Goal: Task Accomplishment & Management: Complete application form

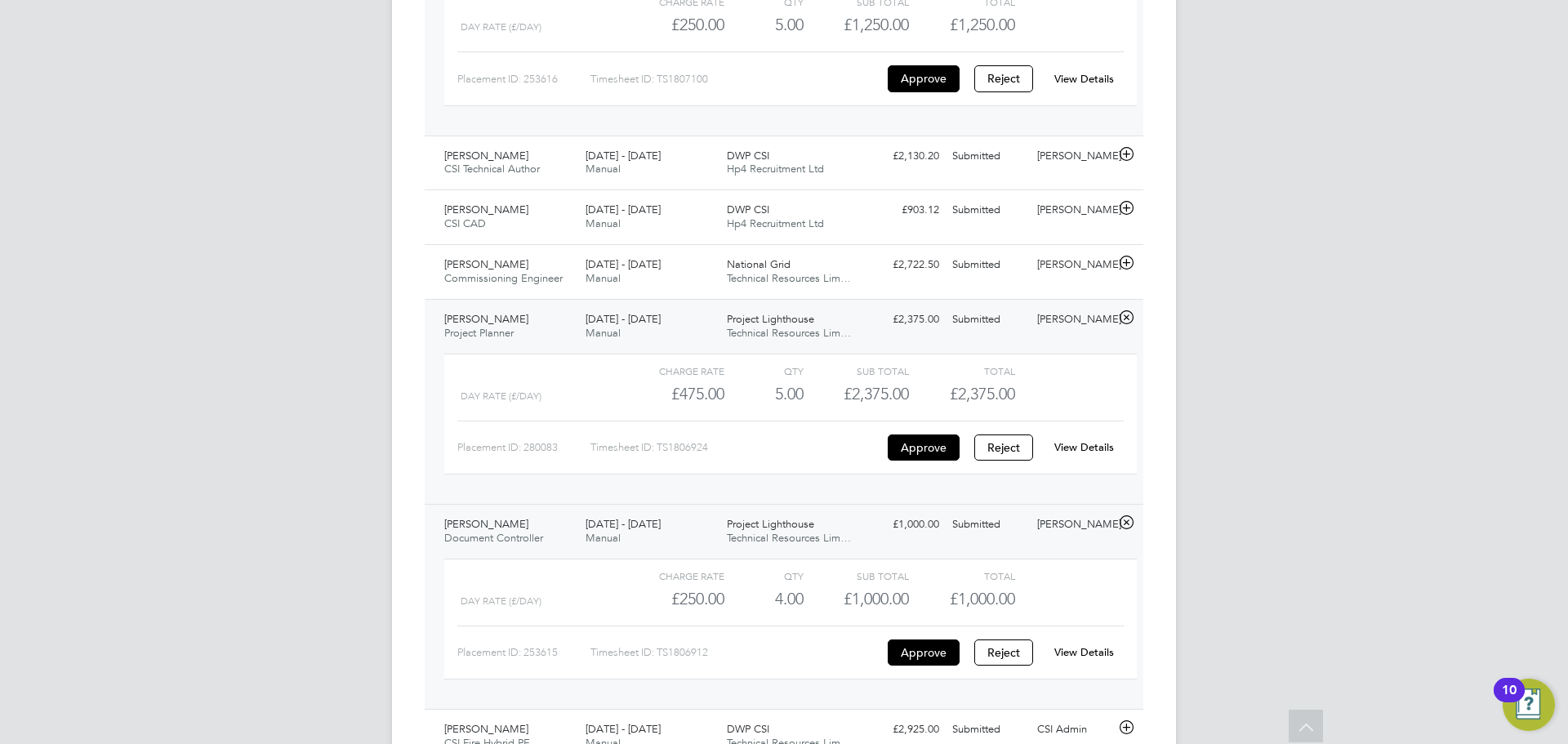
click at [1090, 440] on link "View Details" at bounding box center [1083, 447] width 60 height 13
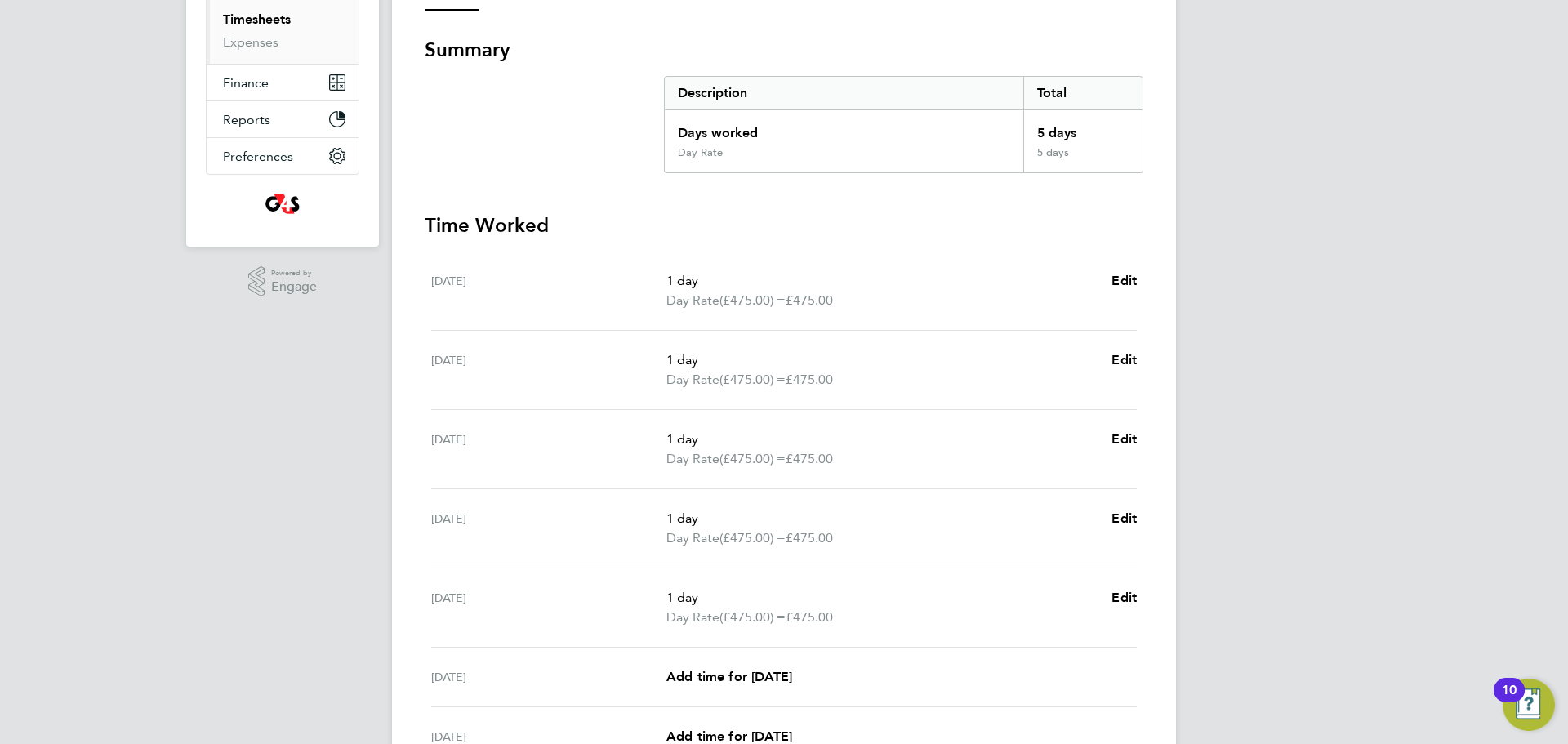
scroll to position [435, 0]
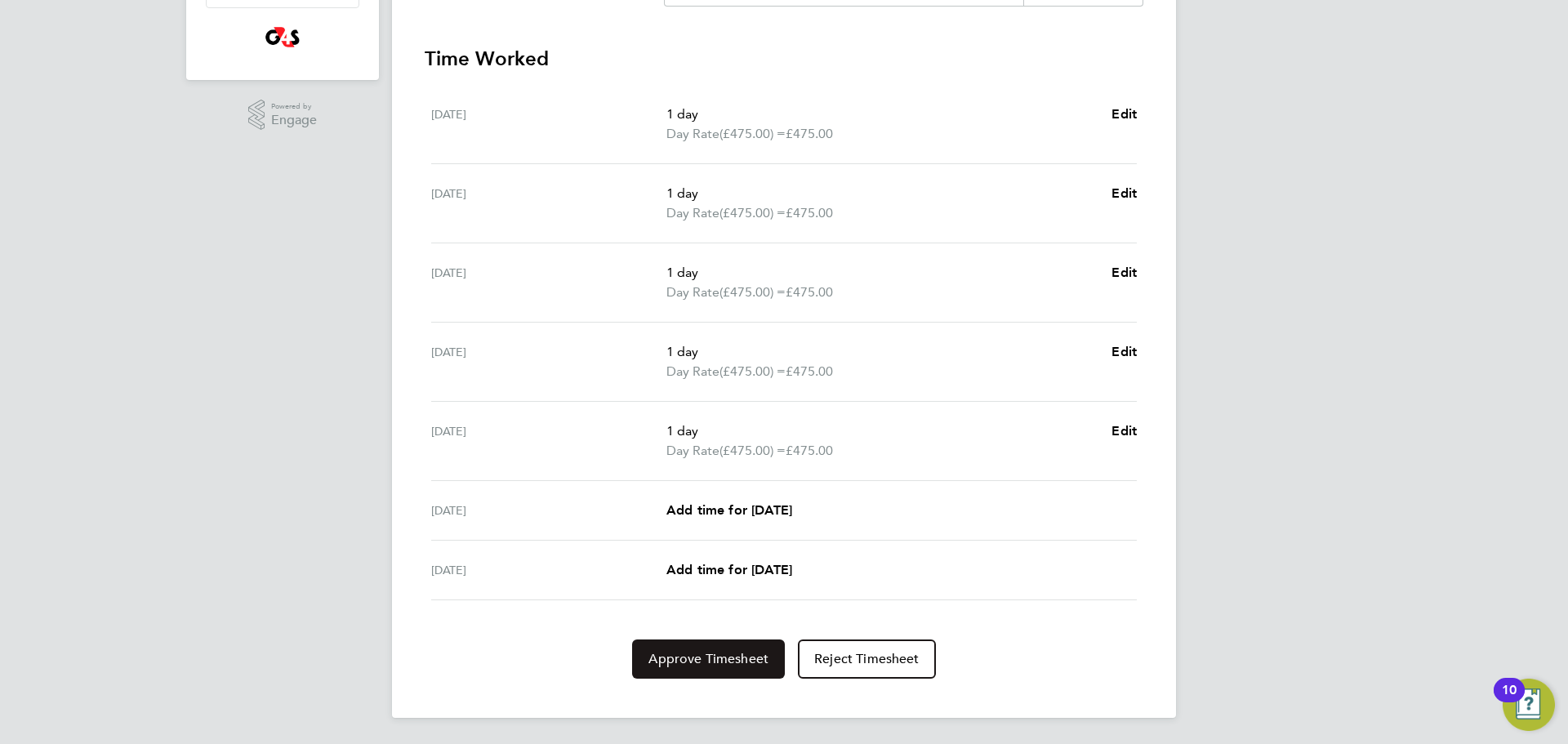
click at [707, 674] on button "Approve Timesheet" at bounding box center [708, 658] width 153 height 39
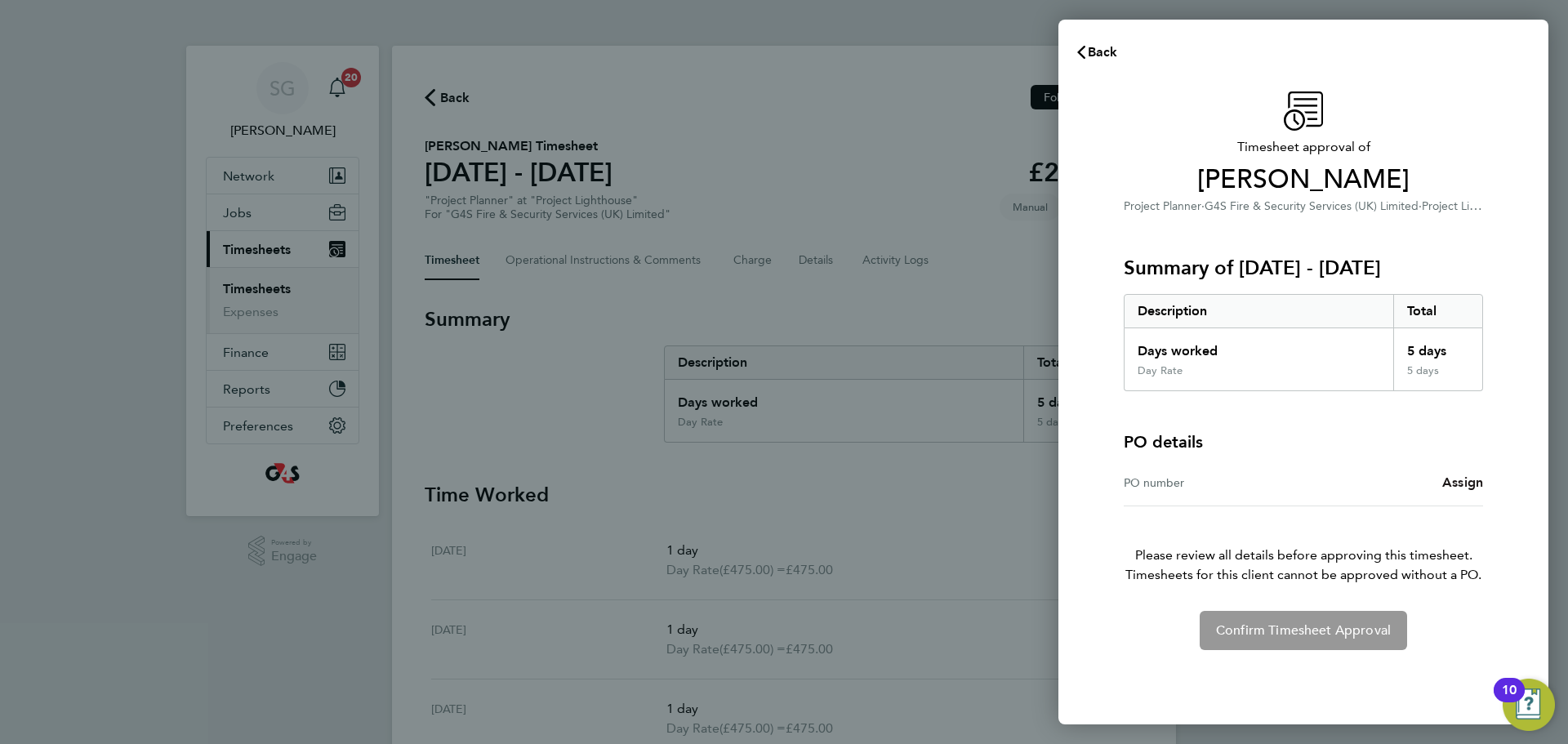
click at [1471, 489] on link "Assign" at bounding box center [1462, 483] width 40 height 19
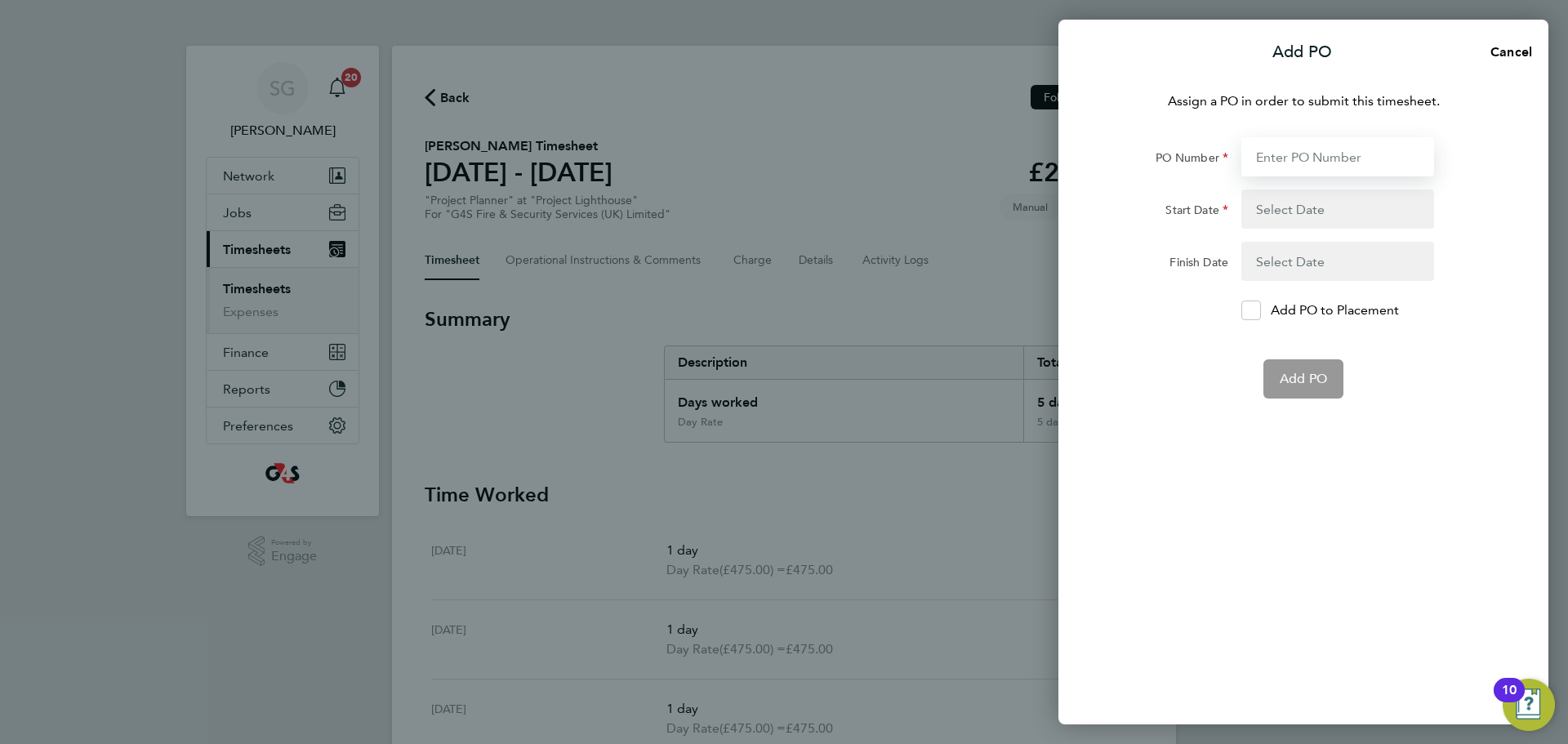
click at [1298, 162] on input "PO Number" at bounding box center [1337, 157] width 192 height 39
type input "60ME109626"
type input "11 Aug 25"
type input "15 Aug 25"
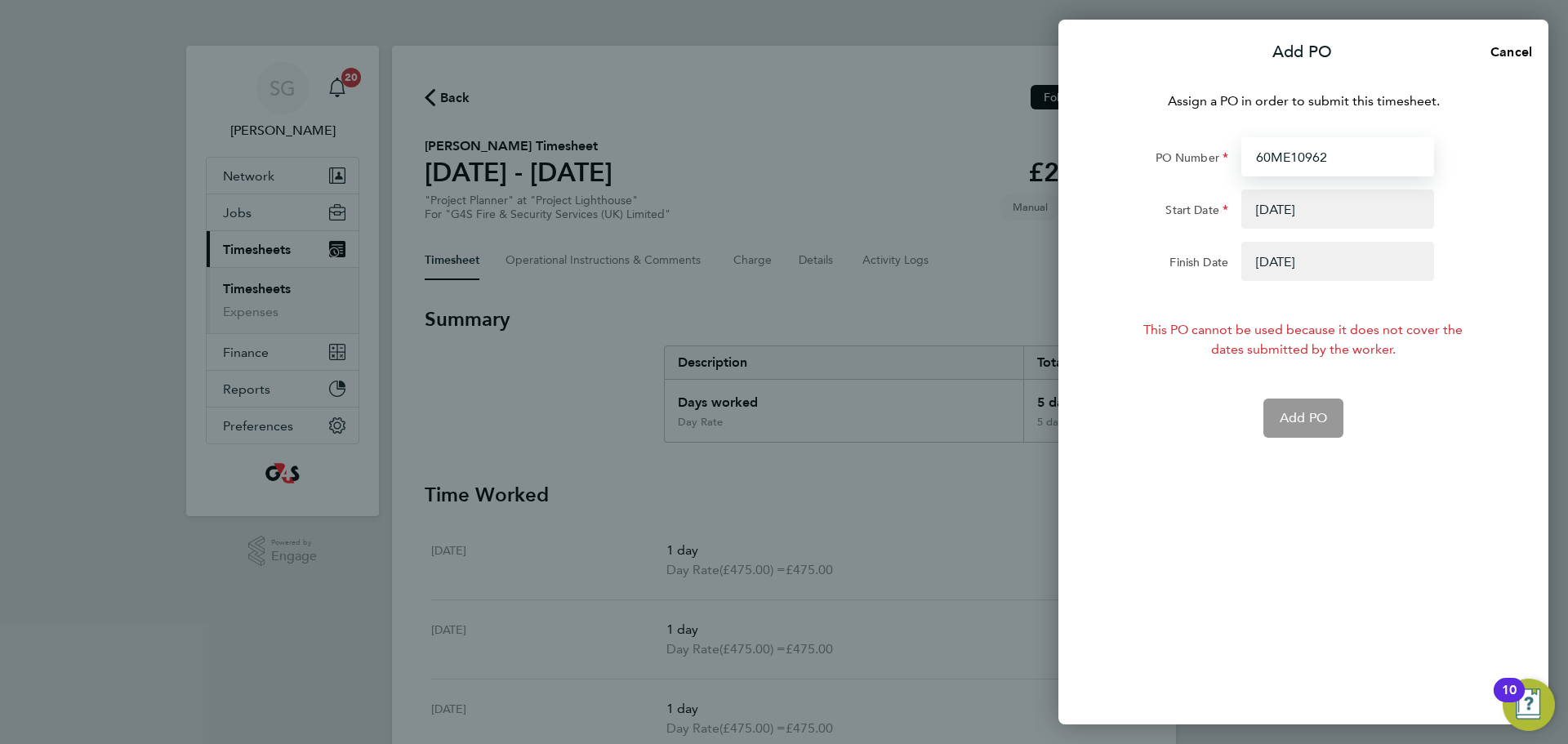
type input "60ME1096"
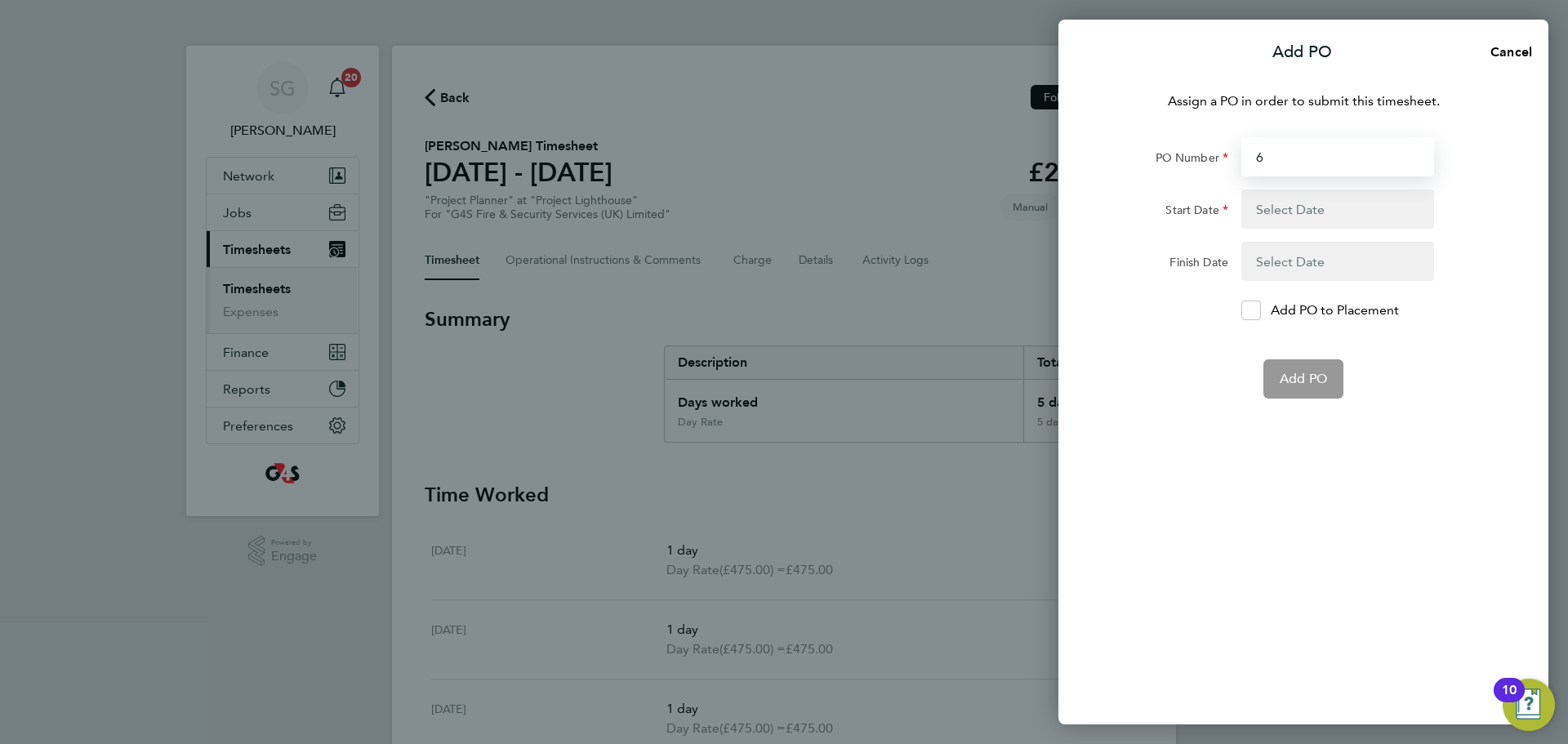
type input "60"
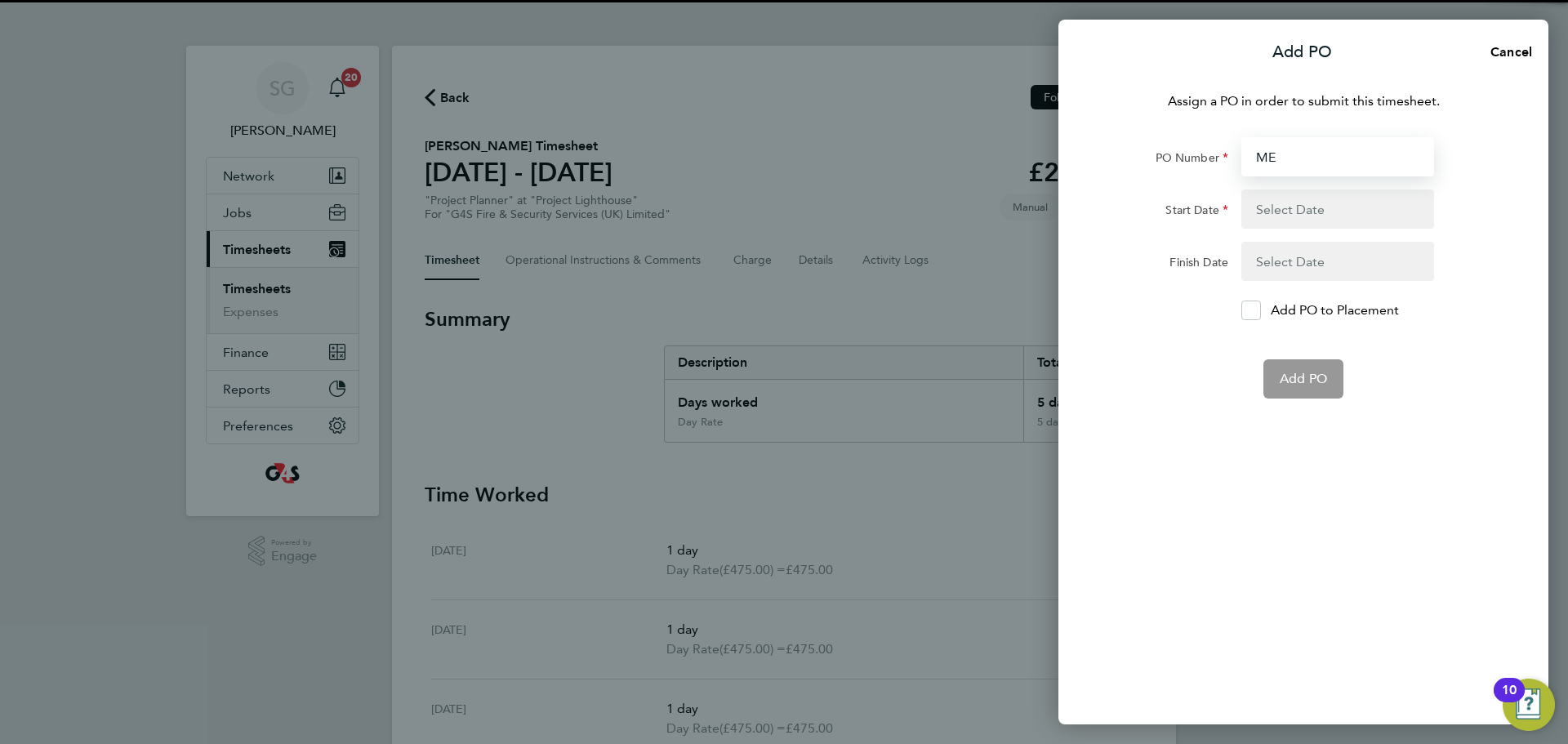
type input "M"
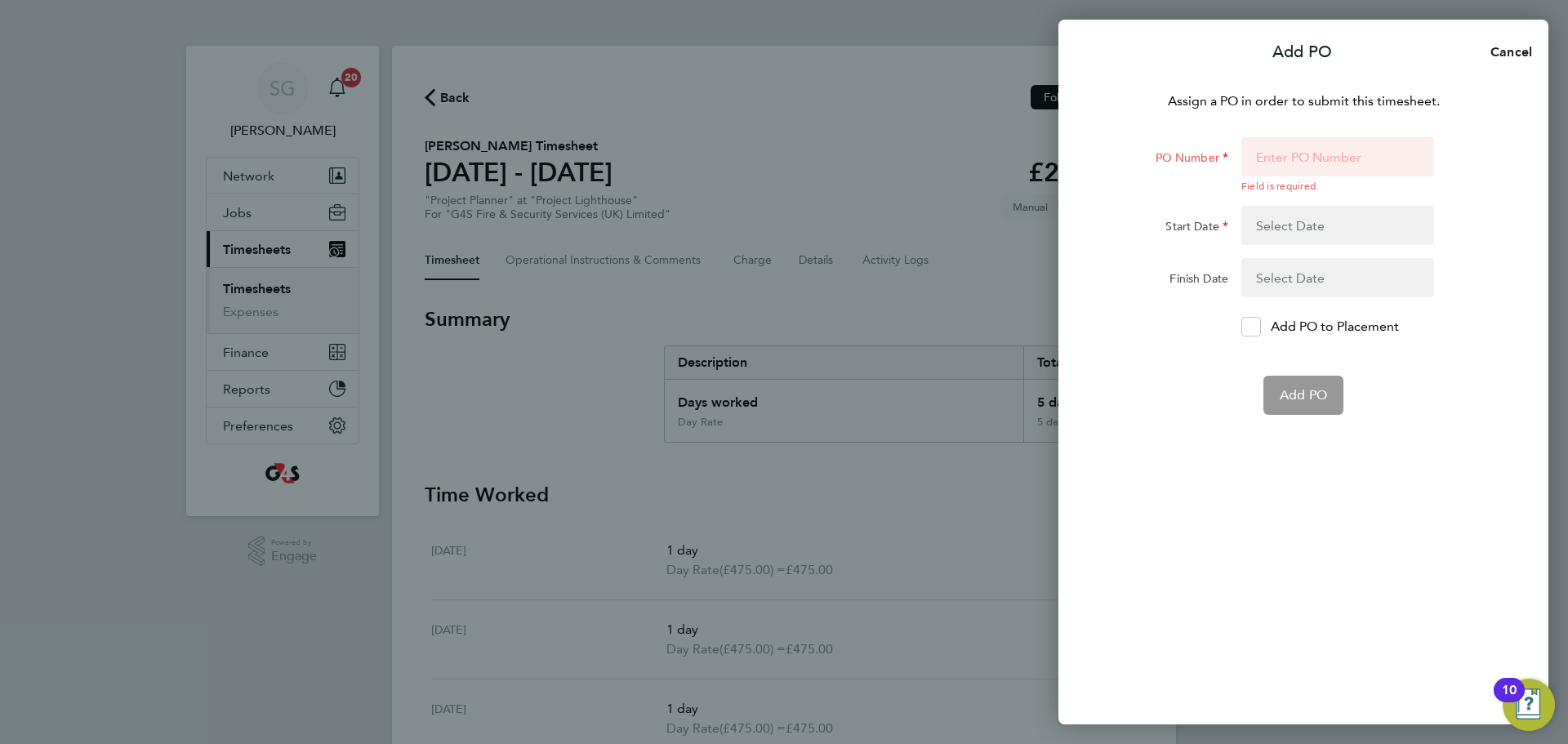
click at [1499, 59] on span "Cancel" at bounding box center [1508, 52] width 46 height 15
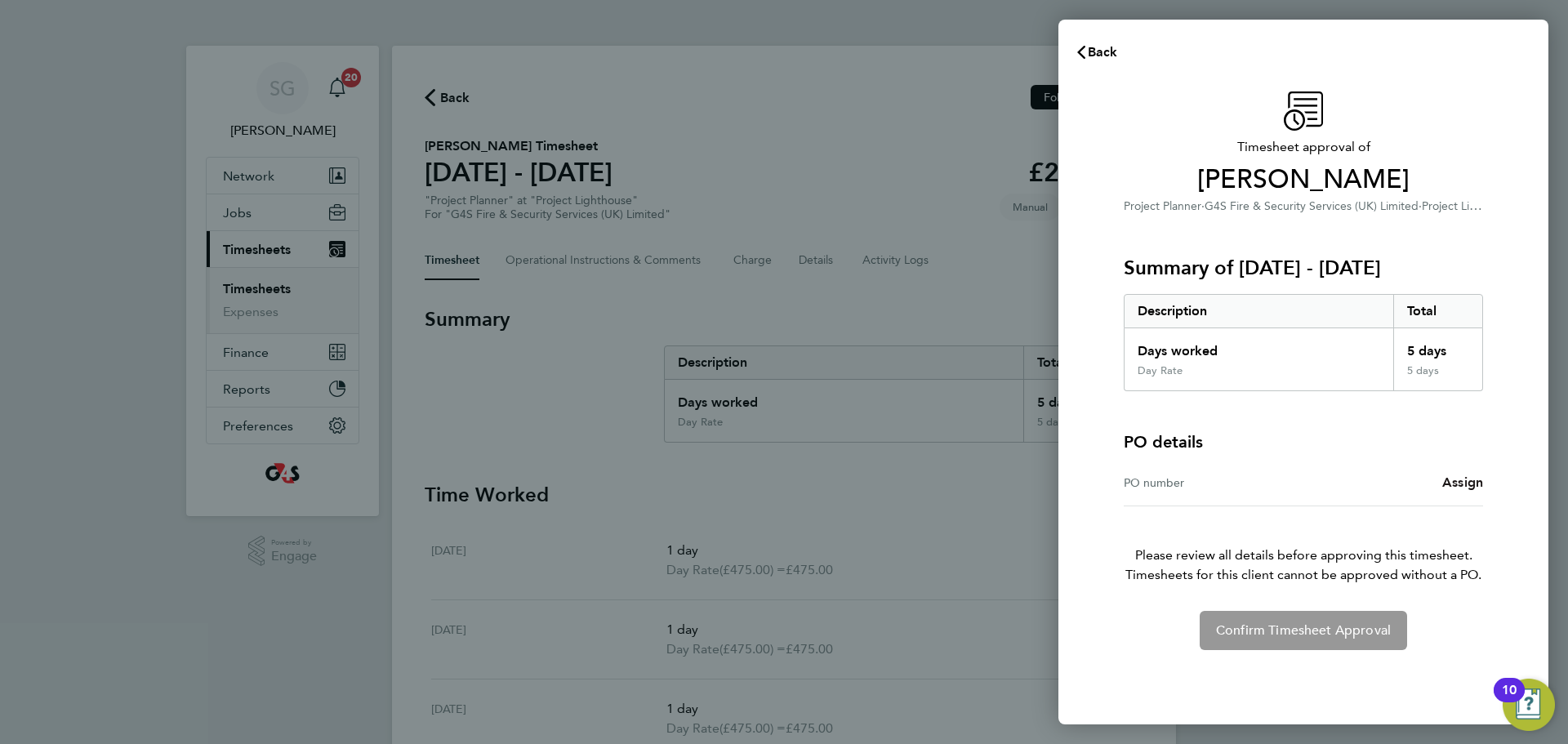
click at [1462, 484] on span "Assign" at bounding box center [1462, 482] width 40 height 15
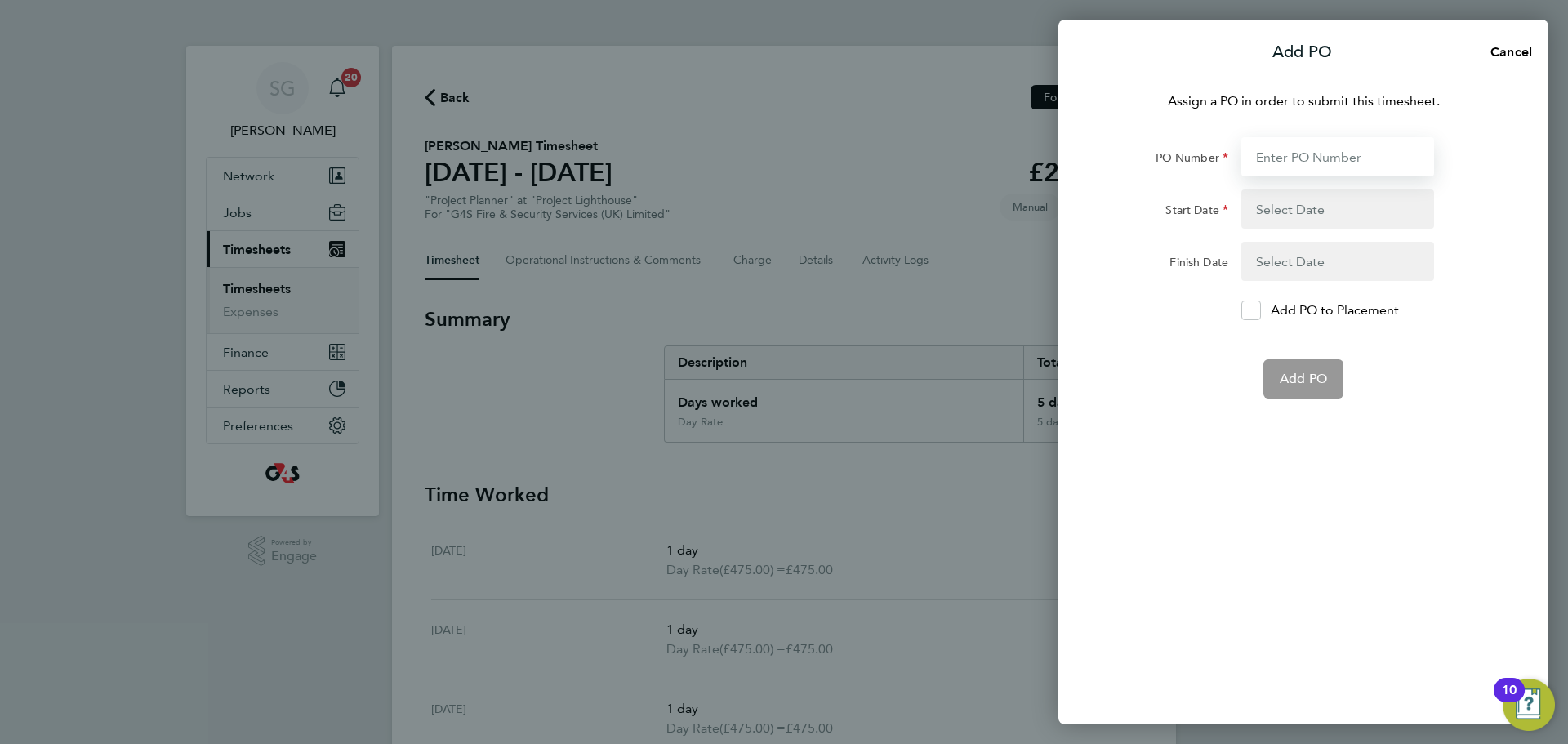
click at [1271, 154] on input "PO Number" at bounding box center [1337, 157] width 192 height 39
type input "60ME109729"
click at [1285, 211] on button "button" at bounding box center [1337, 209] width 192 height 39
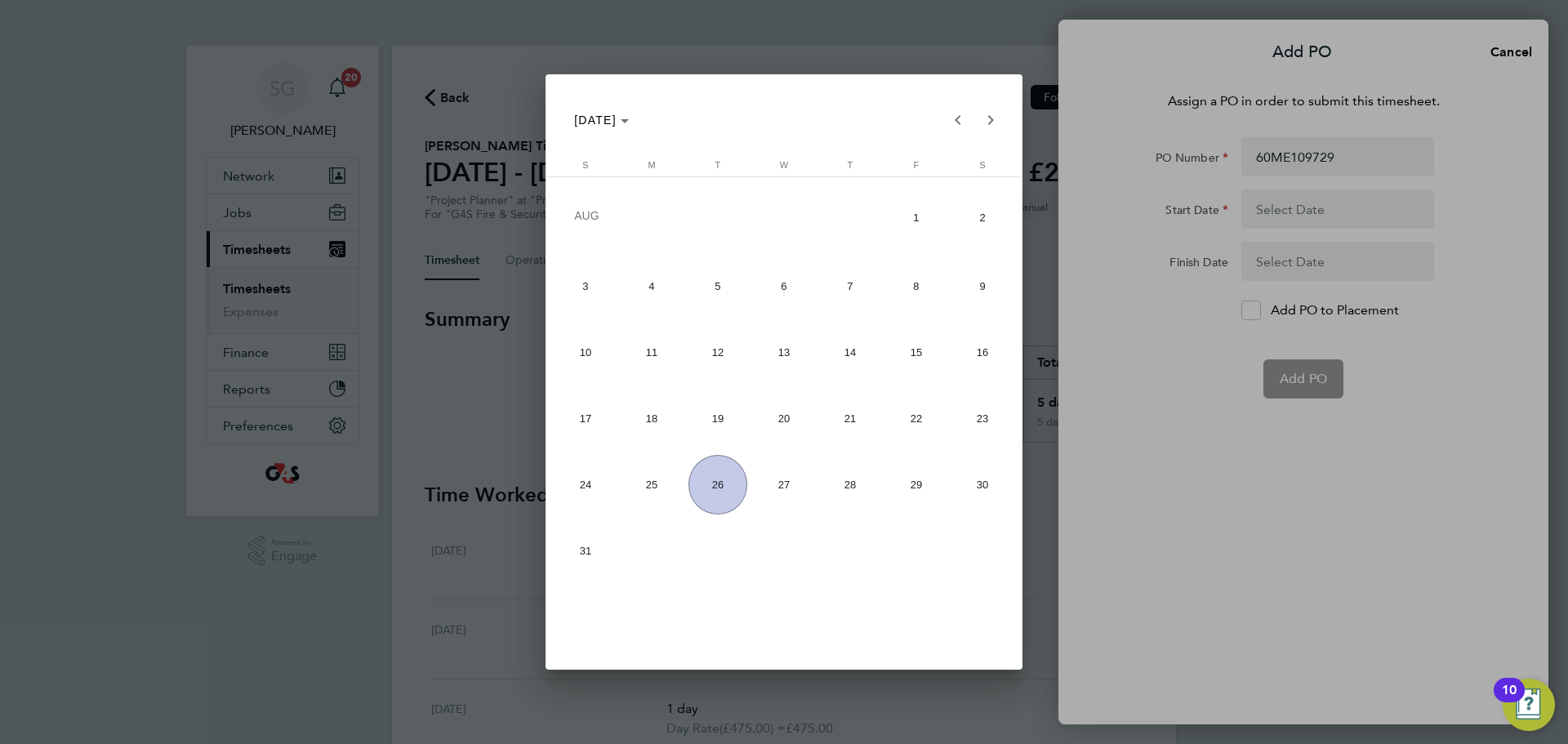
click at [644, 414] on span "18" at bounding box center [652, 418] width 60 height 60
type input "[DATE]"
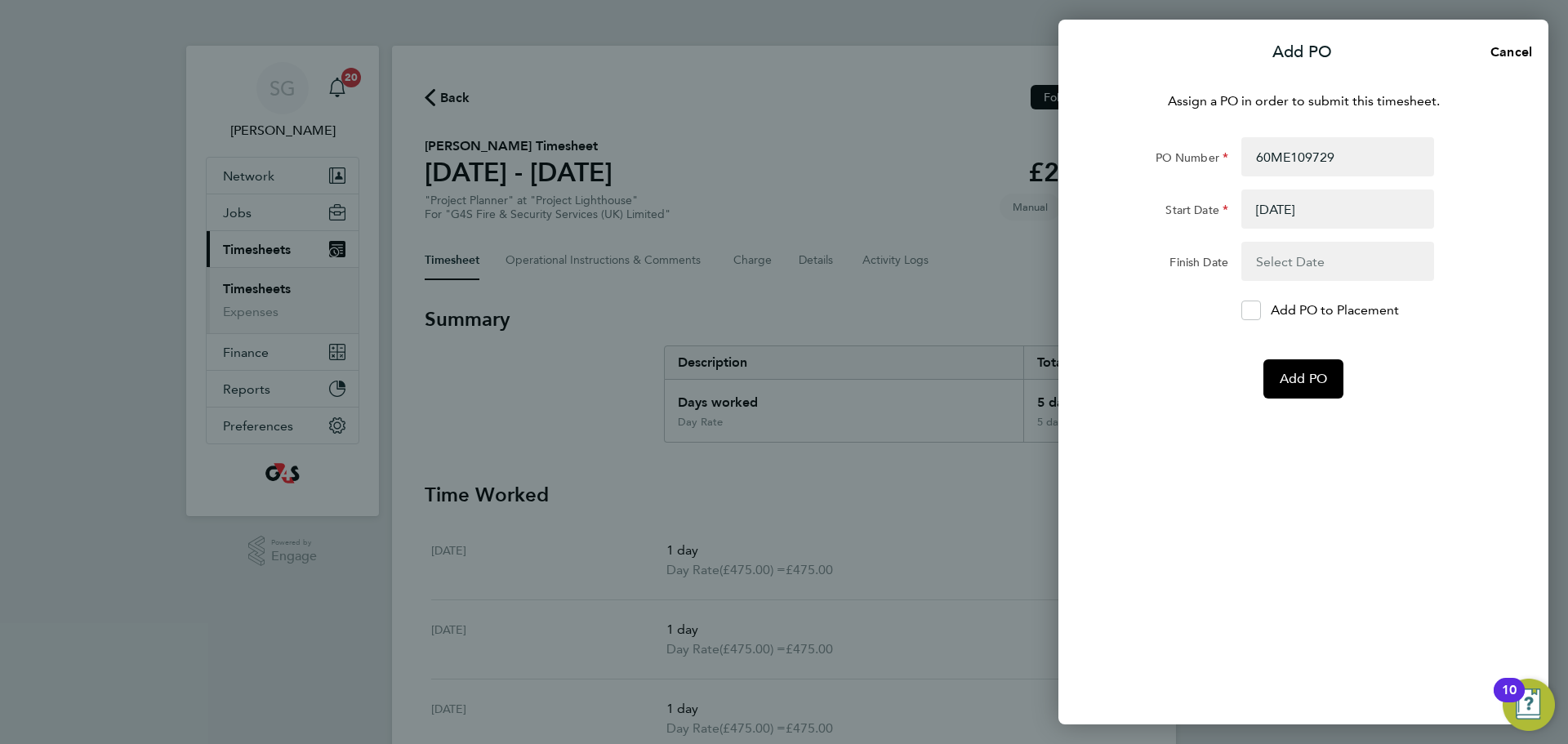
click at [1292, 263] on button "button" at bounding box center [1337, 260] width 192 height 39
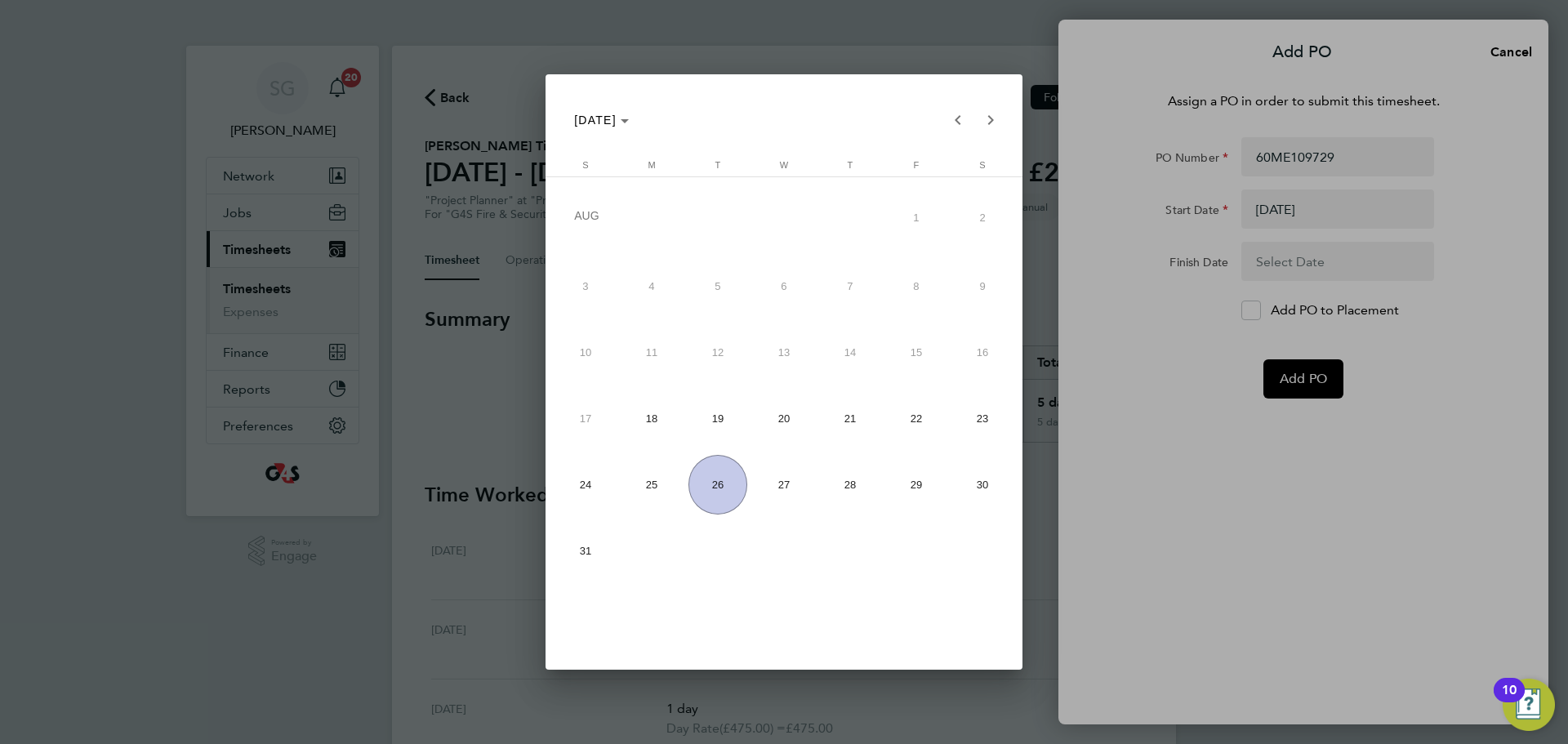
click at [899, 424] on span "22" at bounding box center [916, 418] width 60 height 60
type input "[DATE]"
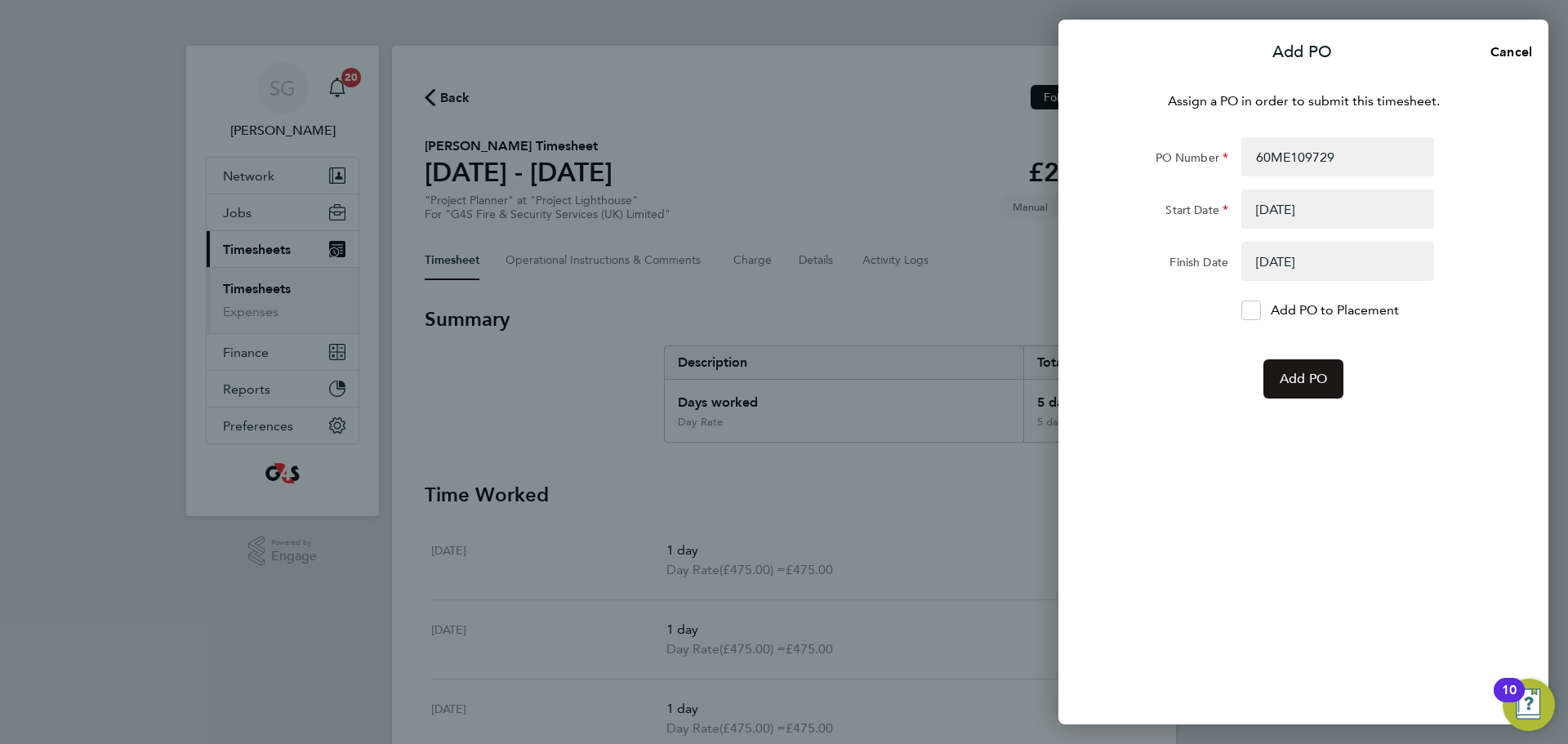
click at [1304, 373] on span "Add PO" at bounding box center [1303, 379] width 47 height 16
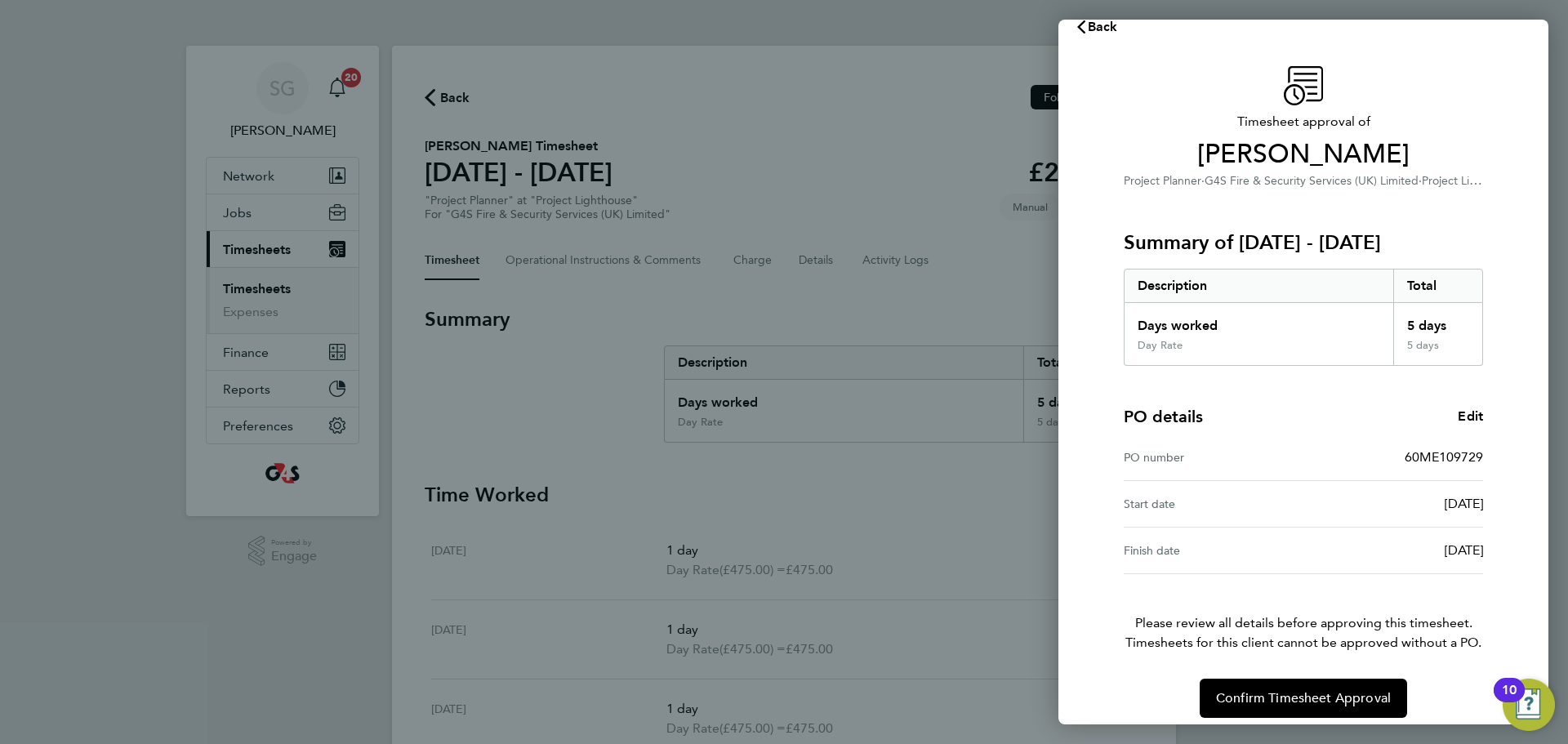
scroll to position [38, 0]
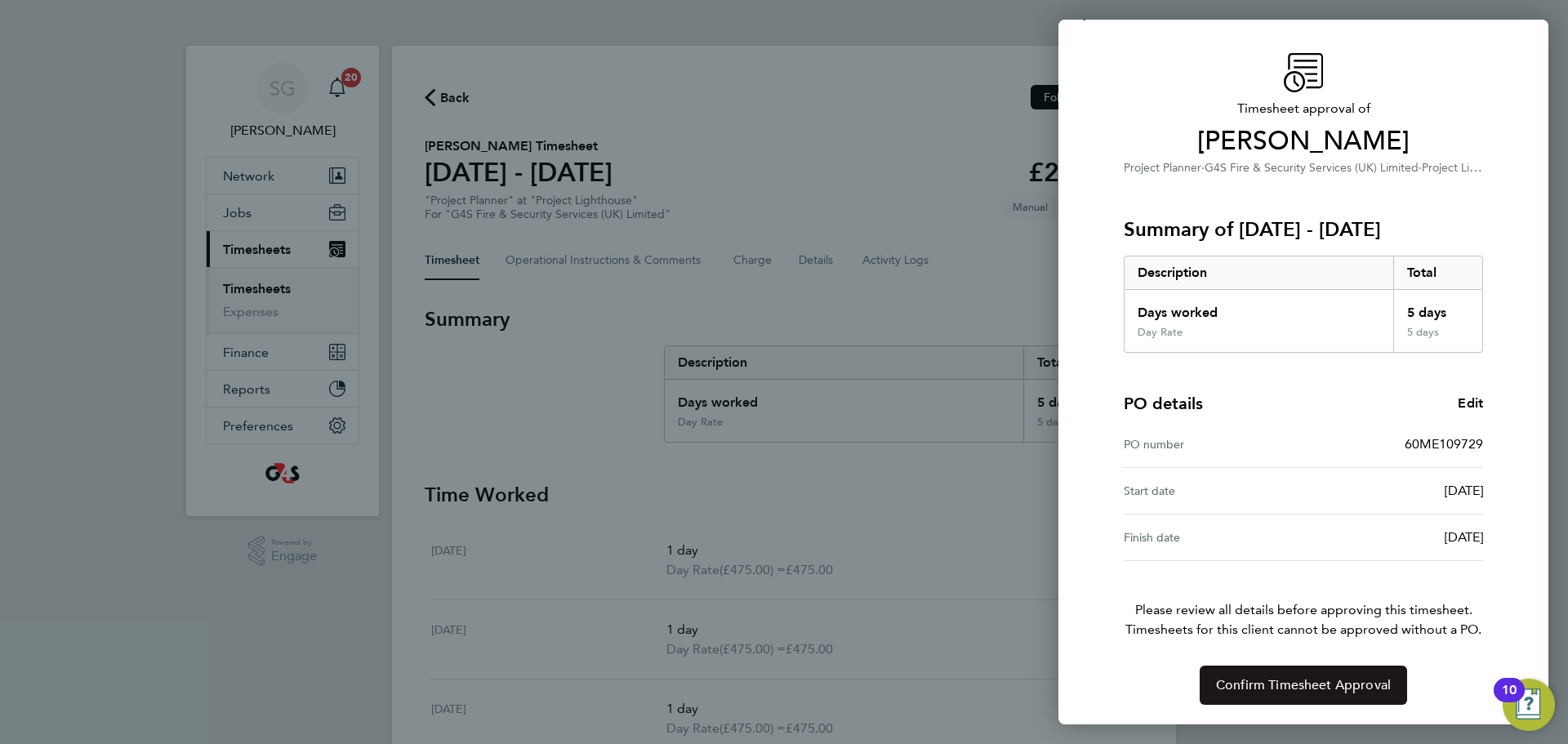
click at [1308, 684] on span "Confirm Timesheet Approval" at bounding box center [1303, 684] width 175 height 16
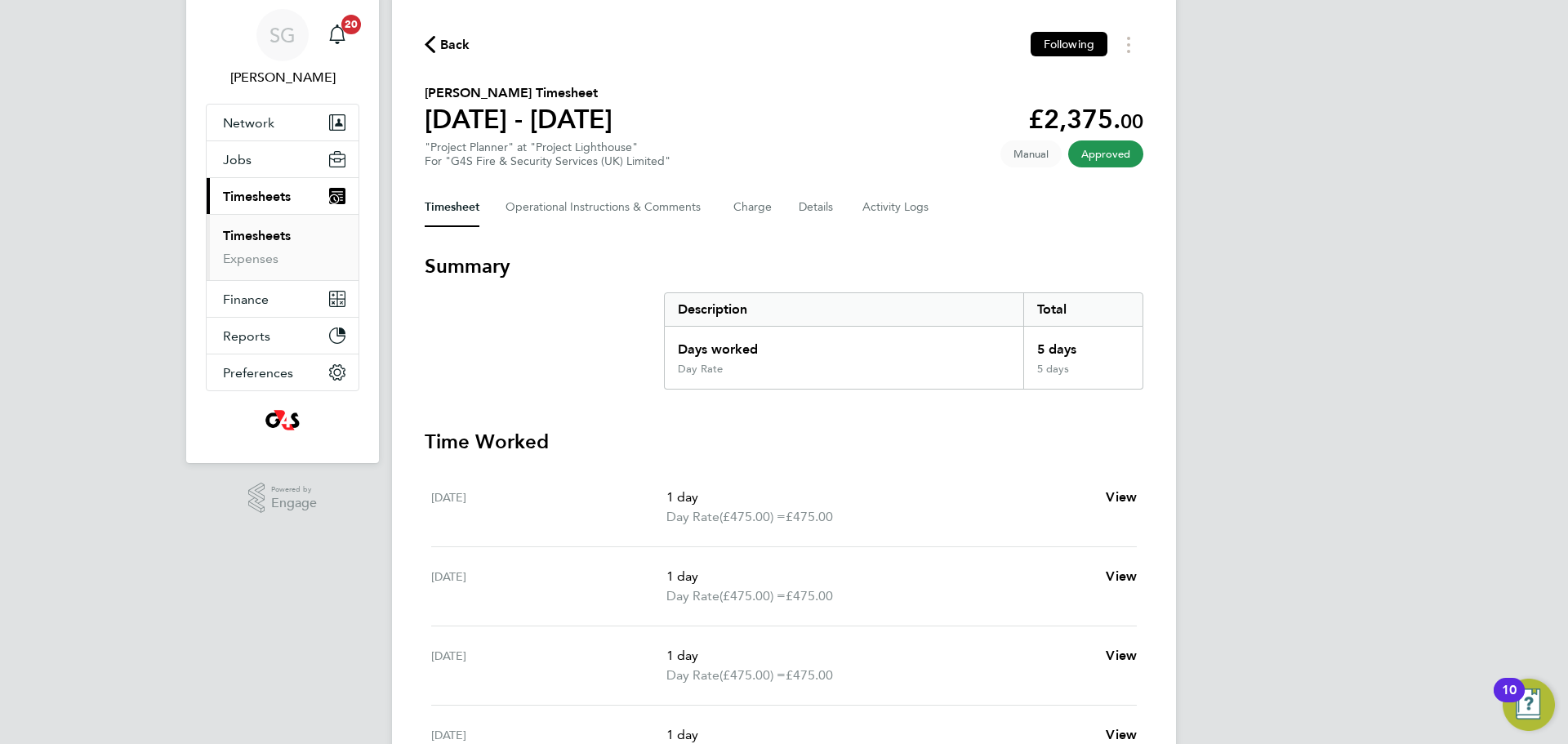
scroll to position [82, 0]
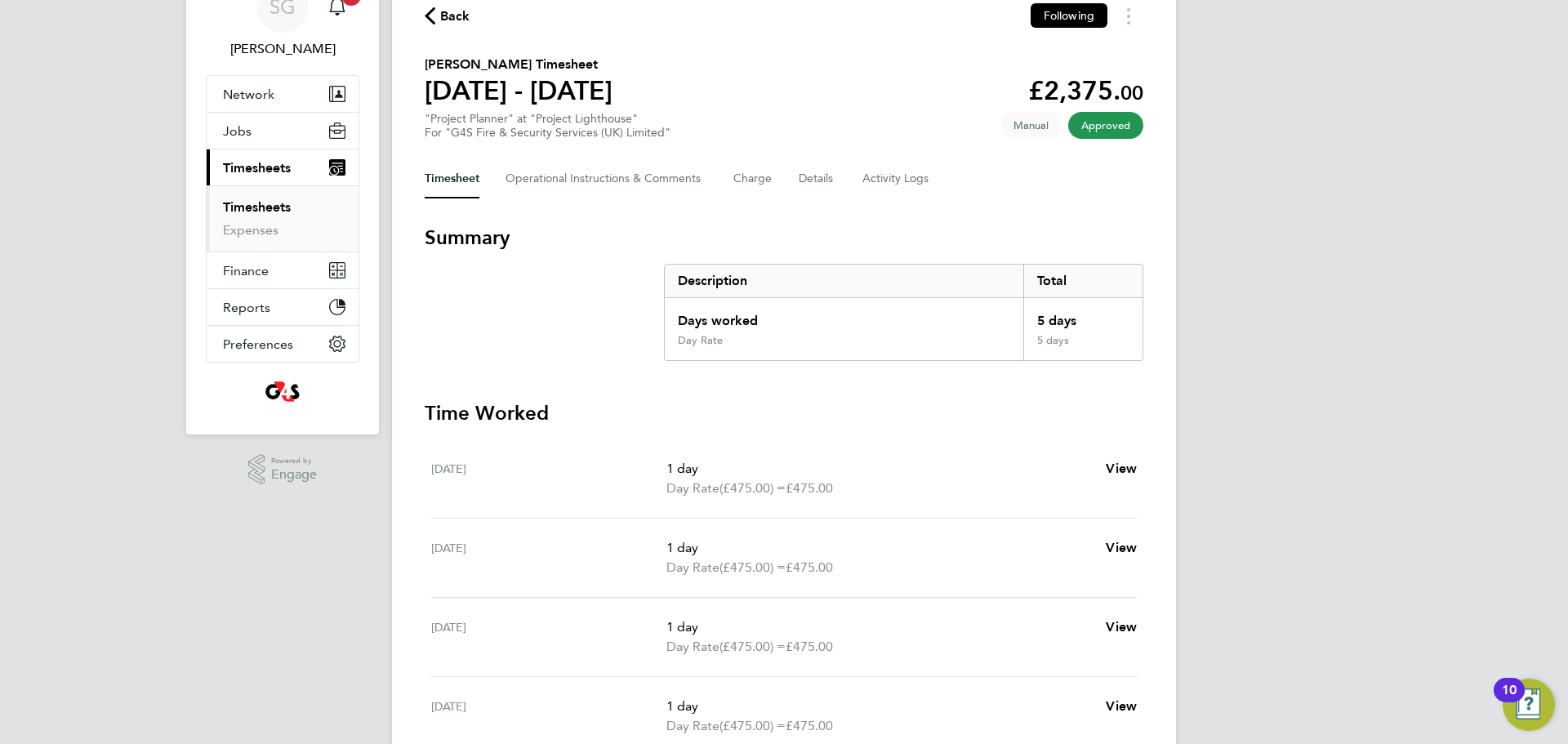
click at [451, 16] on span "Back" at bounding box center [455, 16] width 30 height 19
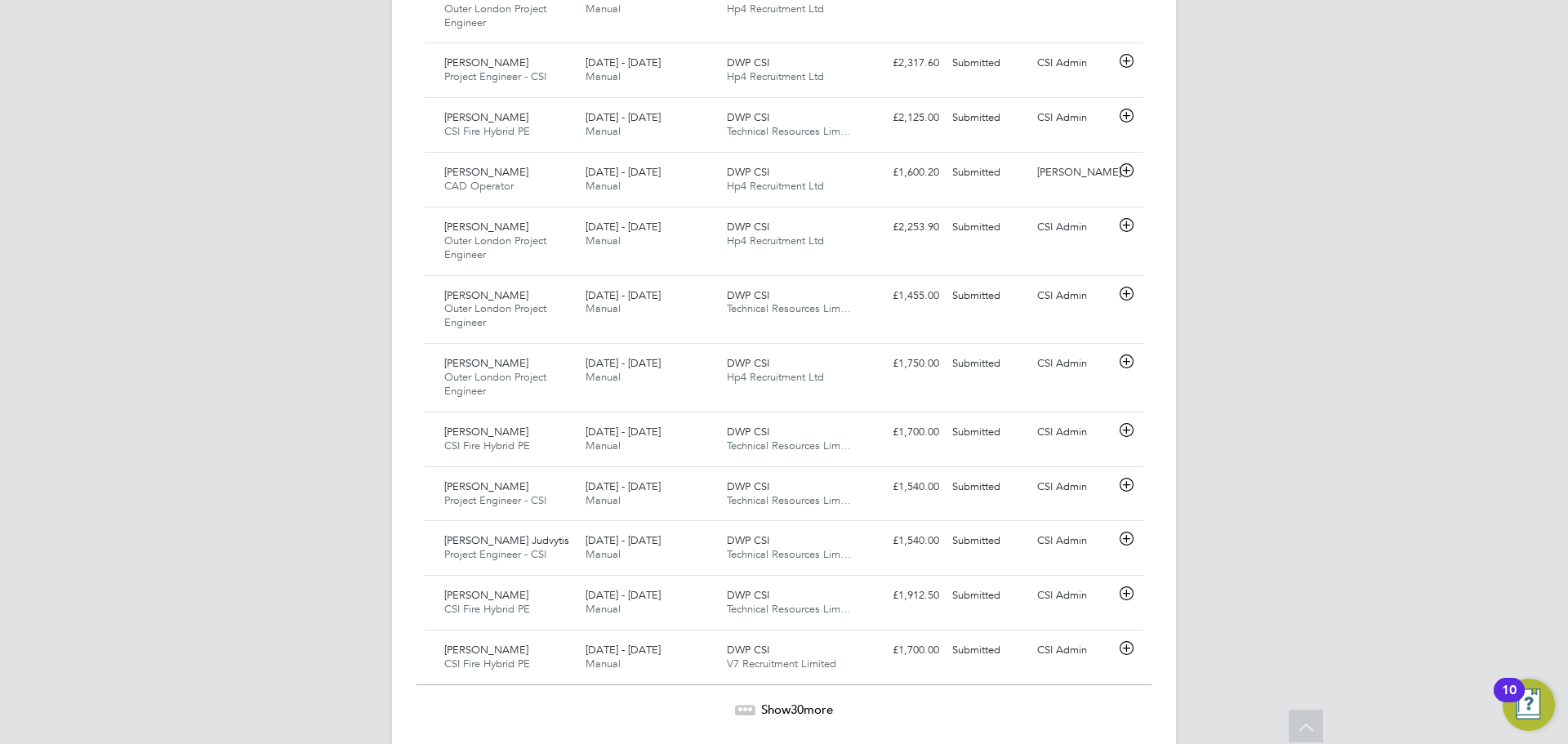
click at [743, 705] on icon at bounding box center [745, 707] width 5 height 5
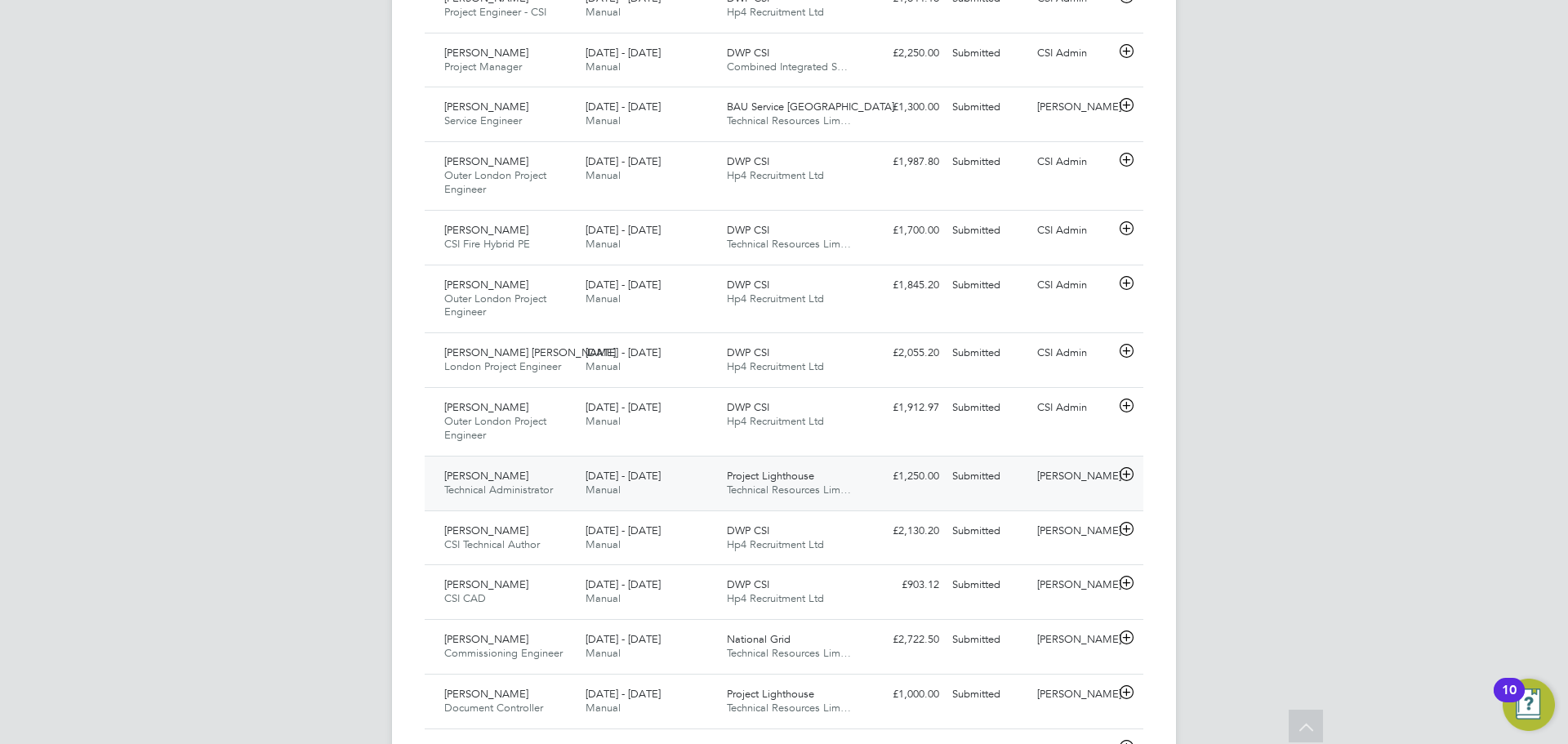
click at [1125, 468] on icon at bounding box center [1126, 475] width 20 height 13
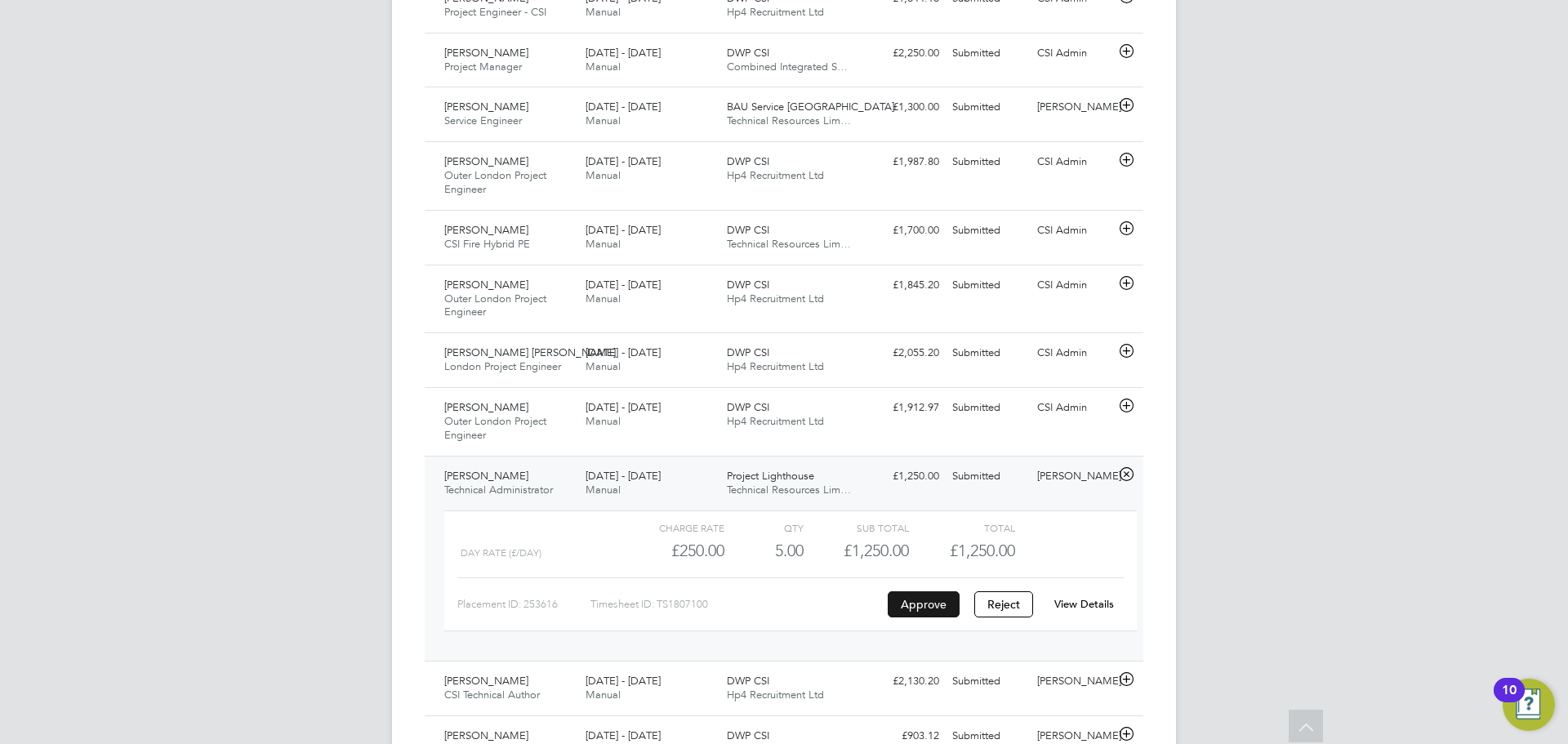
click at [920, 591] on button "Approve" at bounding box center [923, 604] width 72 height 26
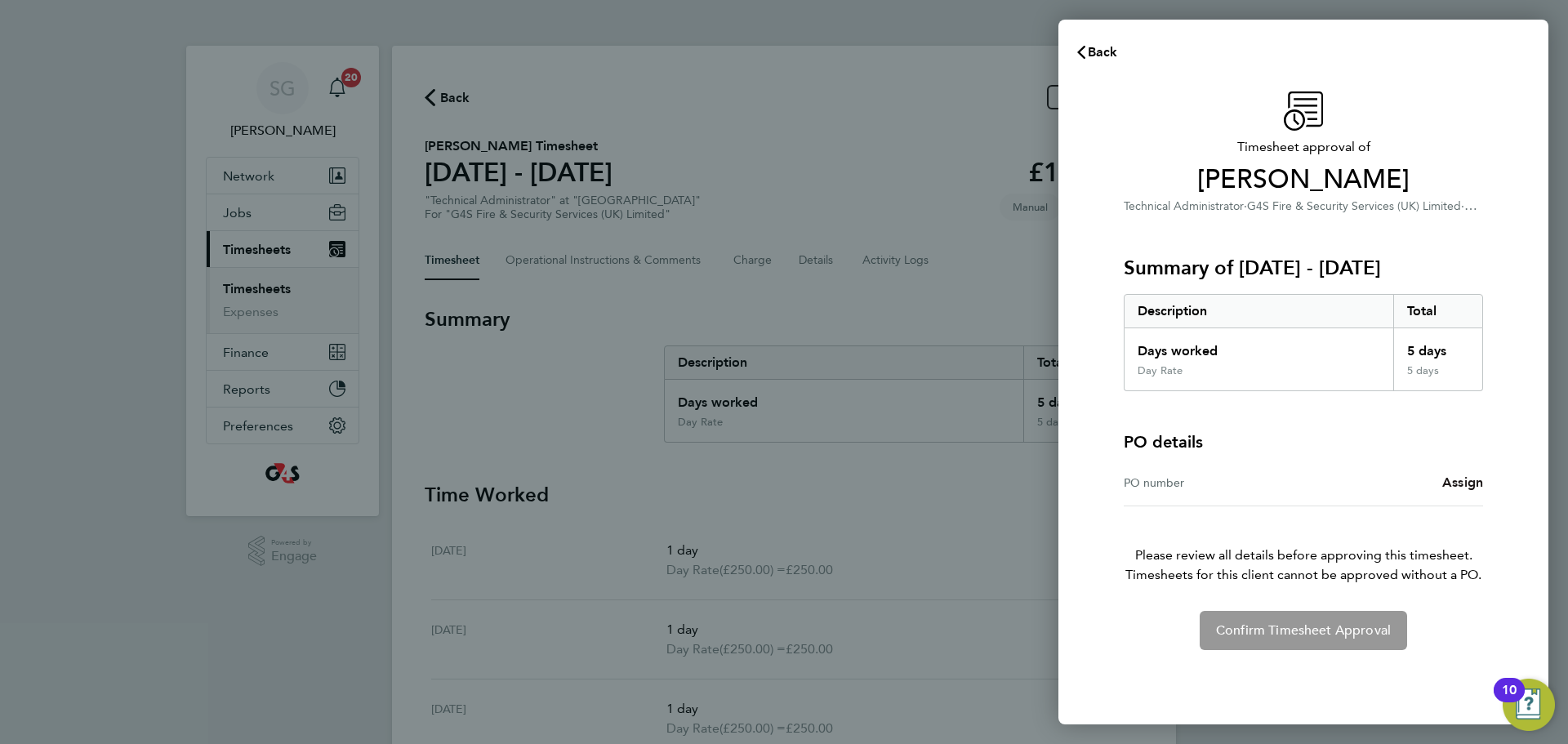
click at [1459, 490] on link "Assign" at bounding box center [1462, 483] width 40 height 19
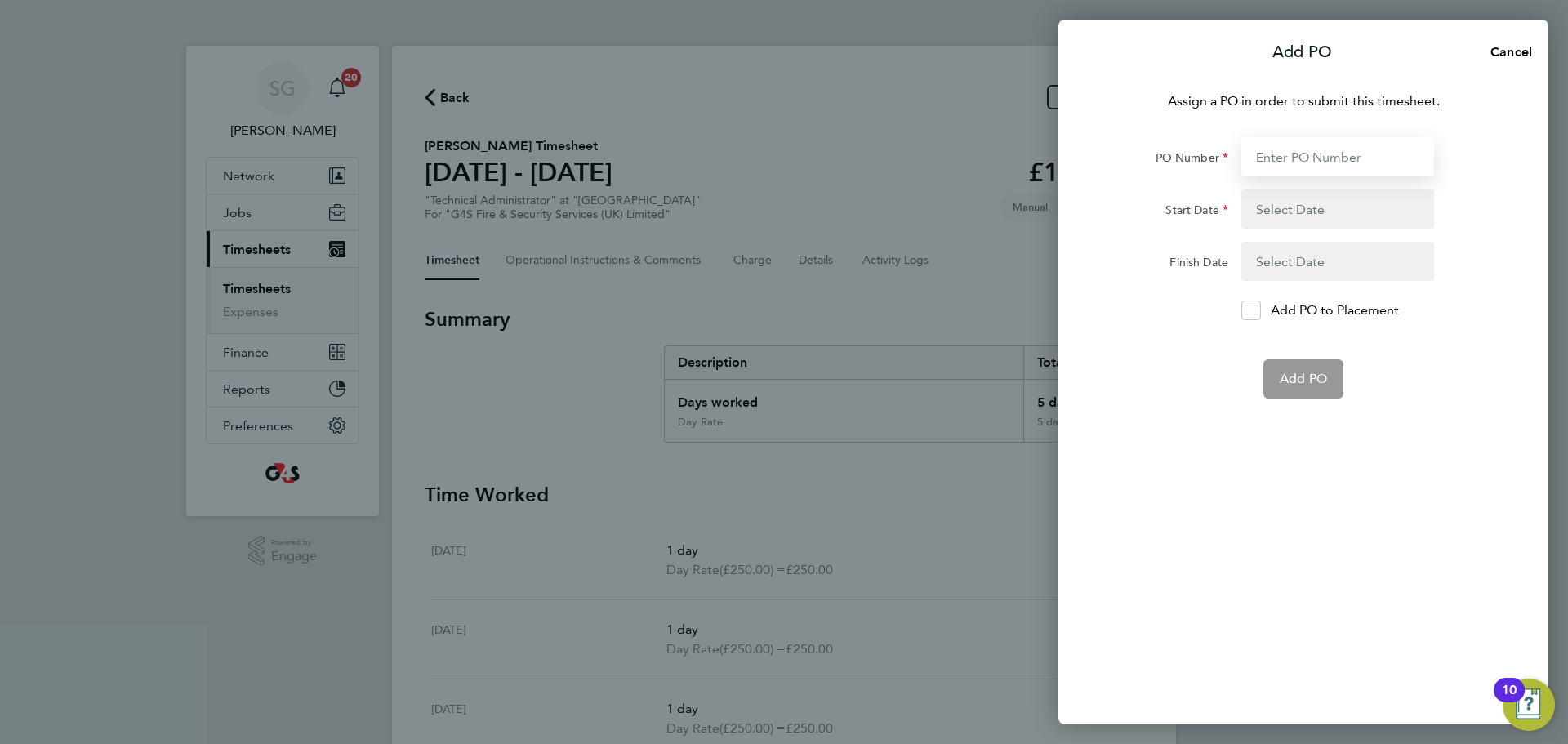
click at [1301, 152] on input "PO Number" at bounding box center [1337, 157] width 192 height 39
click at [1301, 153] on input "PO Number" at bounding box center [1337, 157] width 192 height 39
type input "60ME109729"
type input "[DATE]"
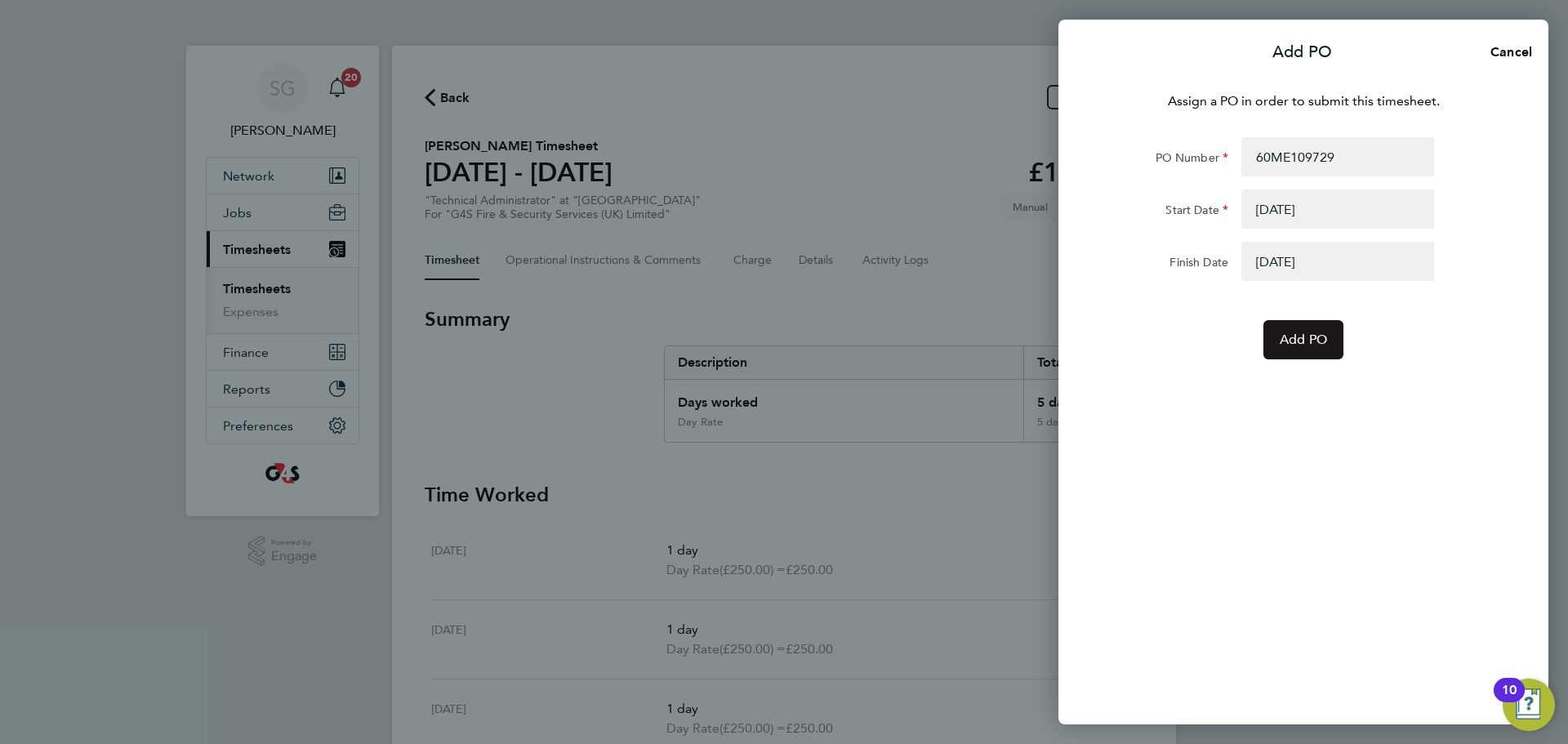
click at [1299, 344] on span "Add PO" at bounding box center [1303, 339] width 47 height 16
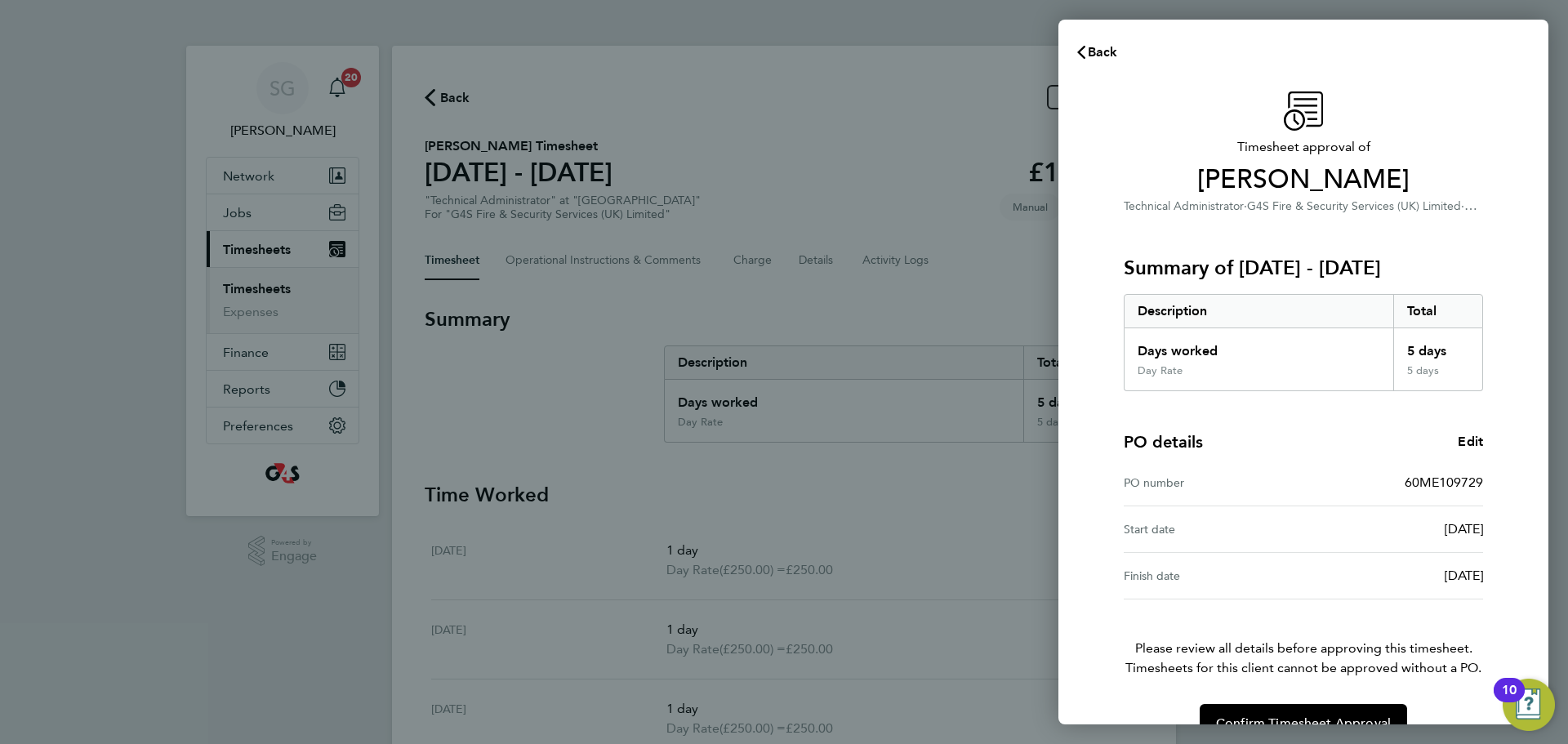
scroll to position [38, 0]
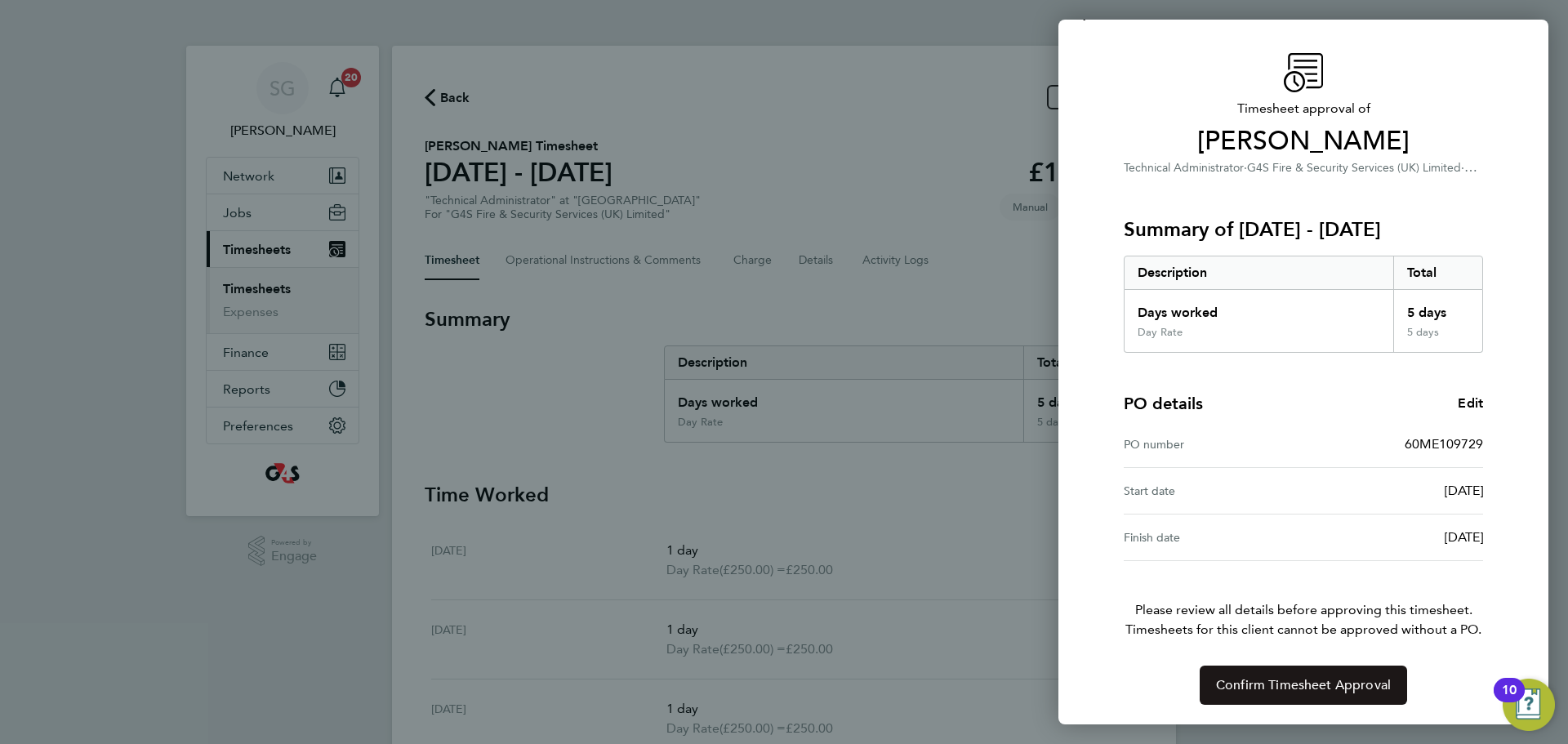
click at [1309, 681] on span "Confirm Timesheet Approval" at bounding box center [1303, 684] width 175 height 16
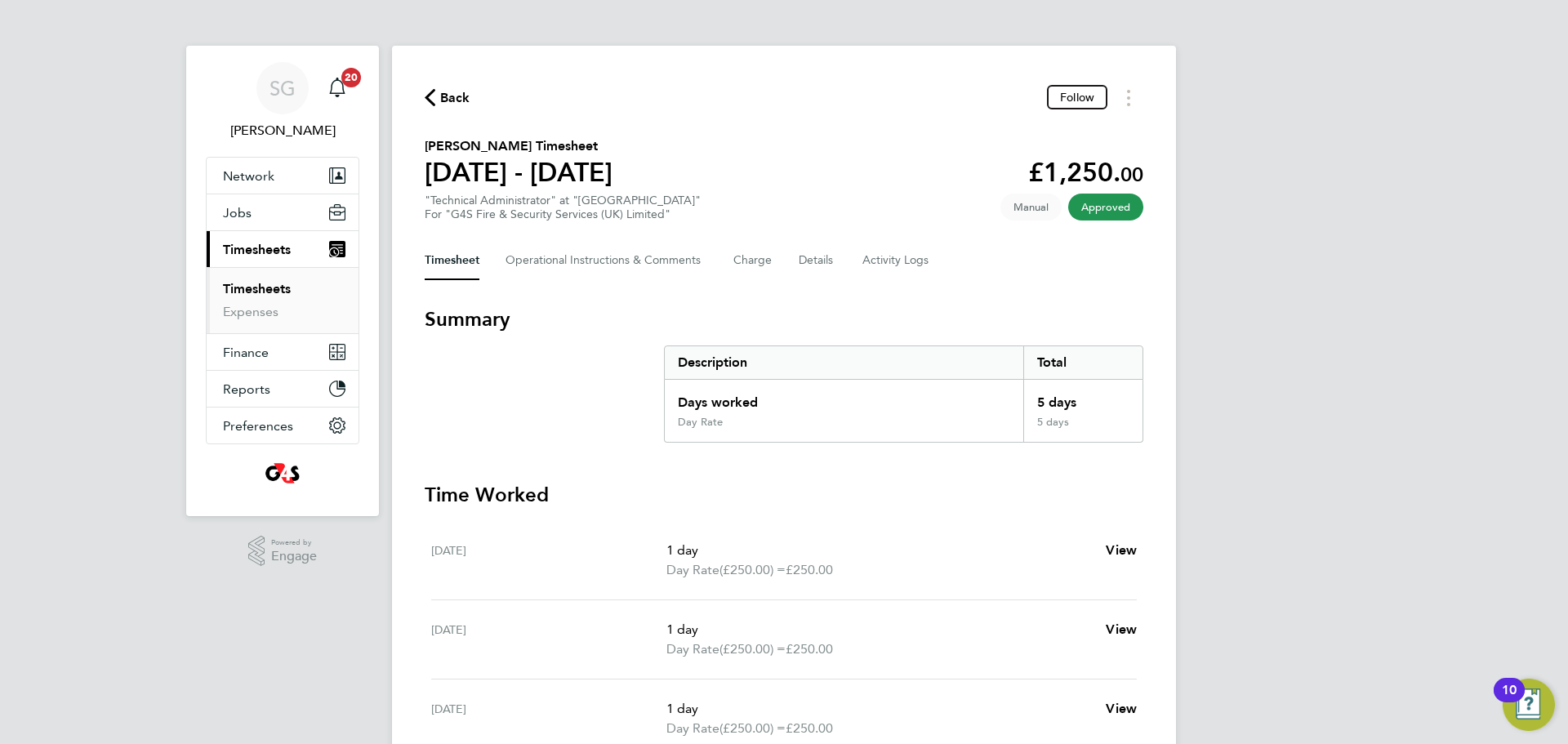
click at [453, 90] on span "Back" at bounding box center [455, 98] width 30 height 19
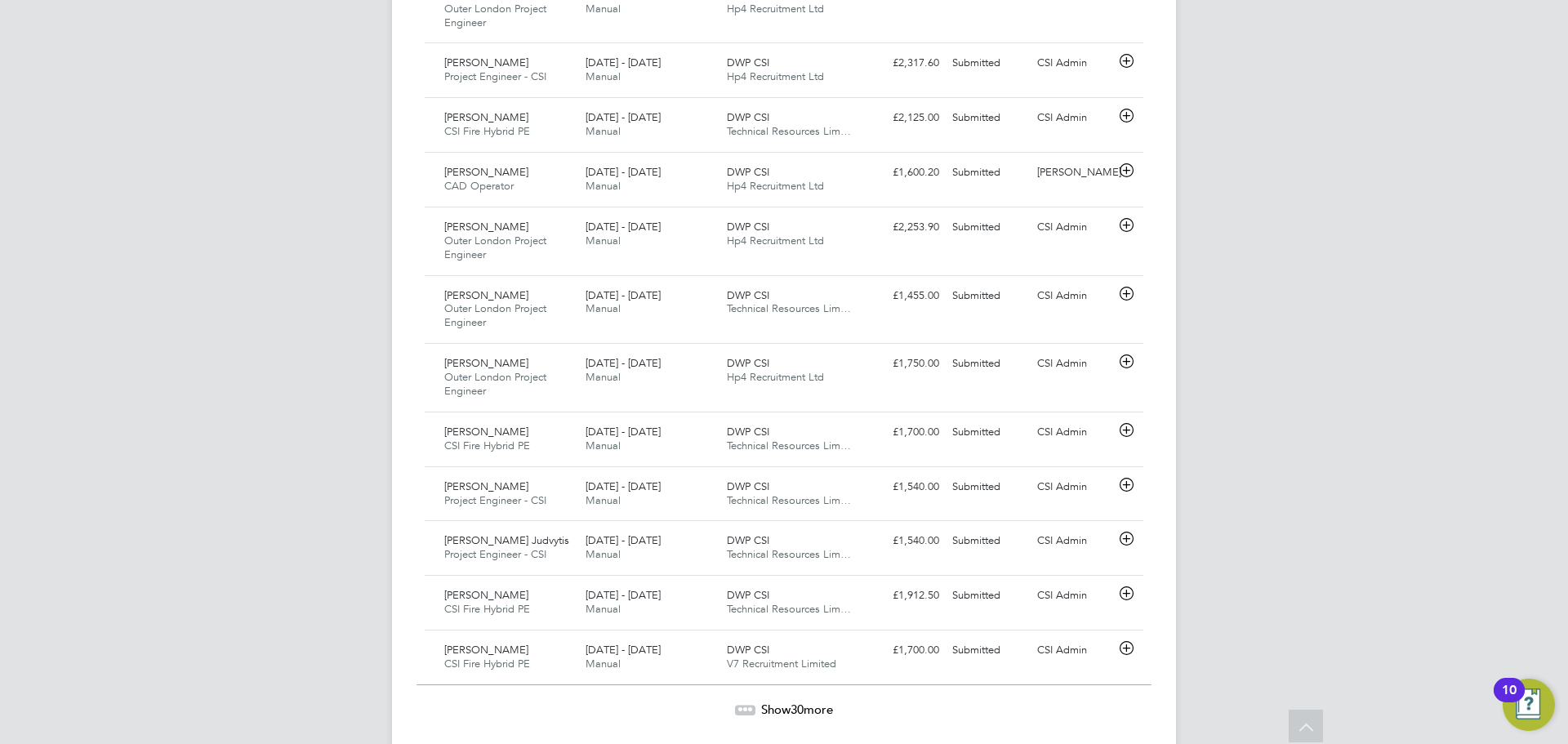
click at [790, 701] on span "30" at bounding box center [797, 708] width 13 height 15
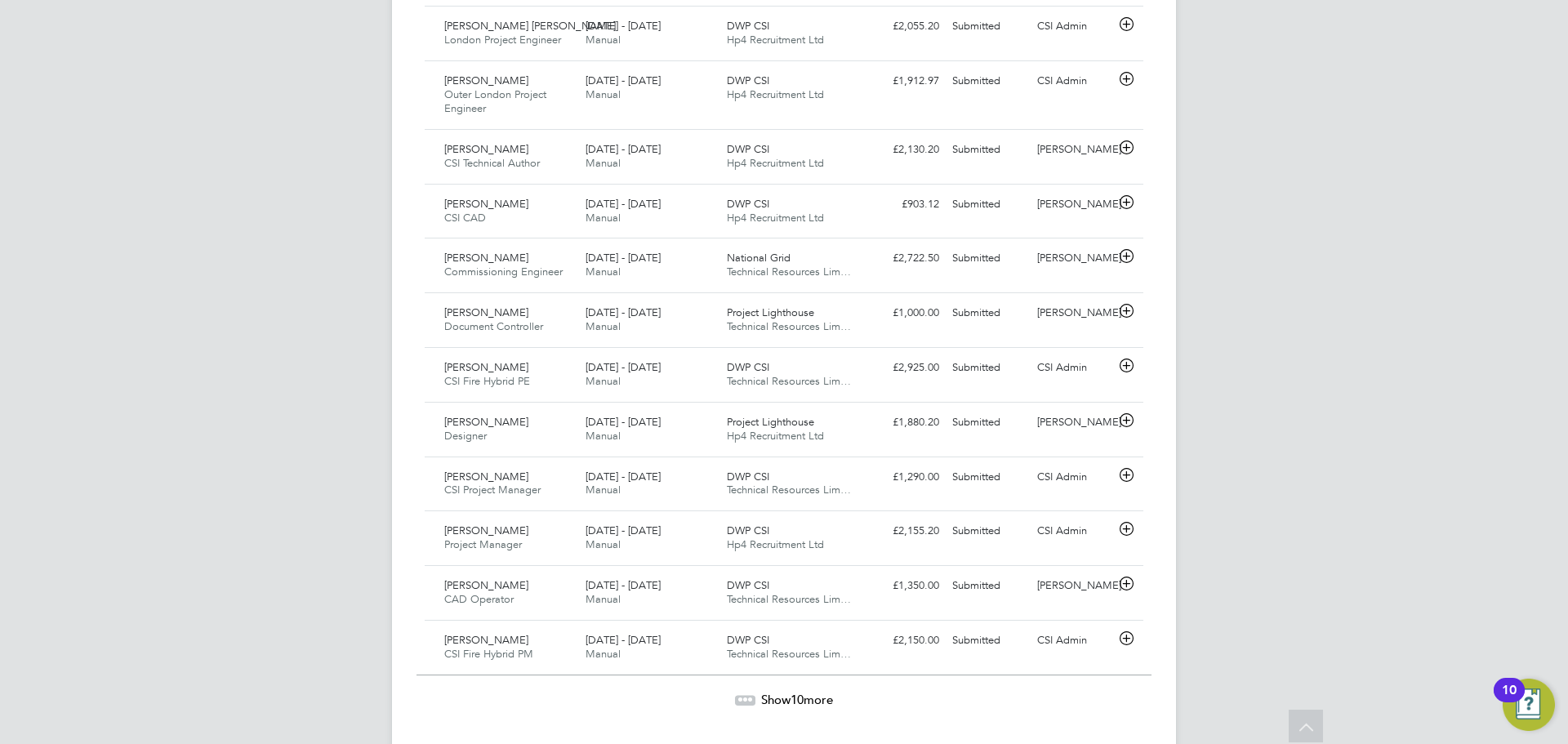
click at [775, 691] on span "Show 10 more" at bounding box center [796, 699] width 72 height 15
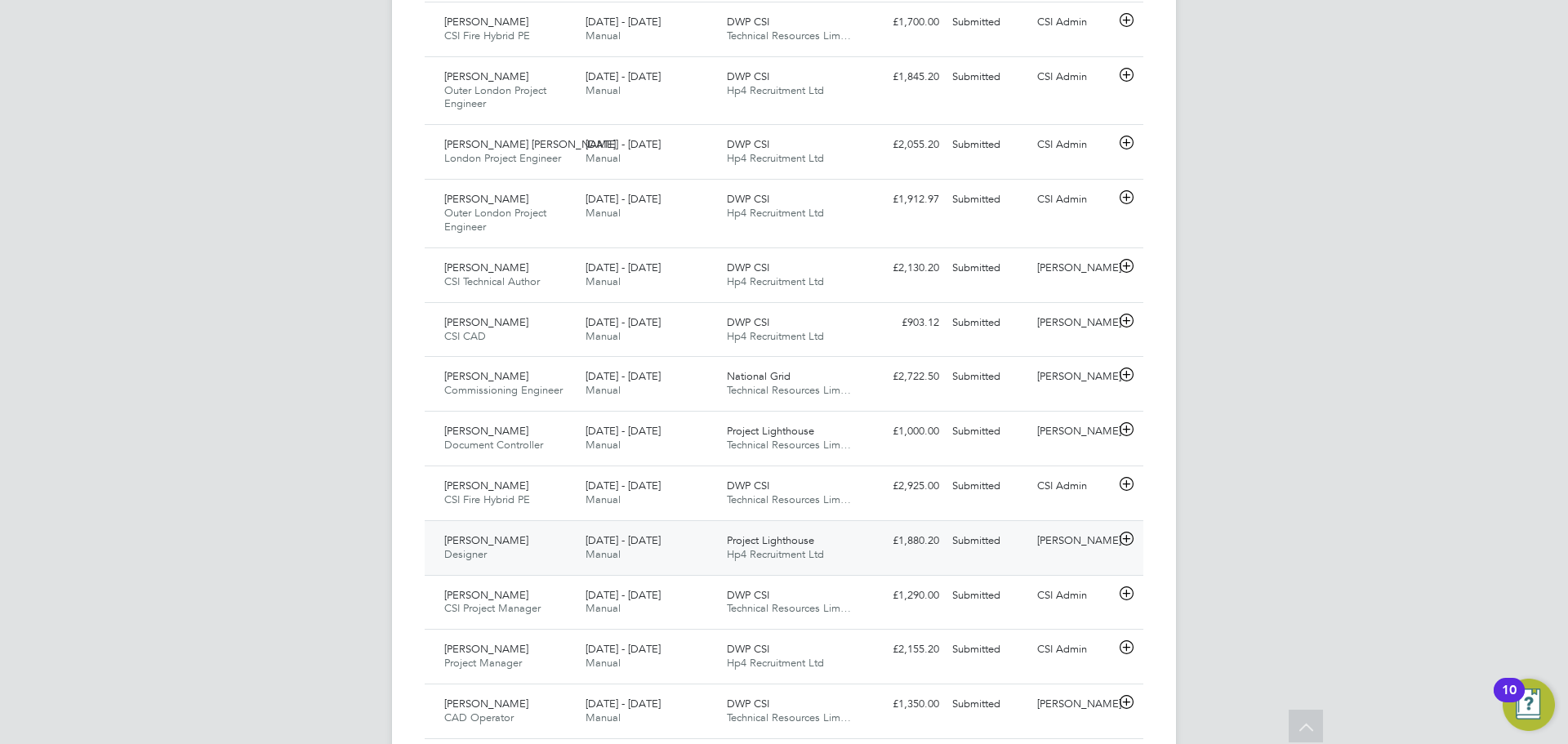
click at [1124, 533] on icon at bounding box center [1126, 539] width 20 height 13
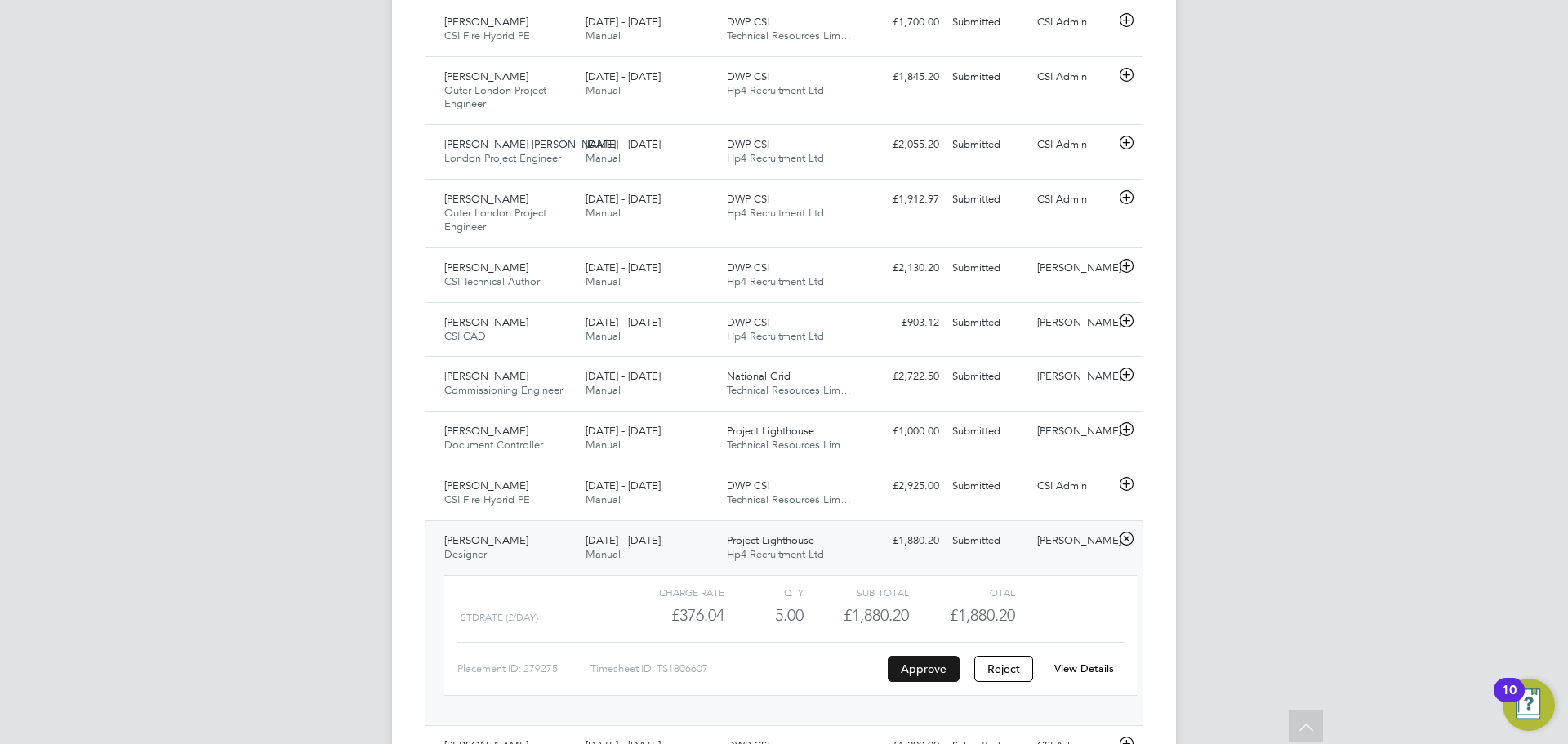
click at [923, 656] on button "Approve" at bounding box center [923, 668] width 72 height 26
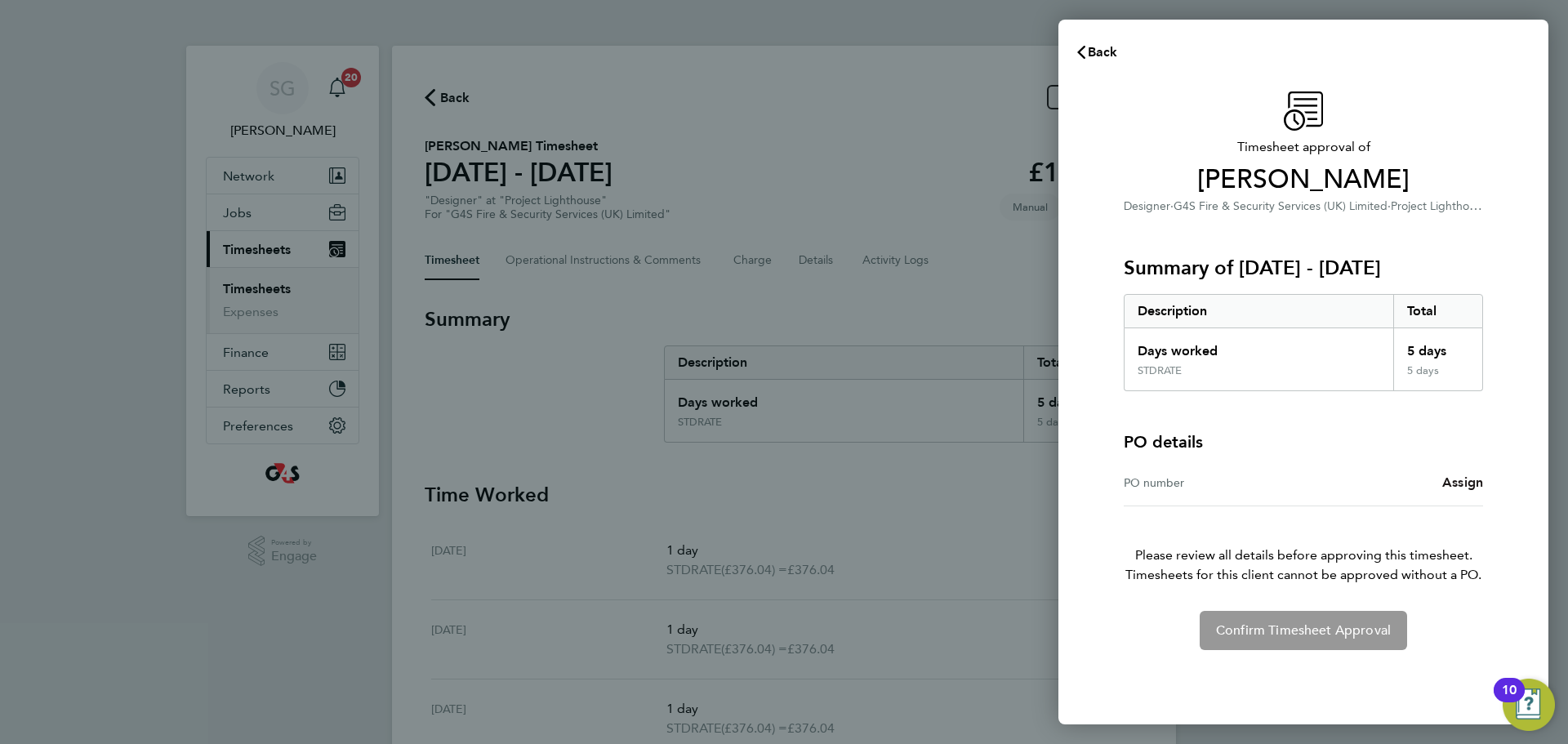
click at [1469, 482] on span "Assign" at bounding box center [1462, 482] width 40 height 15
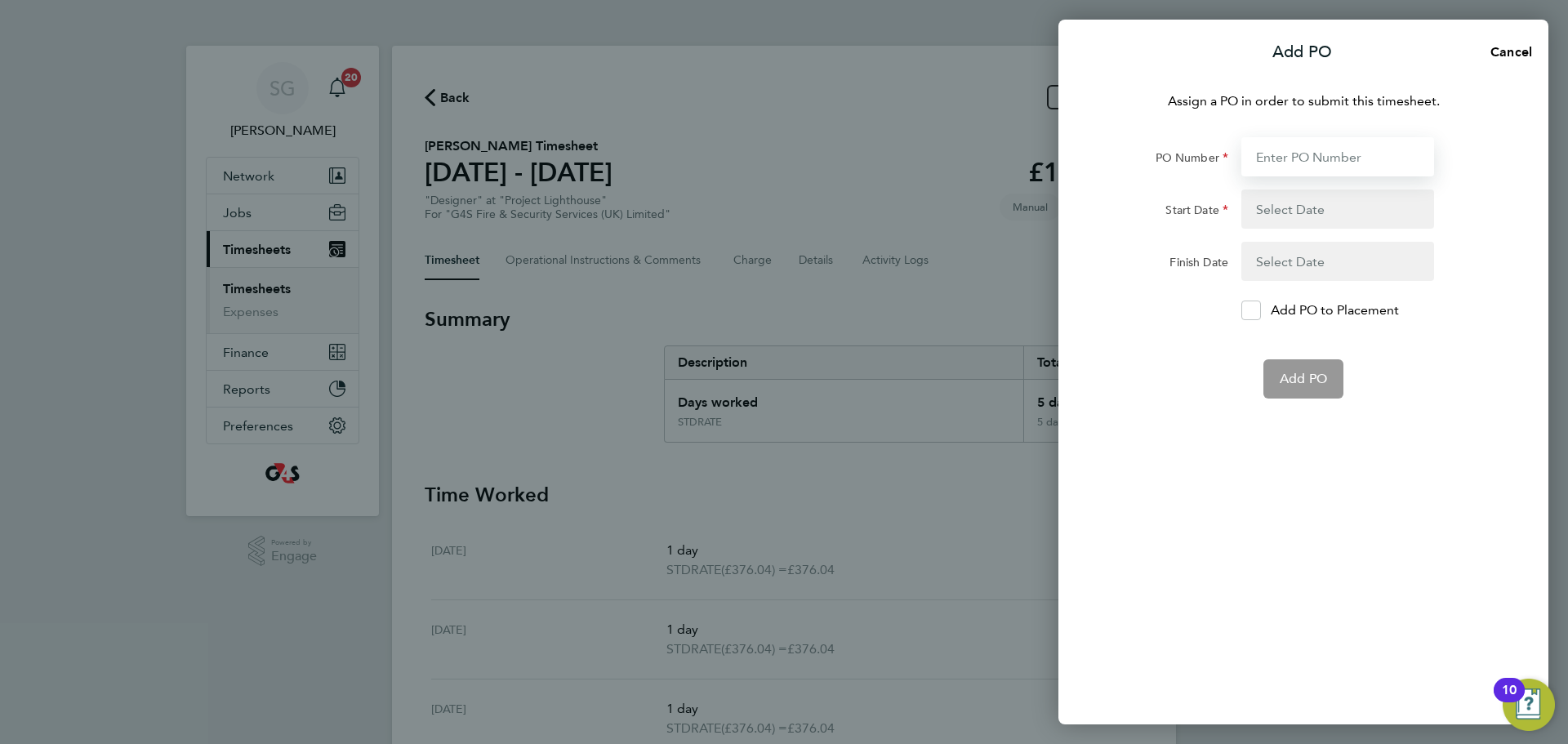
click at [1270, 144] on input "PO Number" at bounding box center [1337, 157] width 192 height 39
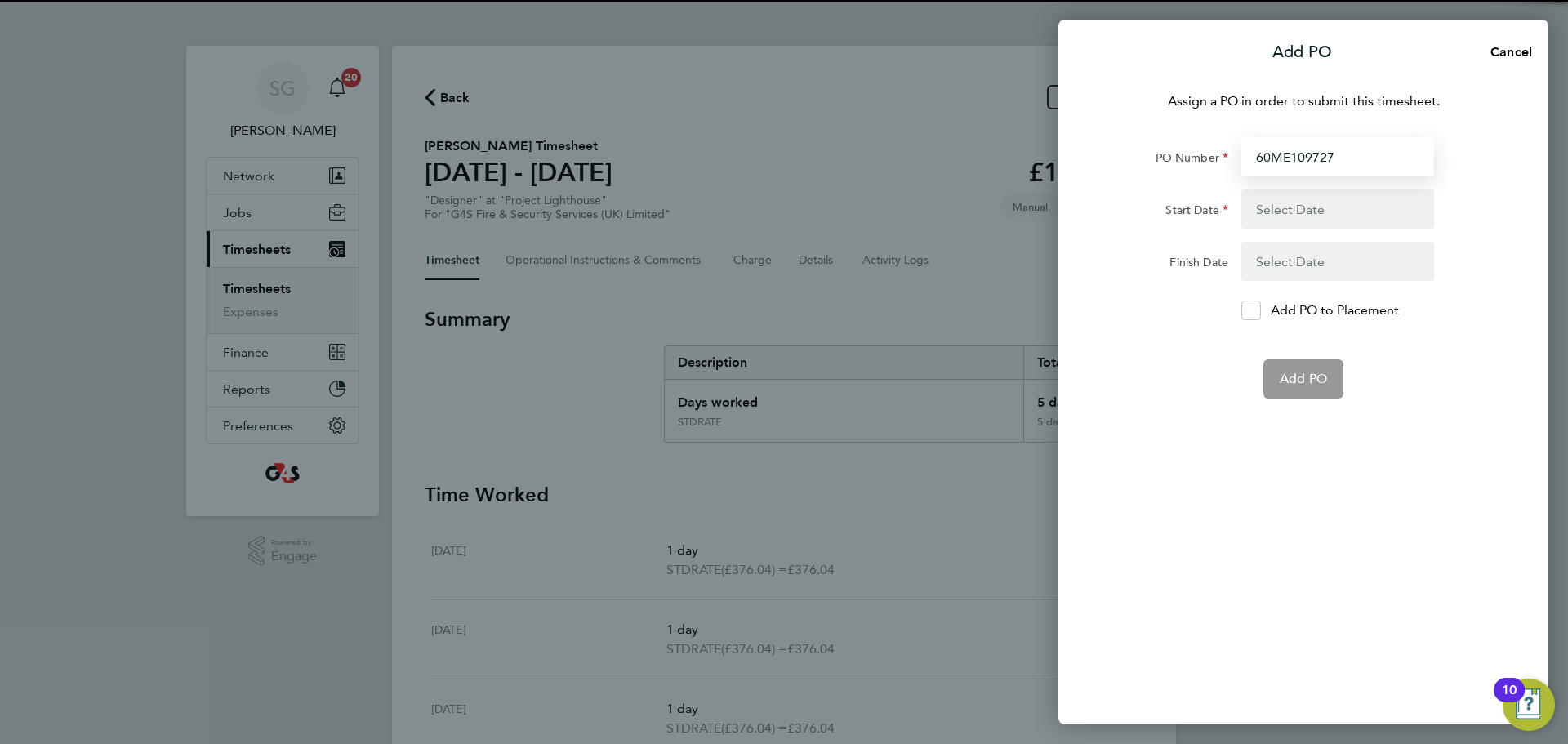
type input "60ME109727"
click at [1284, 217] on button "button" at bounding box center [1337, 209] width 192 height 39
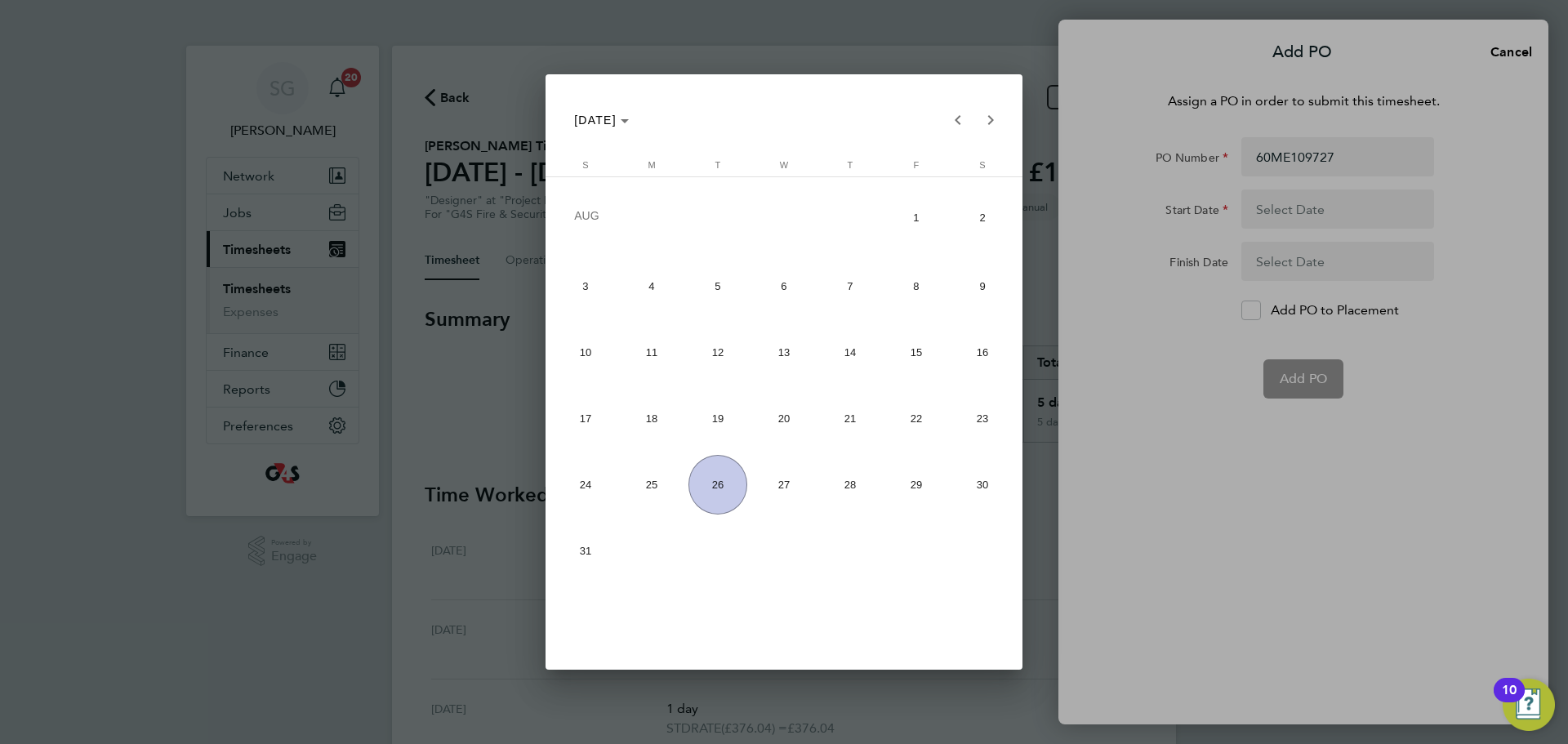
click at [642, 414] on span "18" at bounding box center [652, 418] width 60 height 60
type input "[DATE]"
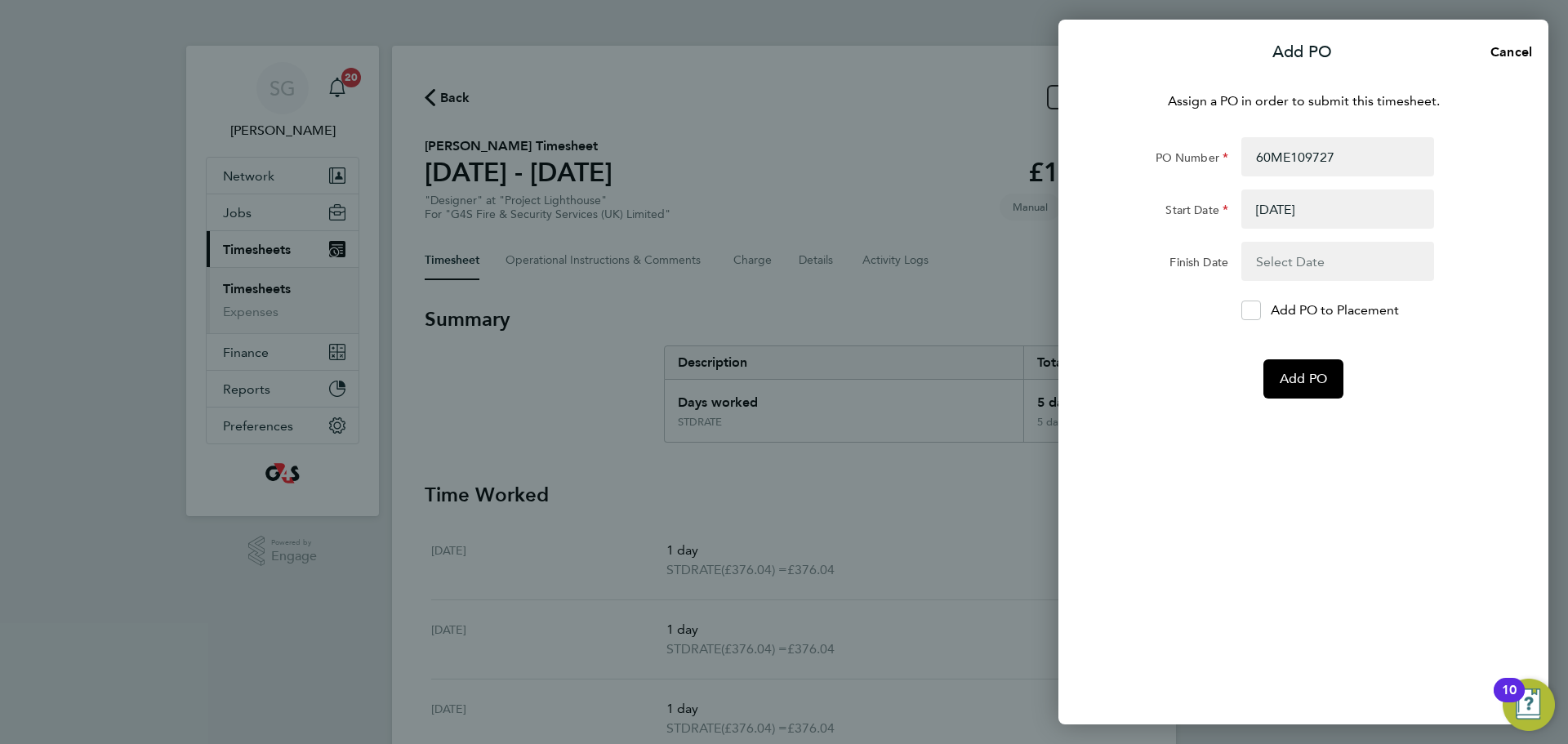
click at [1325, 266] on button "button" at bounding box center [1337, 260] width 192 height 39
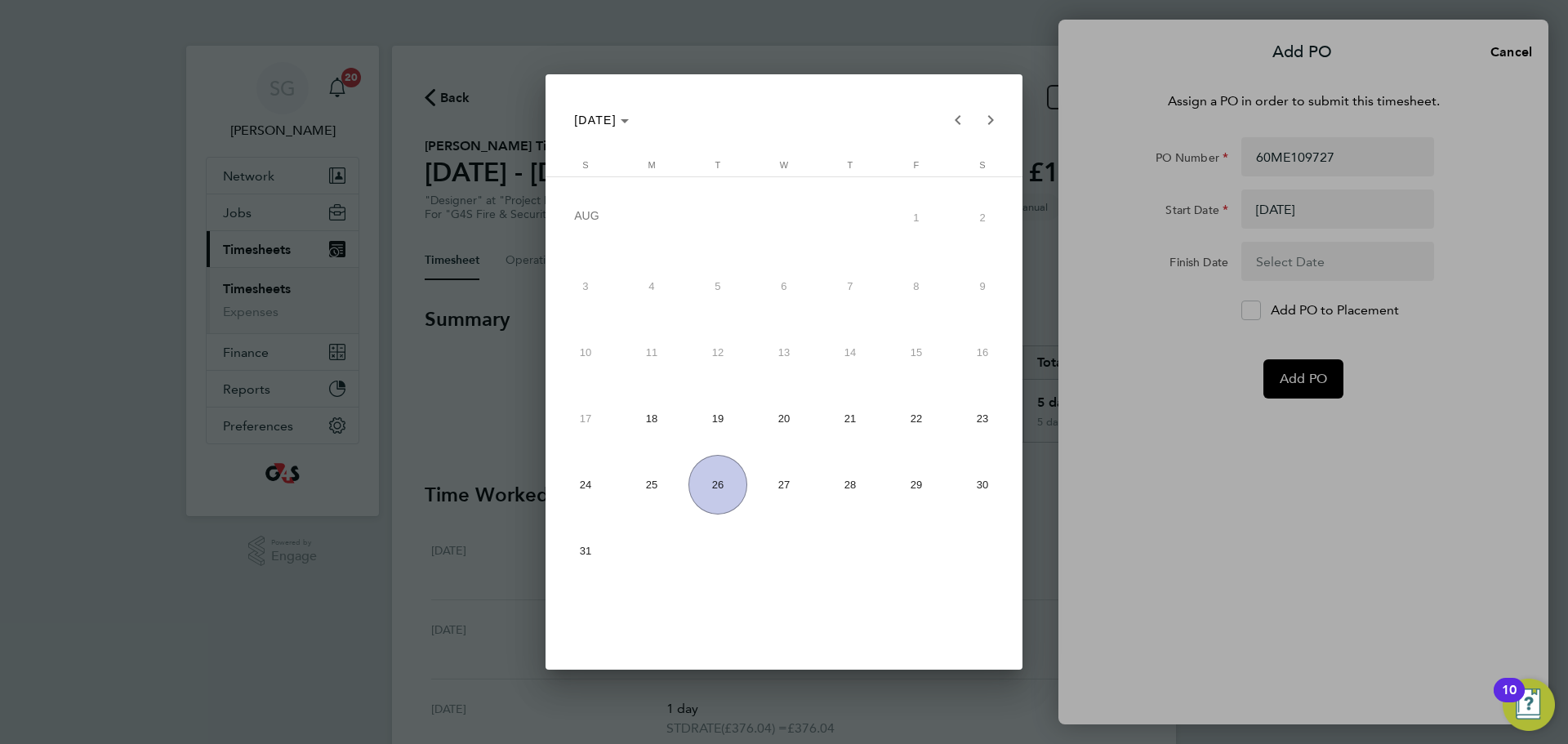
click at [921, 430] on span "22" at bounding box center [916, 418] width 60 height 60
type input "[DATE]"
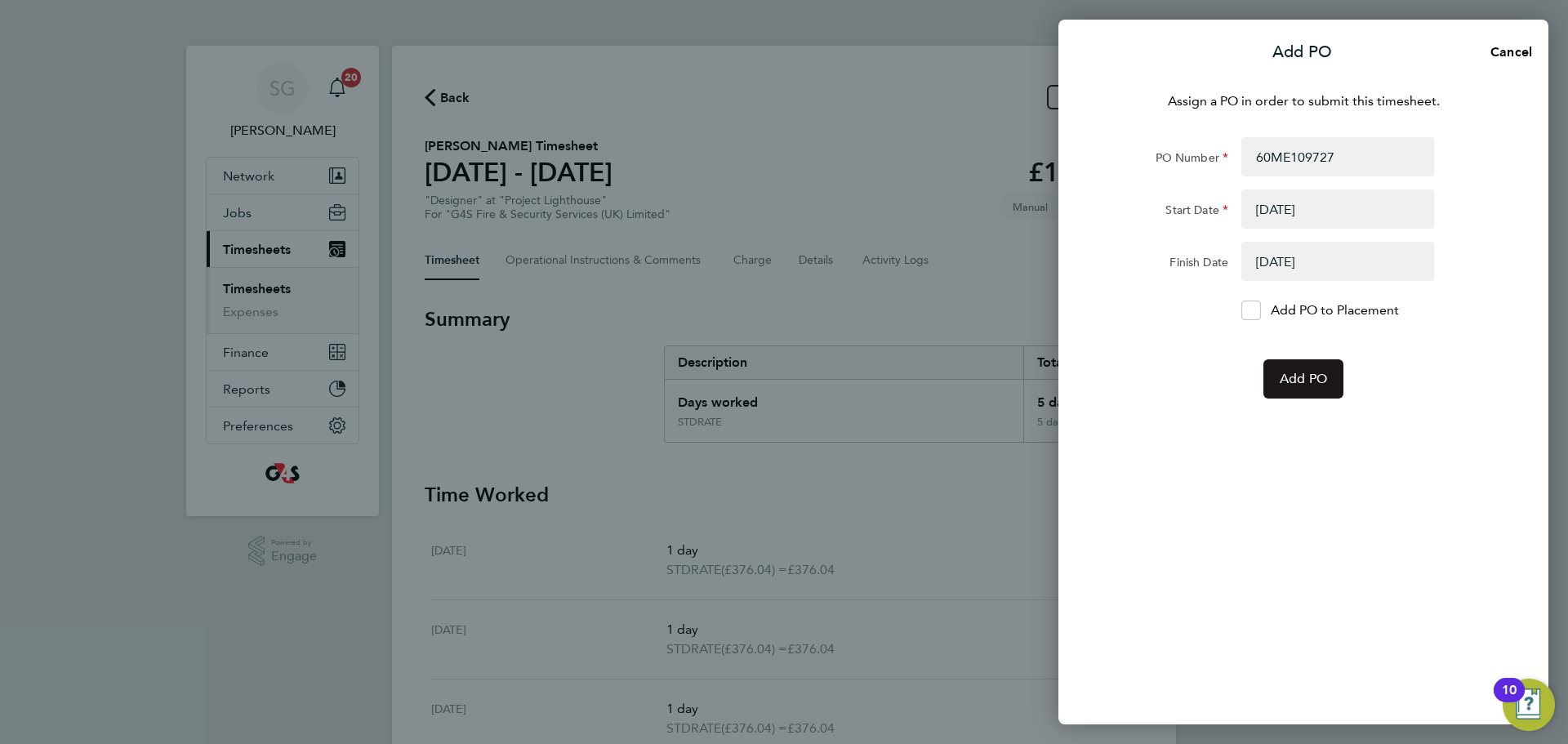
click at [1298, 376] on span "Add PO" at bounding box center [1303, 379] width 47 height 16
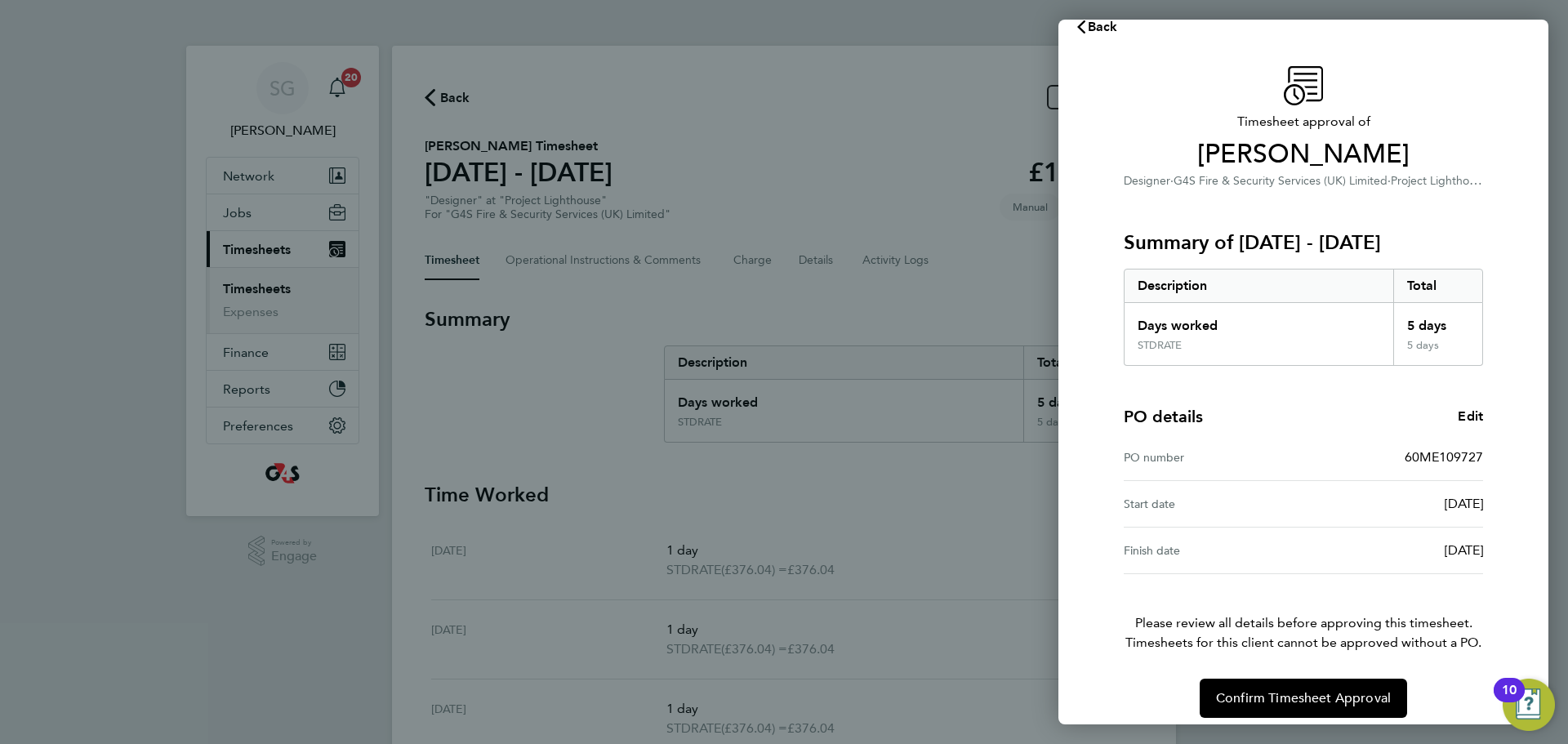
scroll to position [38, 0]
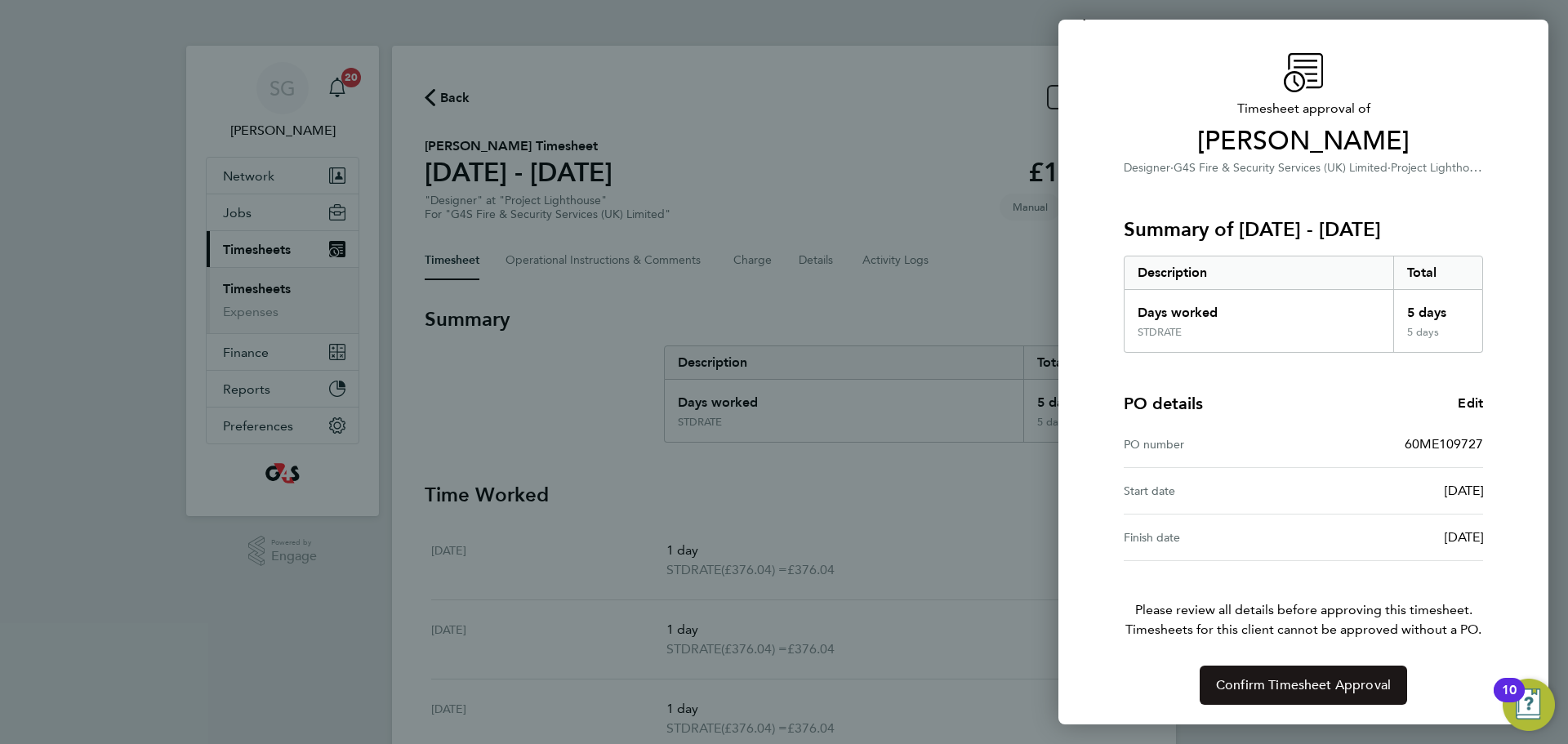
click at [1285, 680] on span "Confirm Timesheet Approval" at bounding box center [1303, 684] width 175 height 16
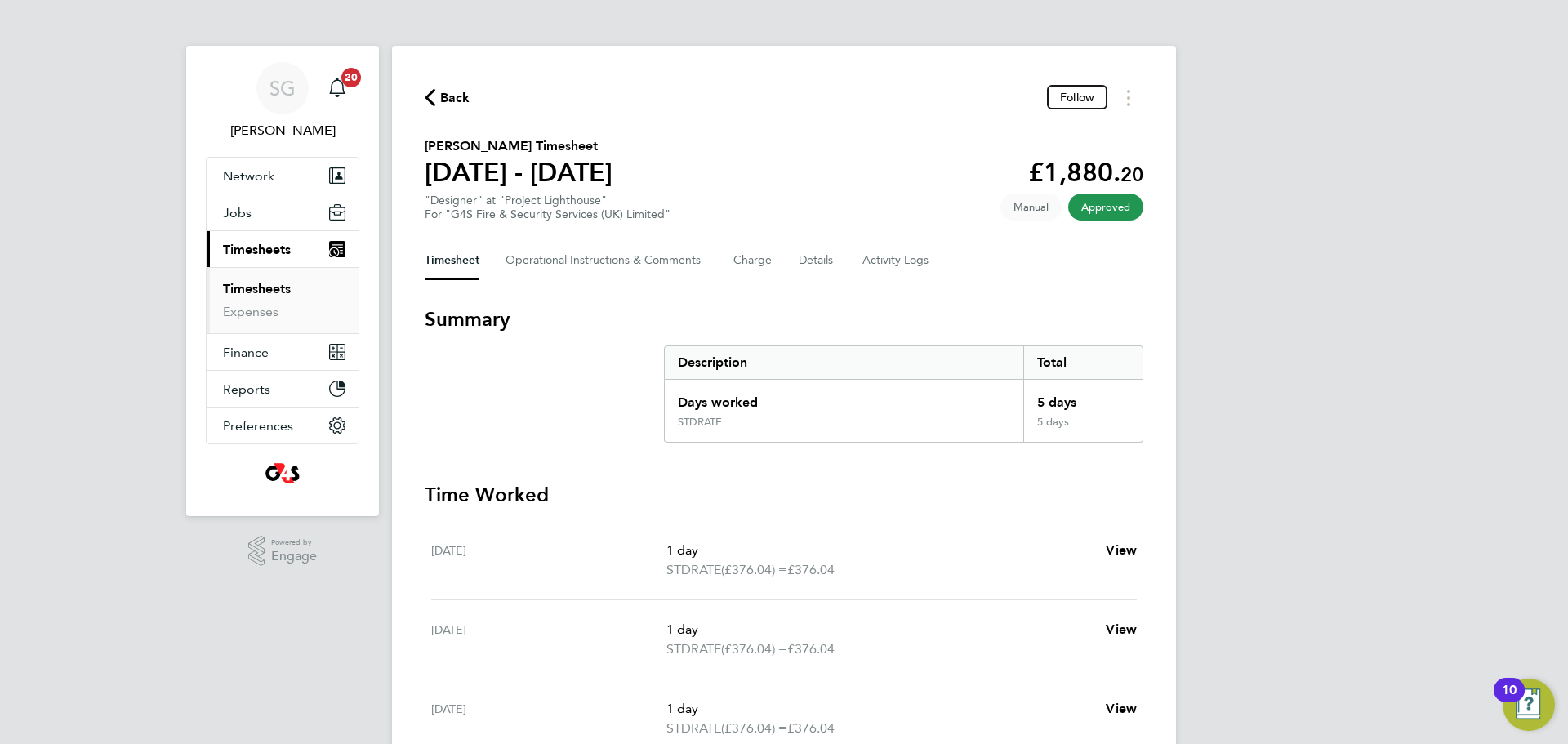
click at [463, 95] on span "Back" at bounding box center [455, 98] width 30 height 19
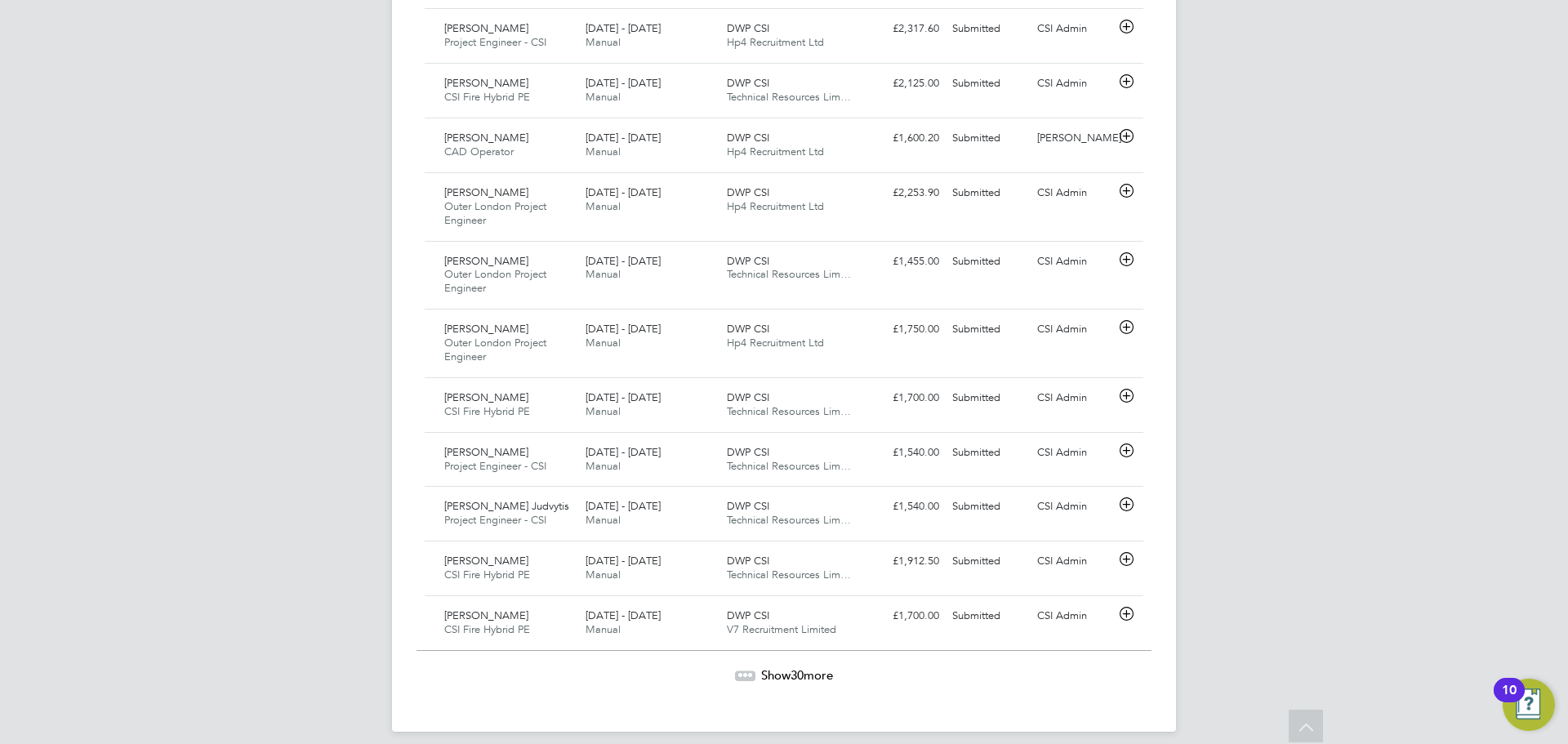
click at [773, 667] on span "Show 30 more" at bounding box center [796, 675] width 72 height 15
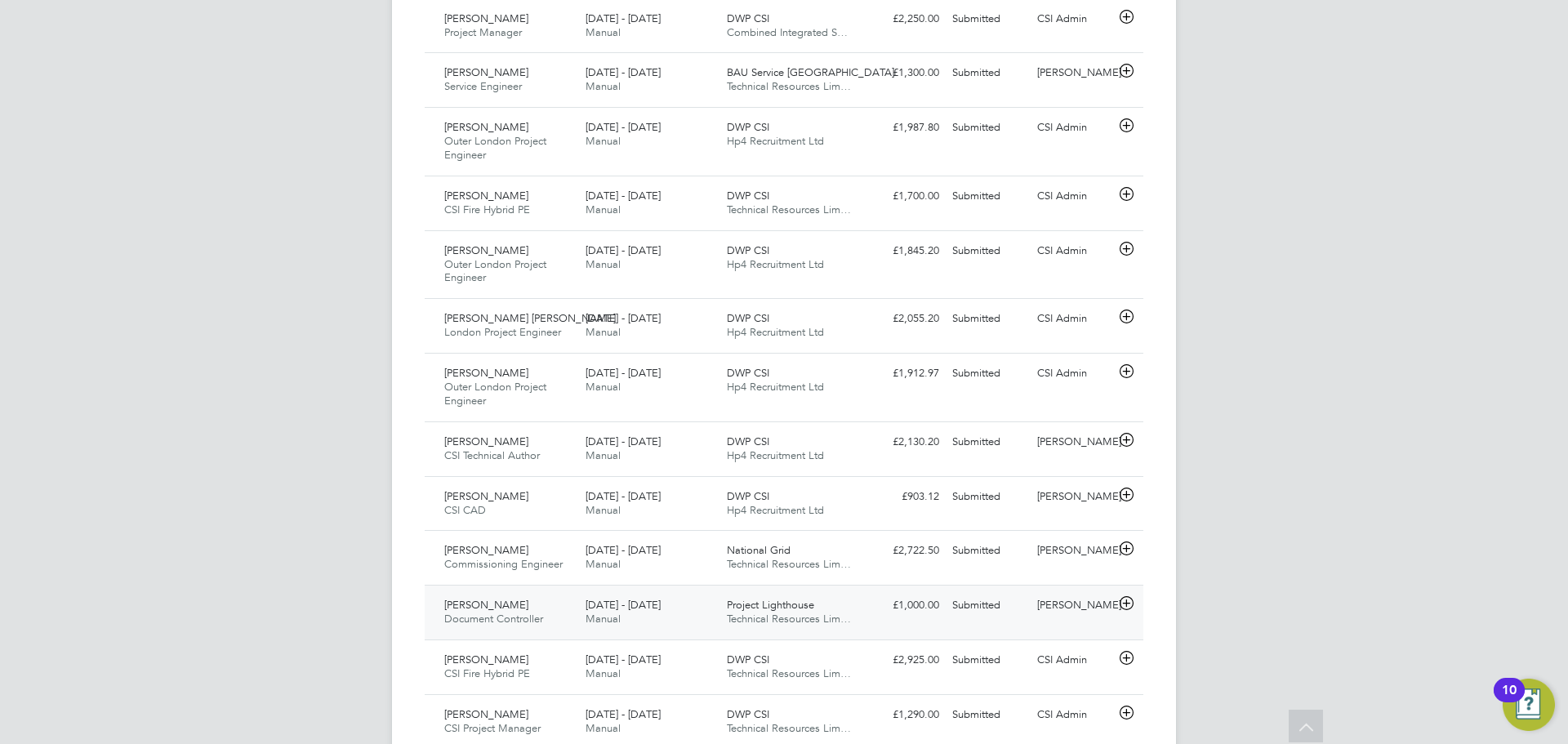
click at [1121, 597] on icon at bounding box center [1126, 604] width 20 height 13
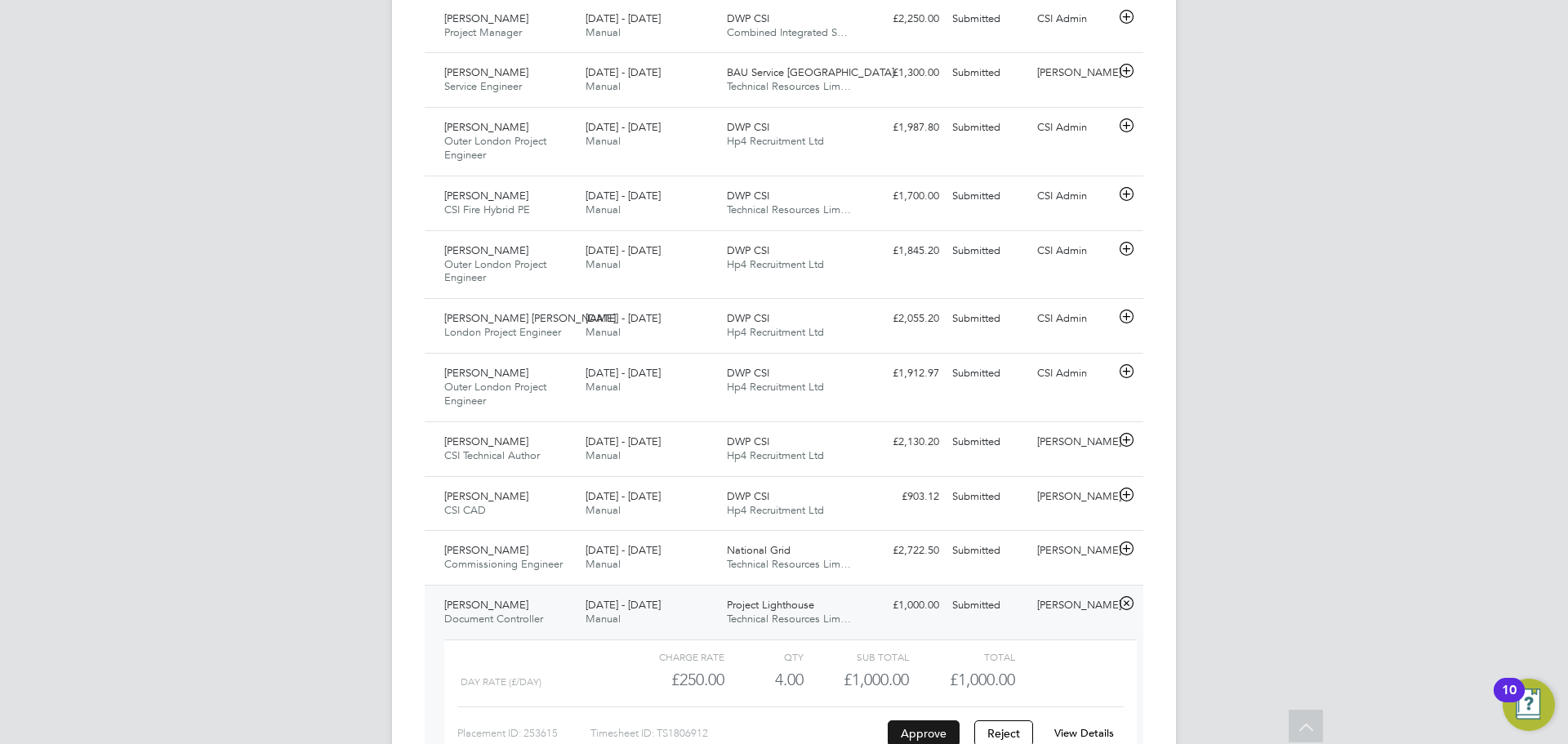
click at [944, 720] on button "Approve" at bounding box center [923, 732] width 72 height 26
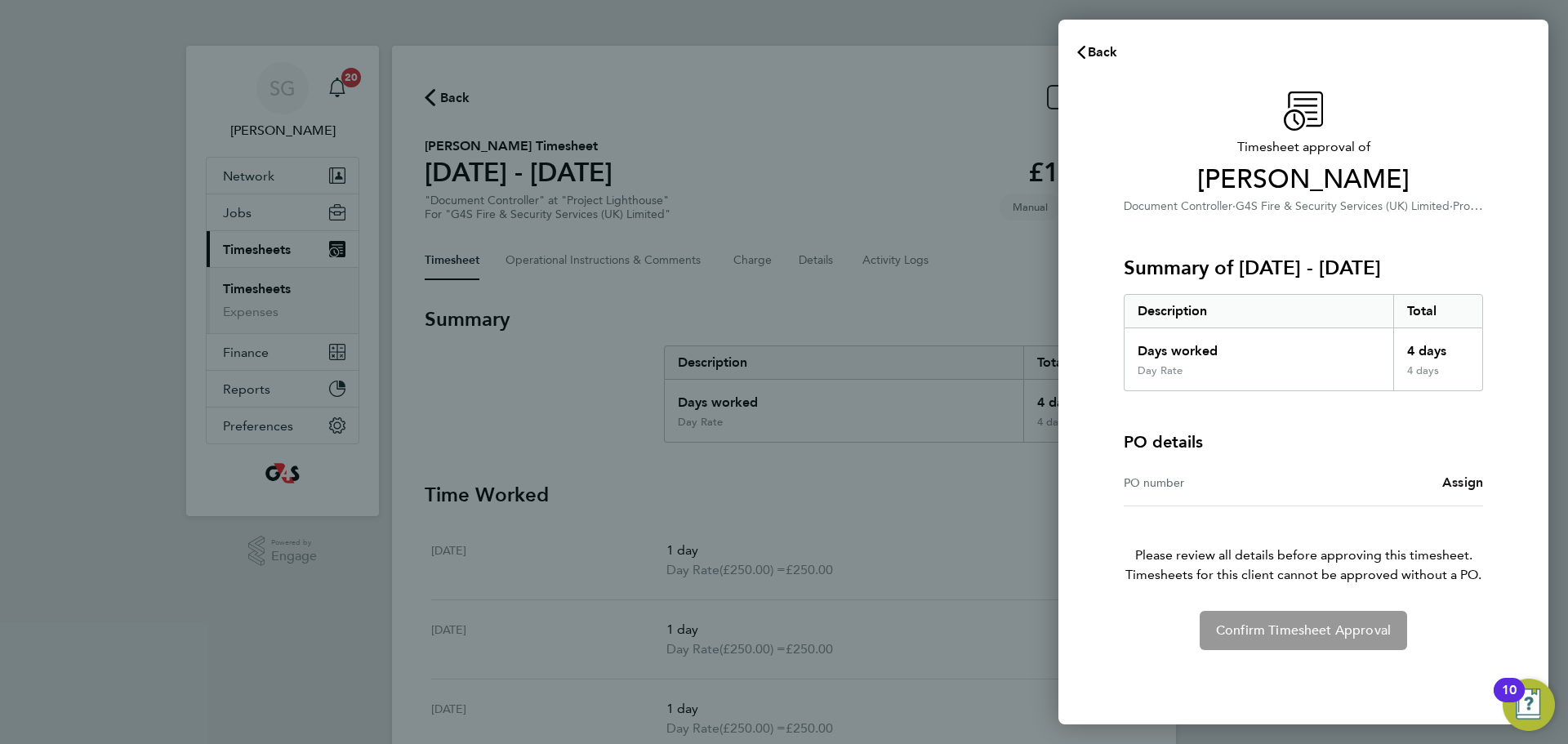
click at [1476, 482] on span "Assign" at bounding box center [1462, 482] width 40 height 15
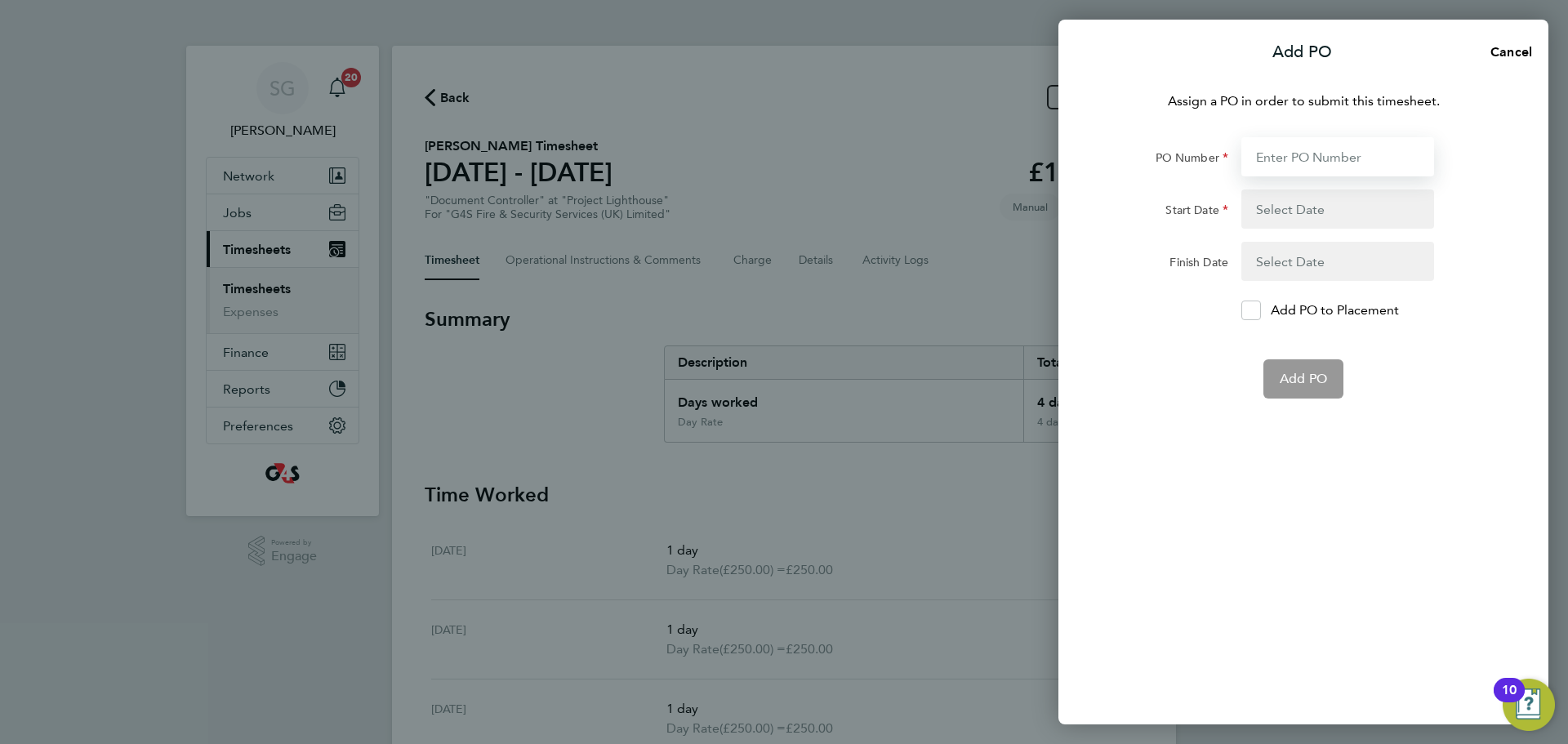
click at [1291, 164] on input "PO Number" at bounding box center [1337, 157] width 192 height 39
type input "60ME109729"
type input "[DATE]"
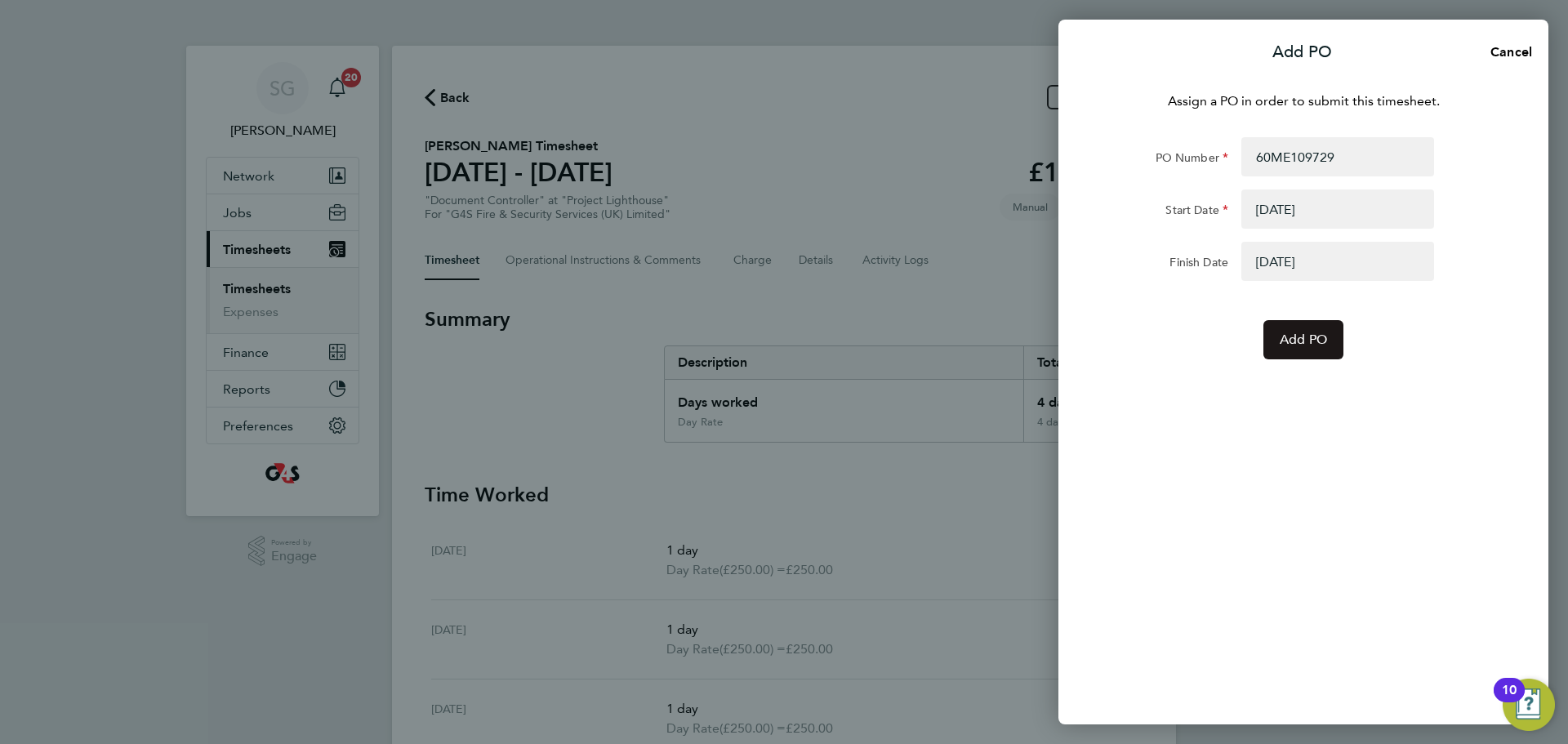
click at [1297, 347] on span "Add PO" at bounding box center [1303, 339] width 47 height 16
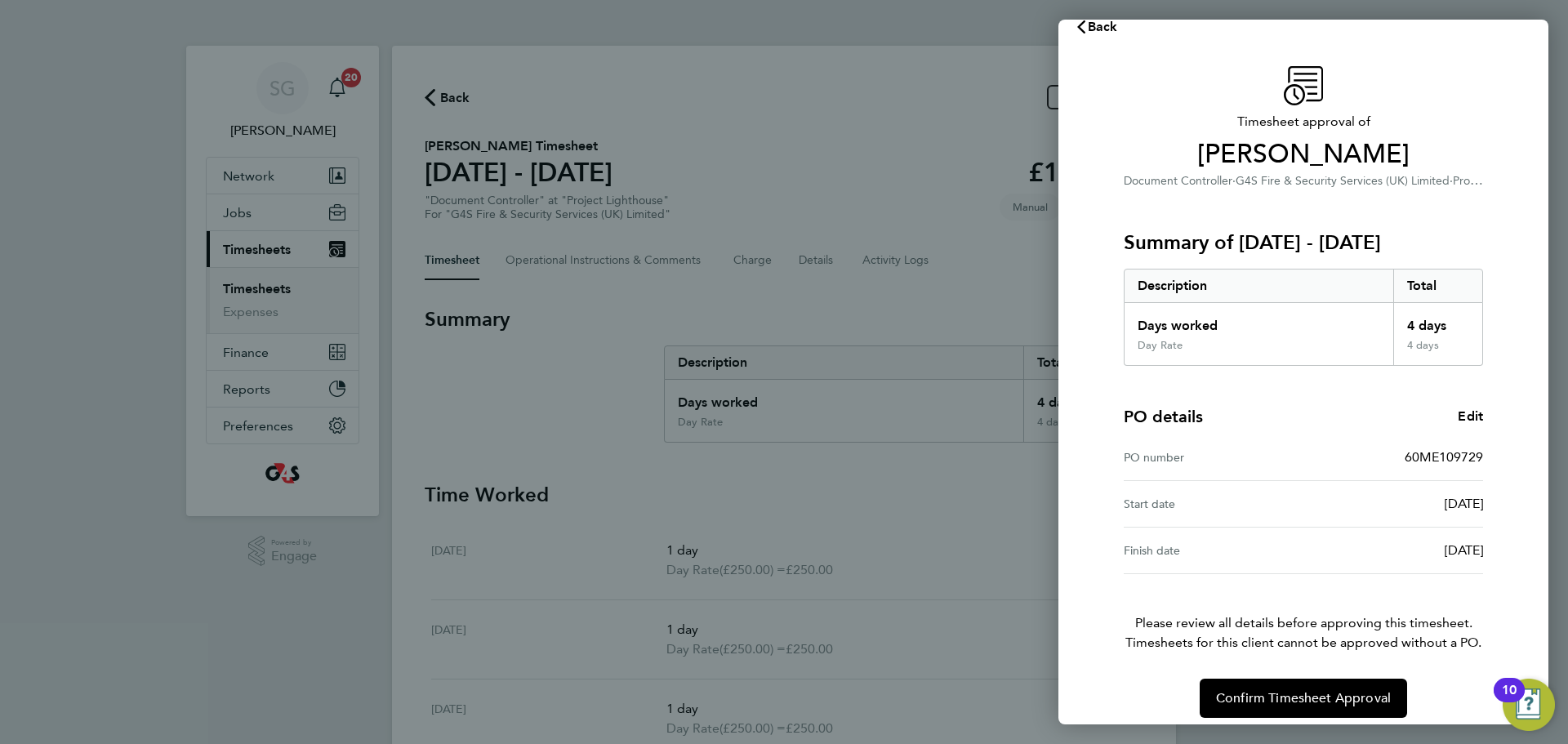
scroll to position [38, 0]
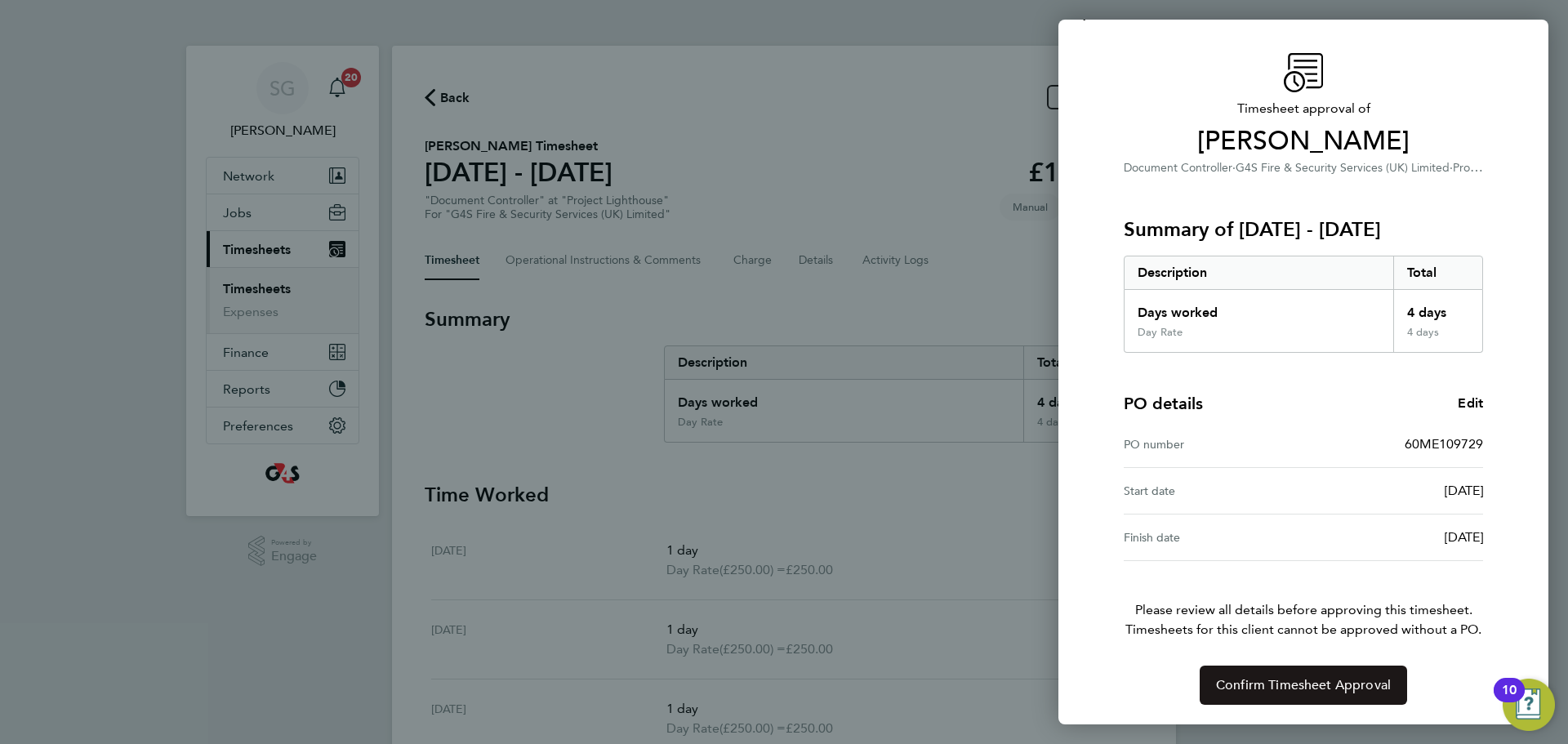
click at [1344, 677] on span "Confirm Timesheet Approval" at bounding box center [1303, 684] width 175 height 16
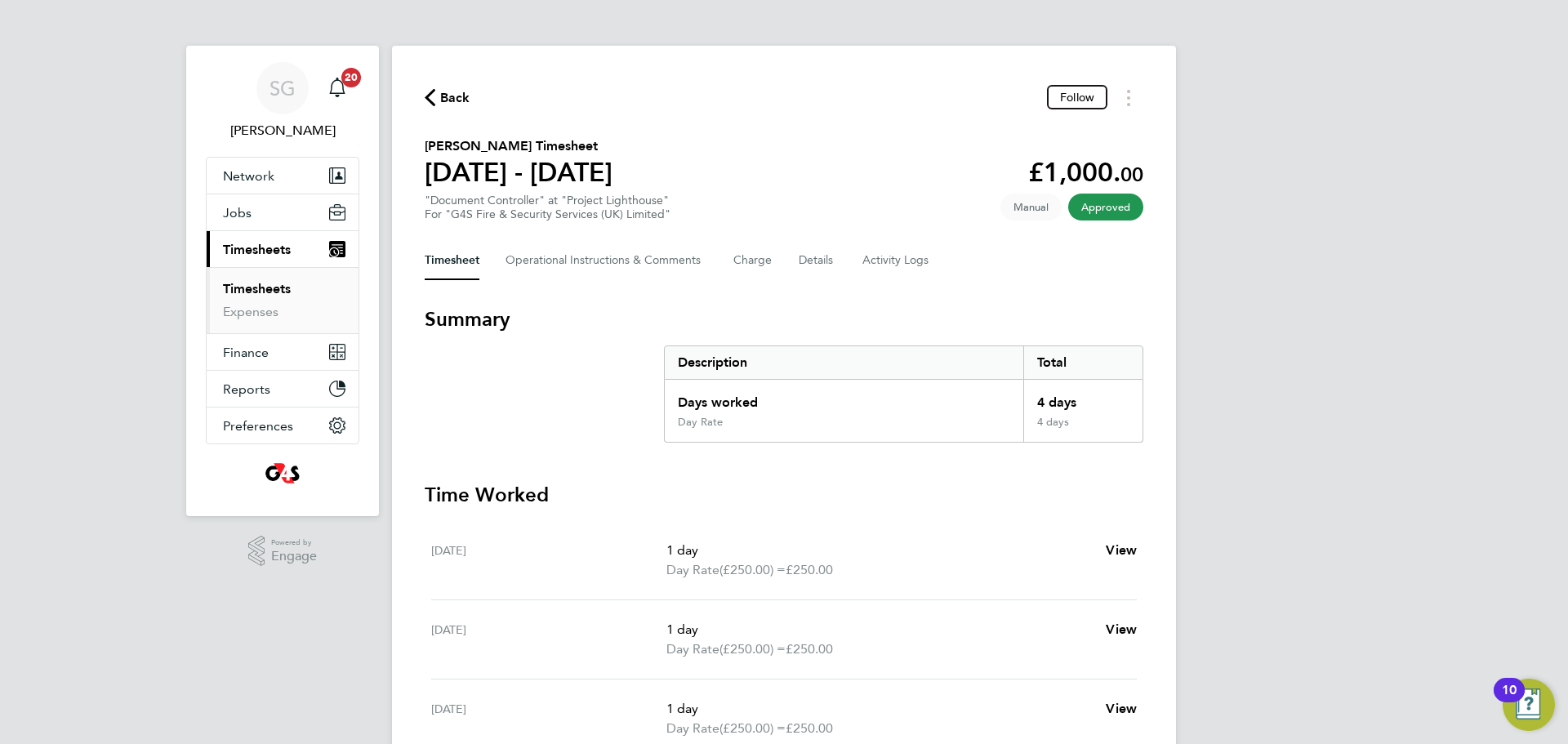
click at [451, 97] on span "Back" at bounding box center [455, 98] width 30 height 19
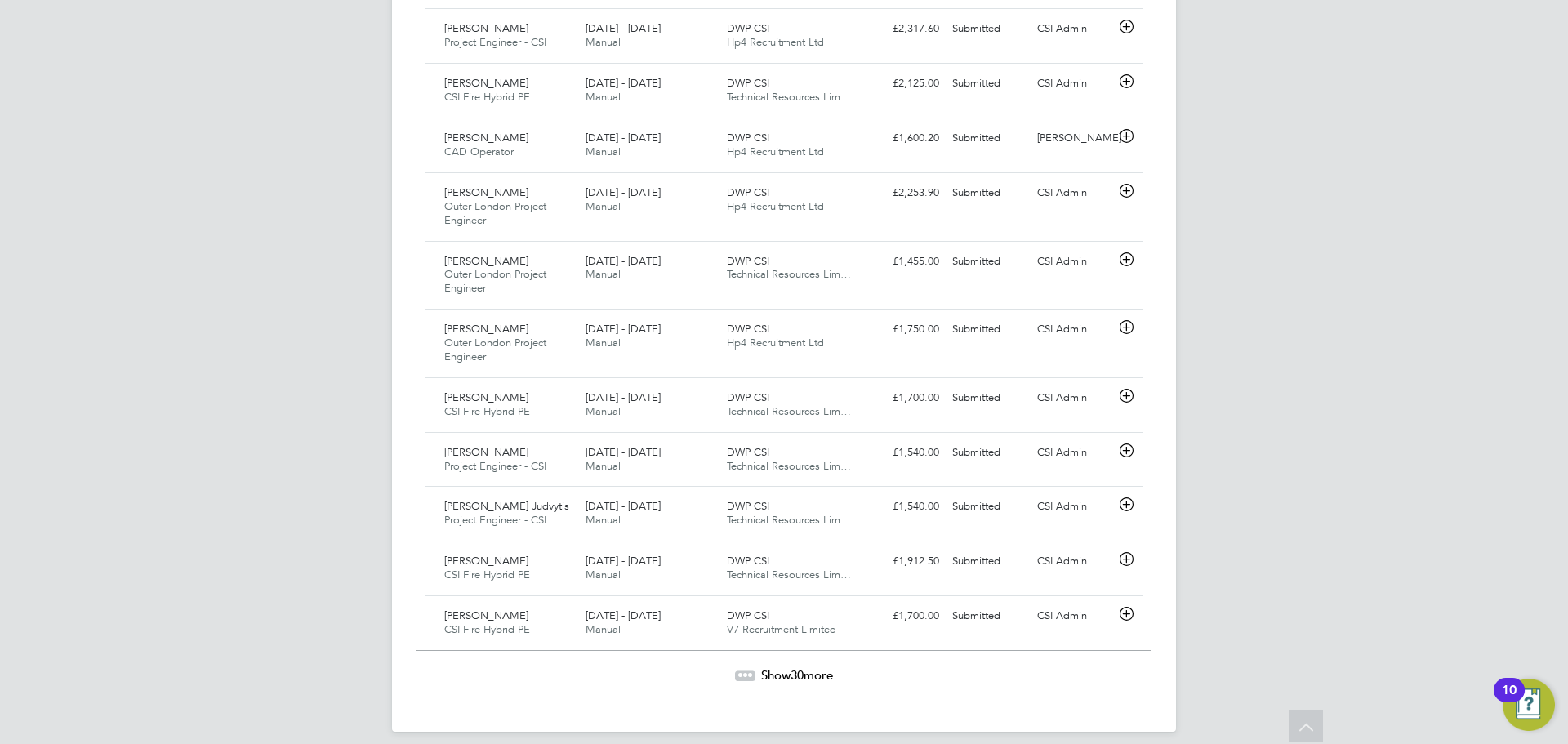
click at [792, 667] on span "30" at bounding box center [797, 675] width 13 height 15
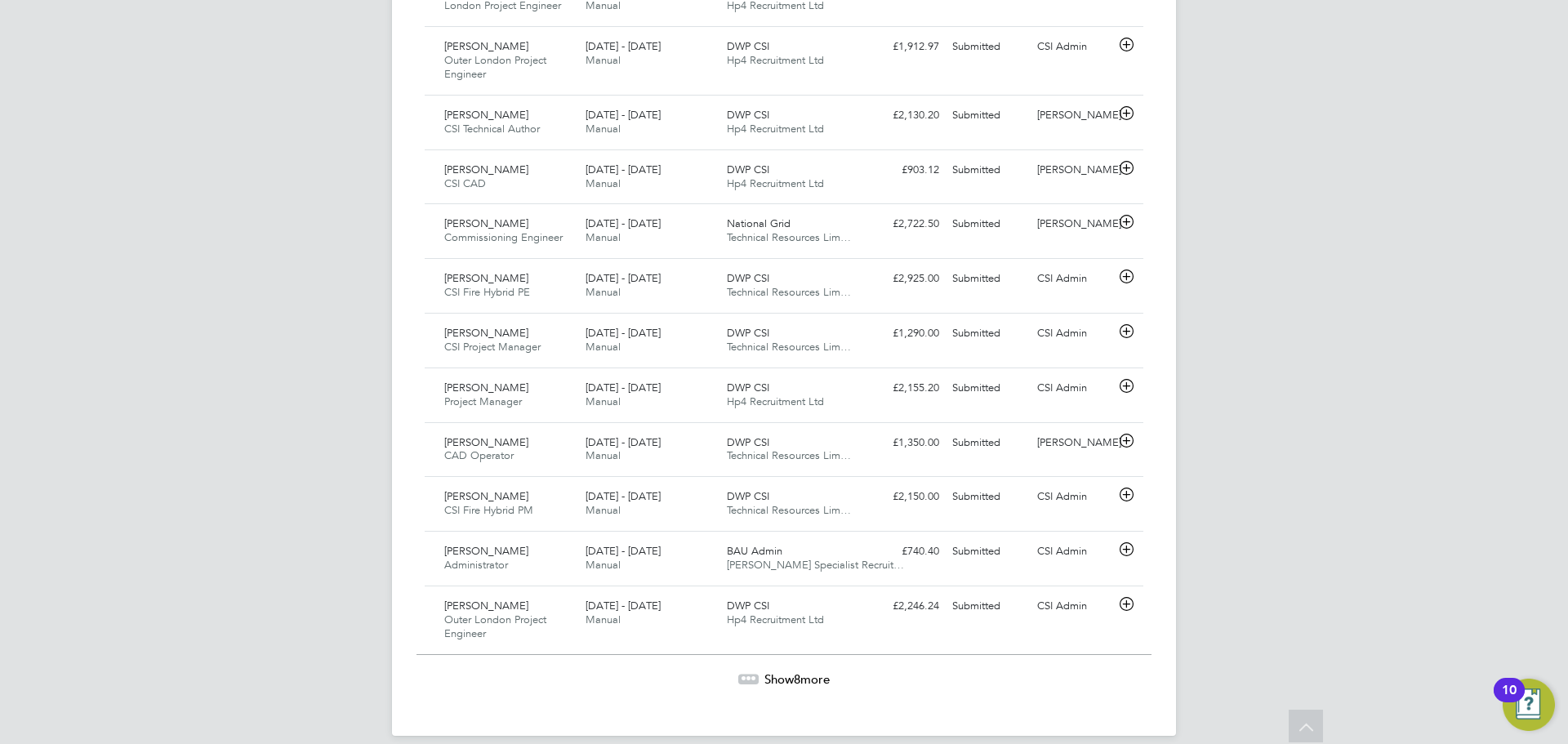
click at [780, 671] on span "Show 8 more" at bounding box center [797, 679] width 65 height 15
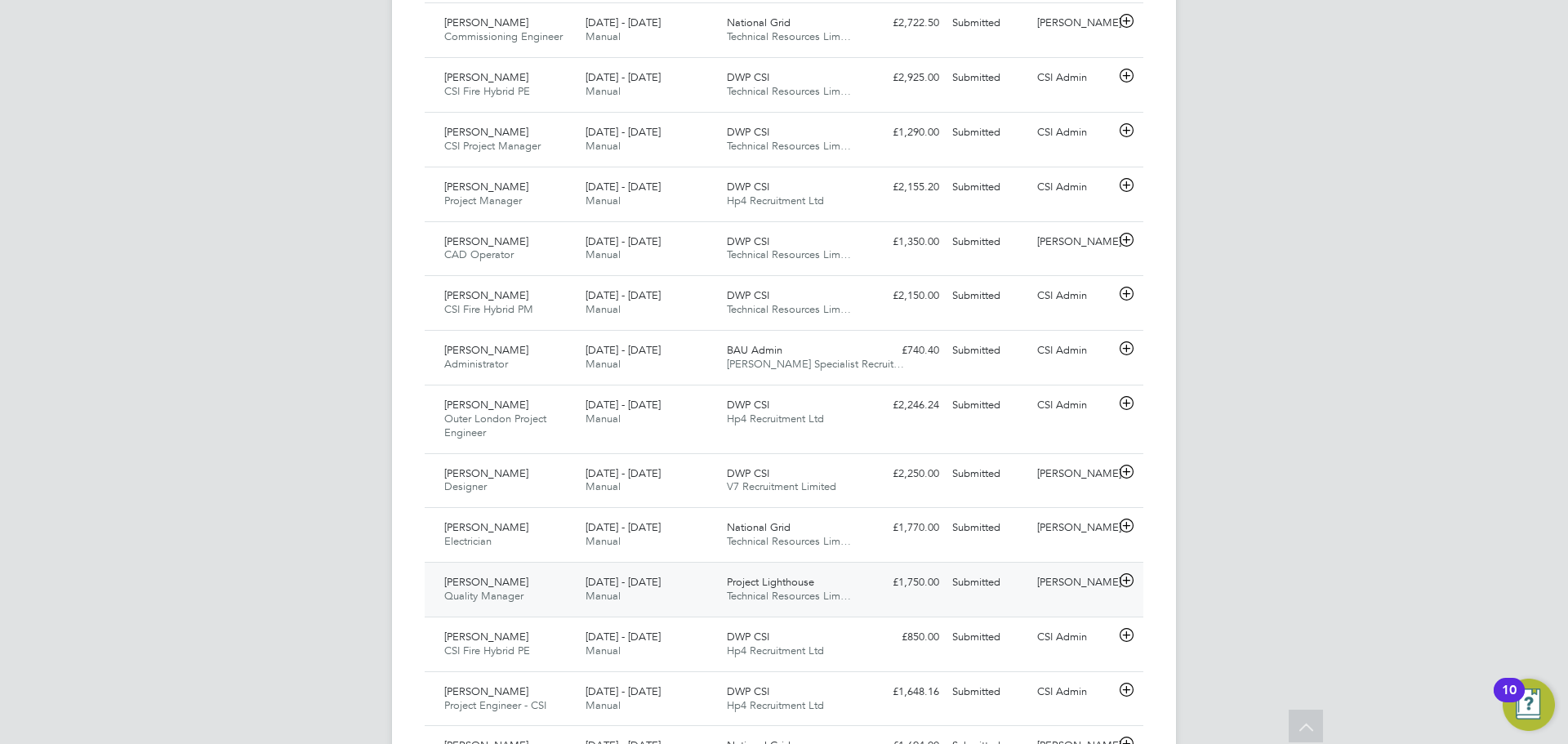
click at [1125, 574] on icon at bounding box center [1126, 581] width 20 height 13
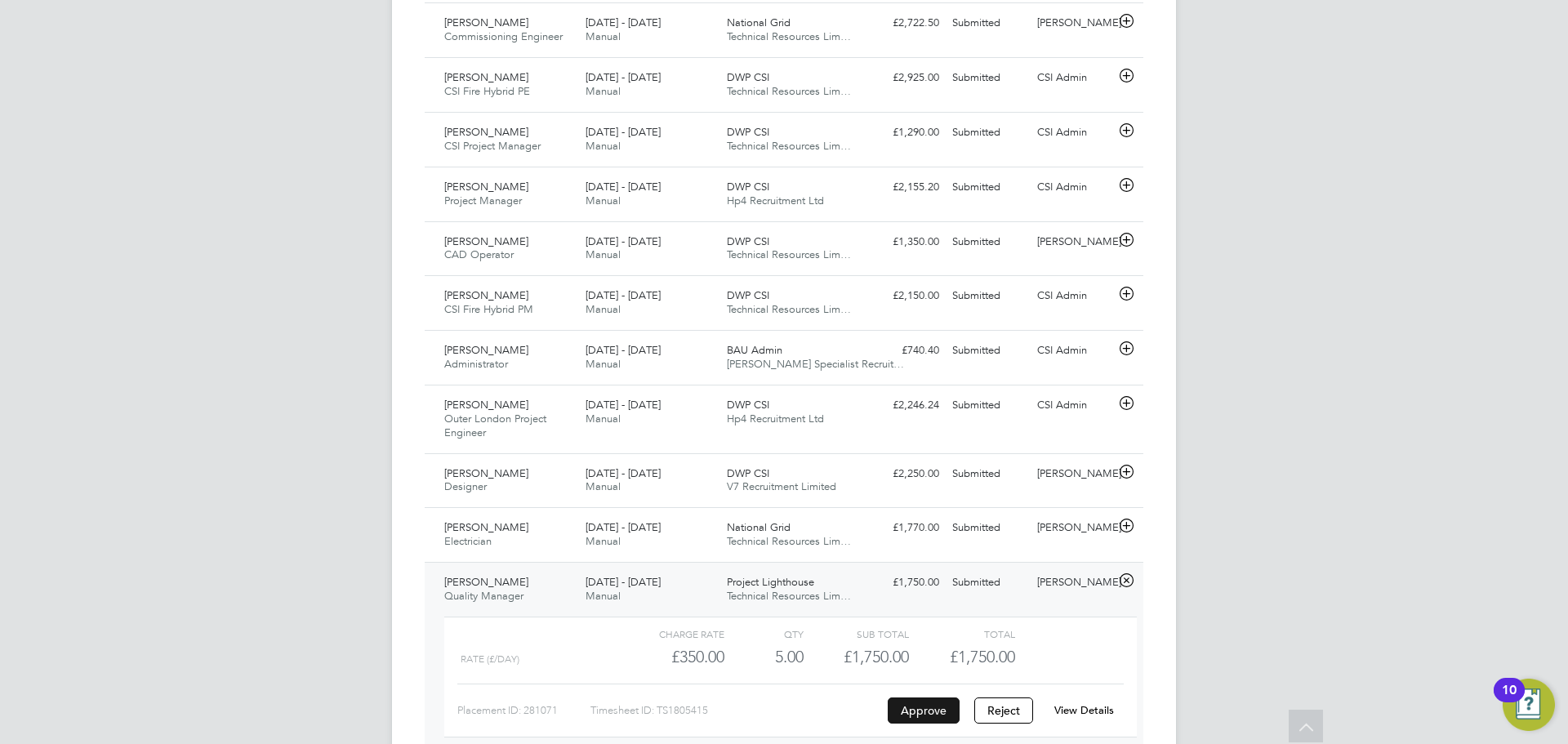
click at [914, 697] on button "Approve" at bounding box center [923, 709] width 72 height 26
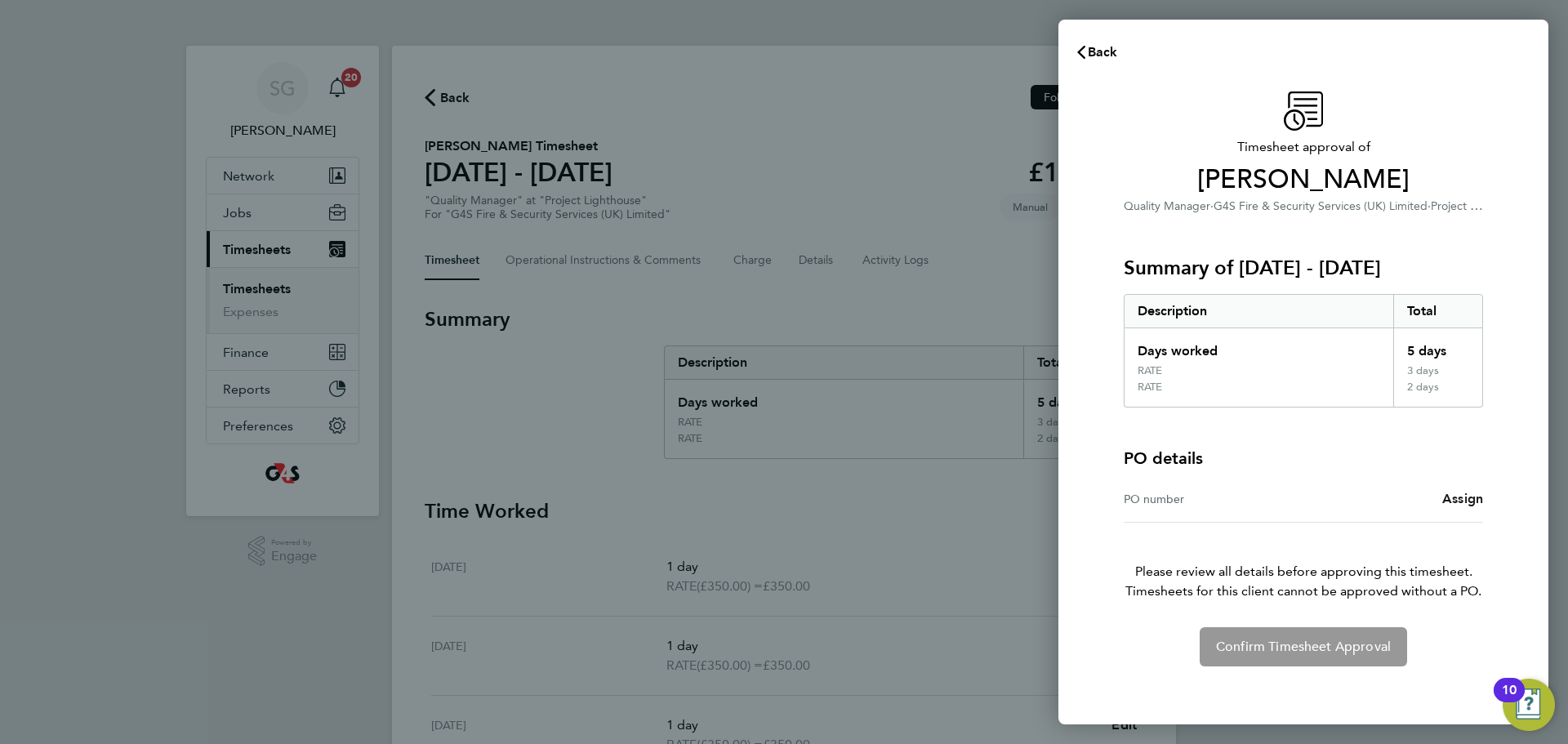
click at [1459, 496] on span "Assign" at bounding box center [1462, 498] width 40 height 15
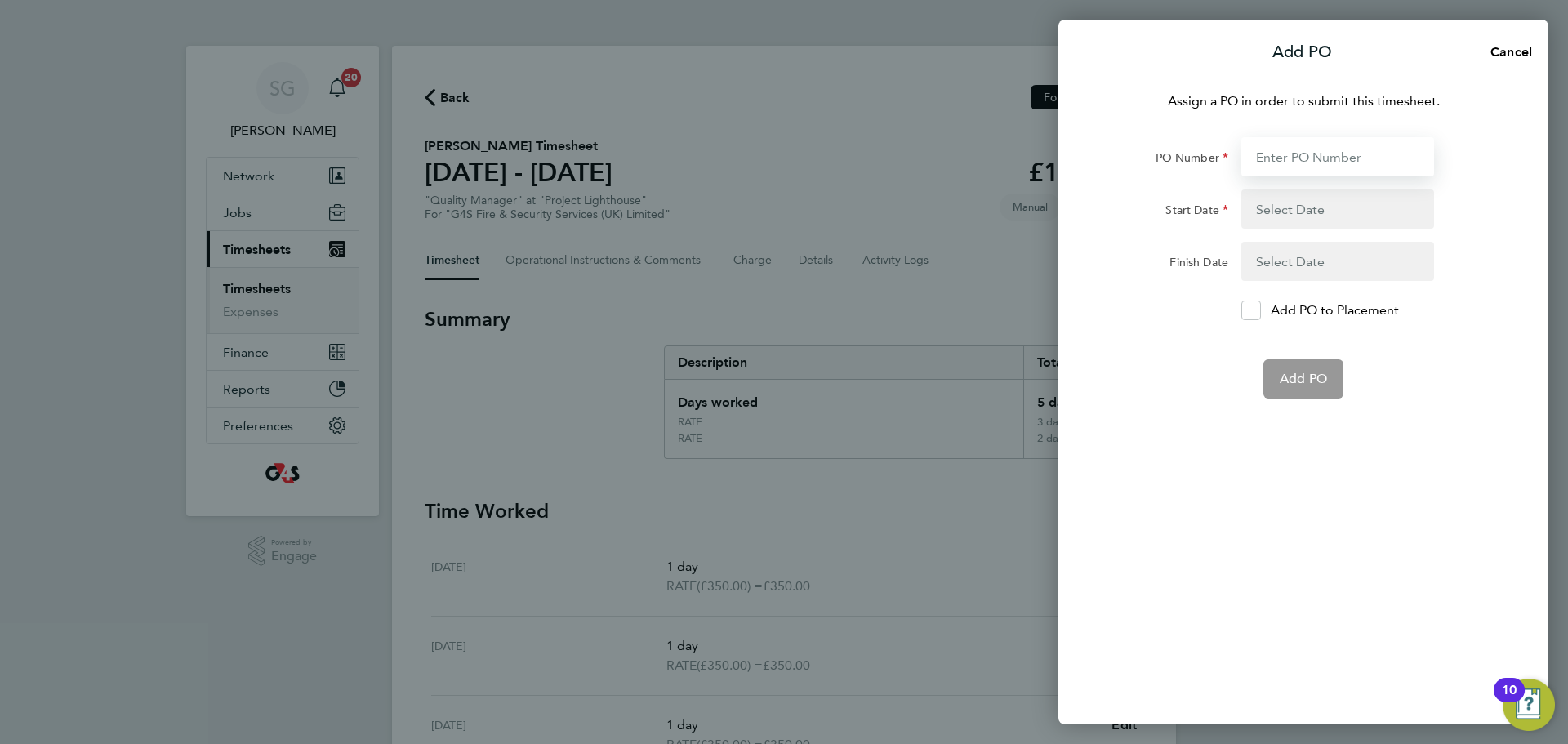
click at [1267, 139] on input "PO Number" at bounding box center [1337, 157] width 192 height 39
type input "60ME109729"
type input "[DATE]"
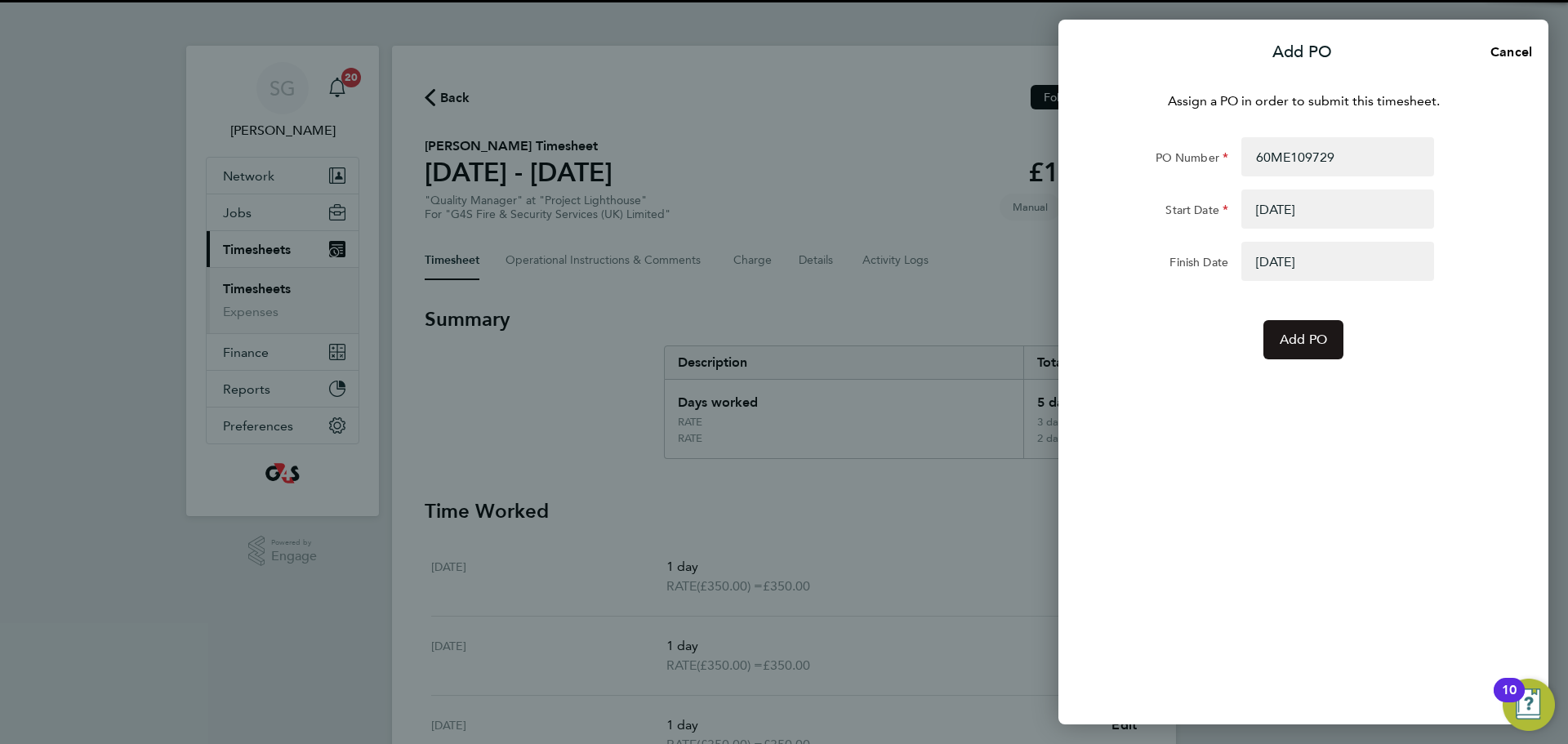
click at [1318, 352] on button "Add PO" at bounding box center [1303, 339] width 80 height 39
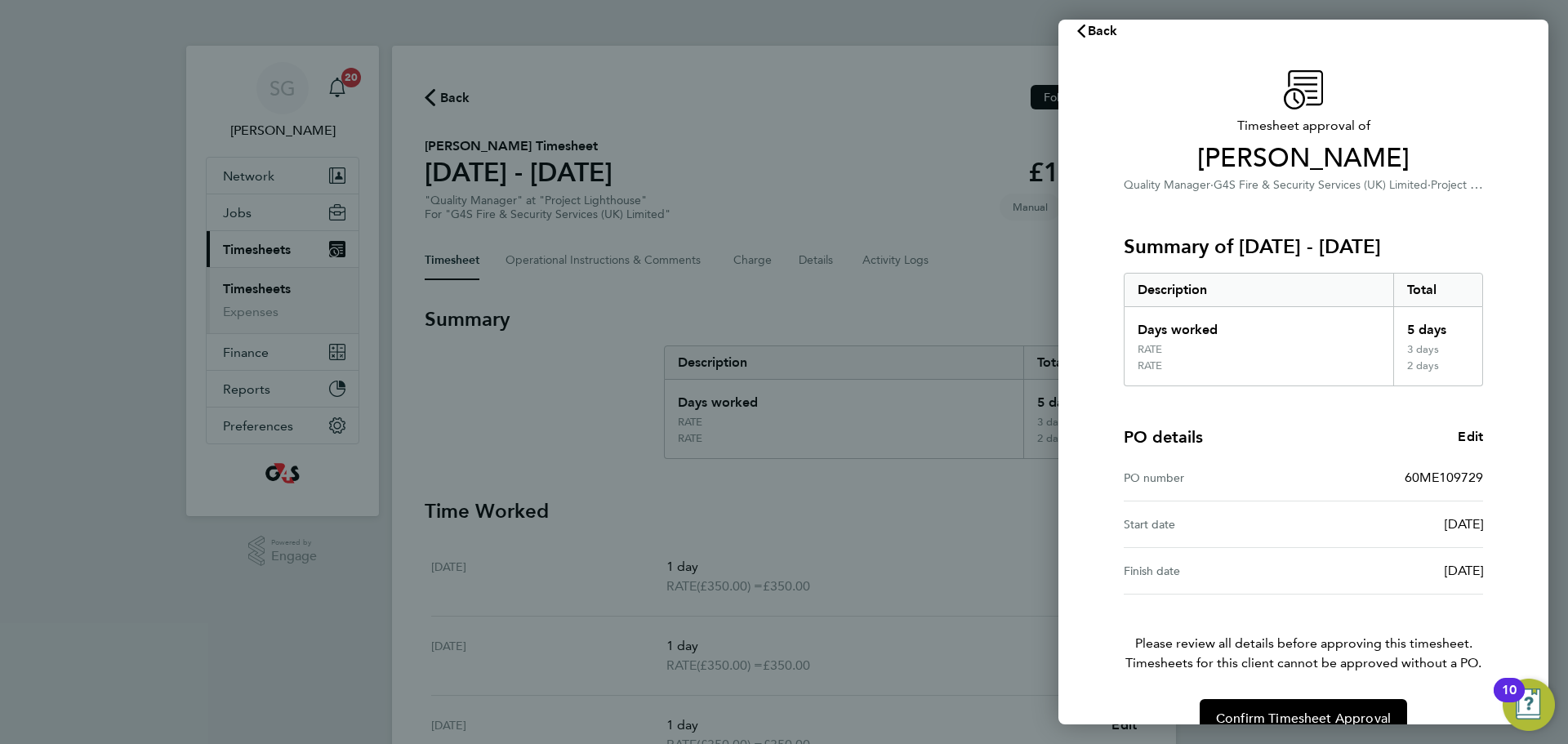
scroll to position [55, 0]
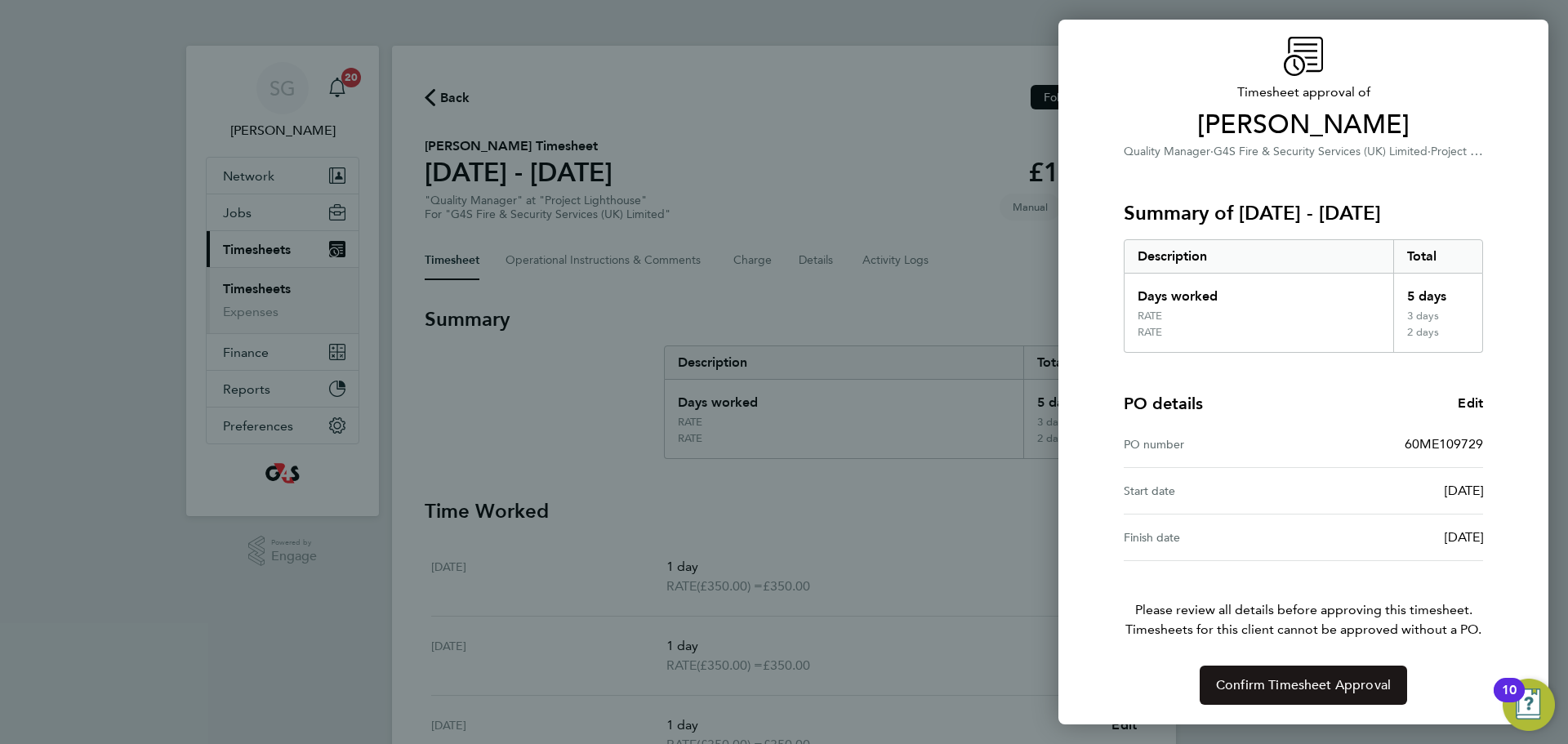
click at [1298, 689] on span "Confirm Timesheet Approval" at bounding box center [1303, 684] width 175 height 16
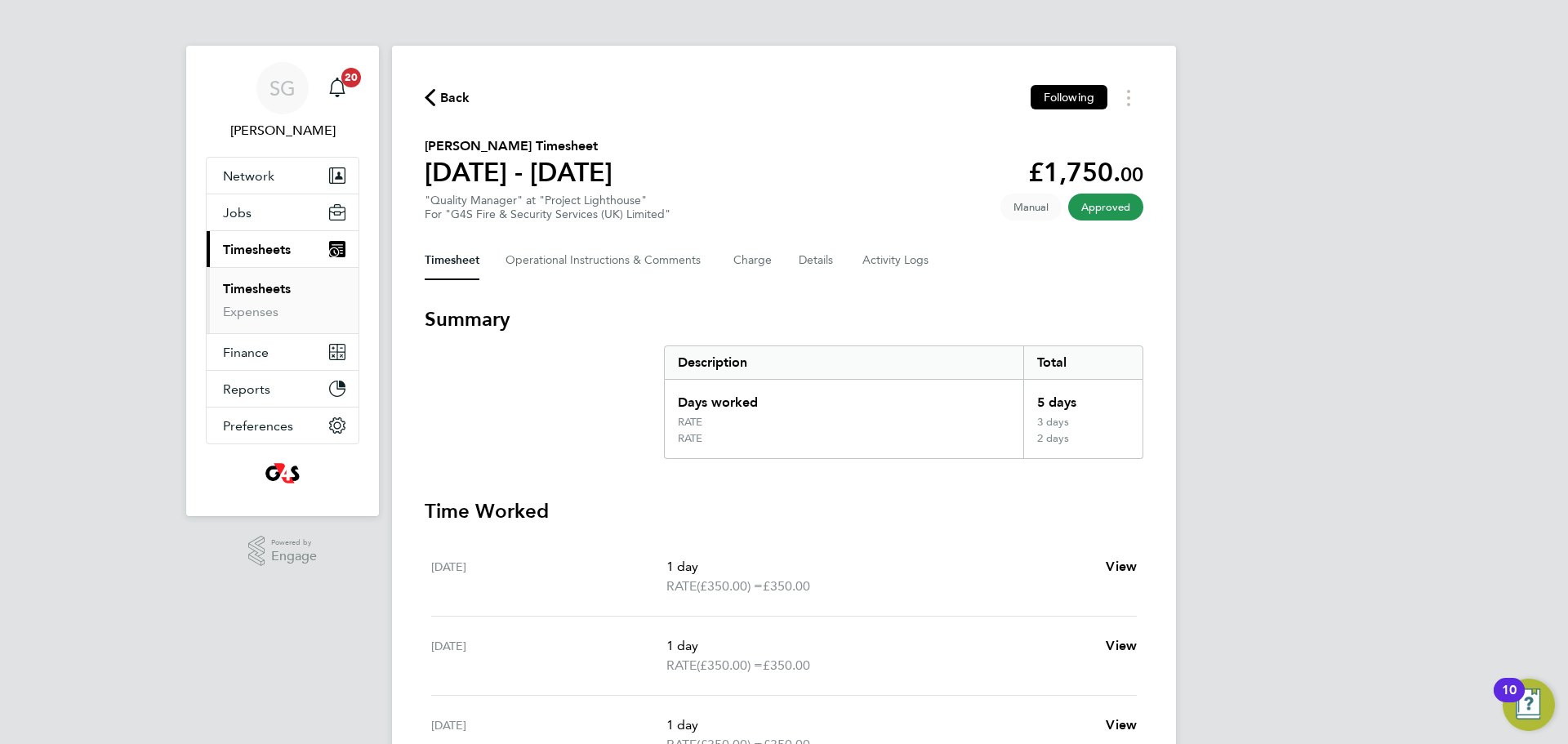
click at [462, 111] on div "Back Following [PERSON_NAME] Timesheet [DATE] - [DATE] £1,750. 00 "Quality Mana…" at bounding box center [784, 569] width 784 height 1046
click at [461, 92] on span "Back" at bounding box center [455, 98] width 30 height 19
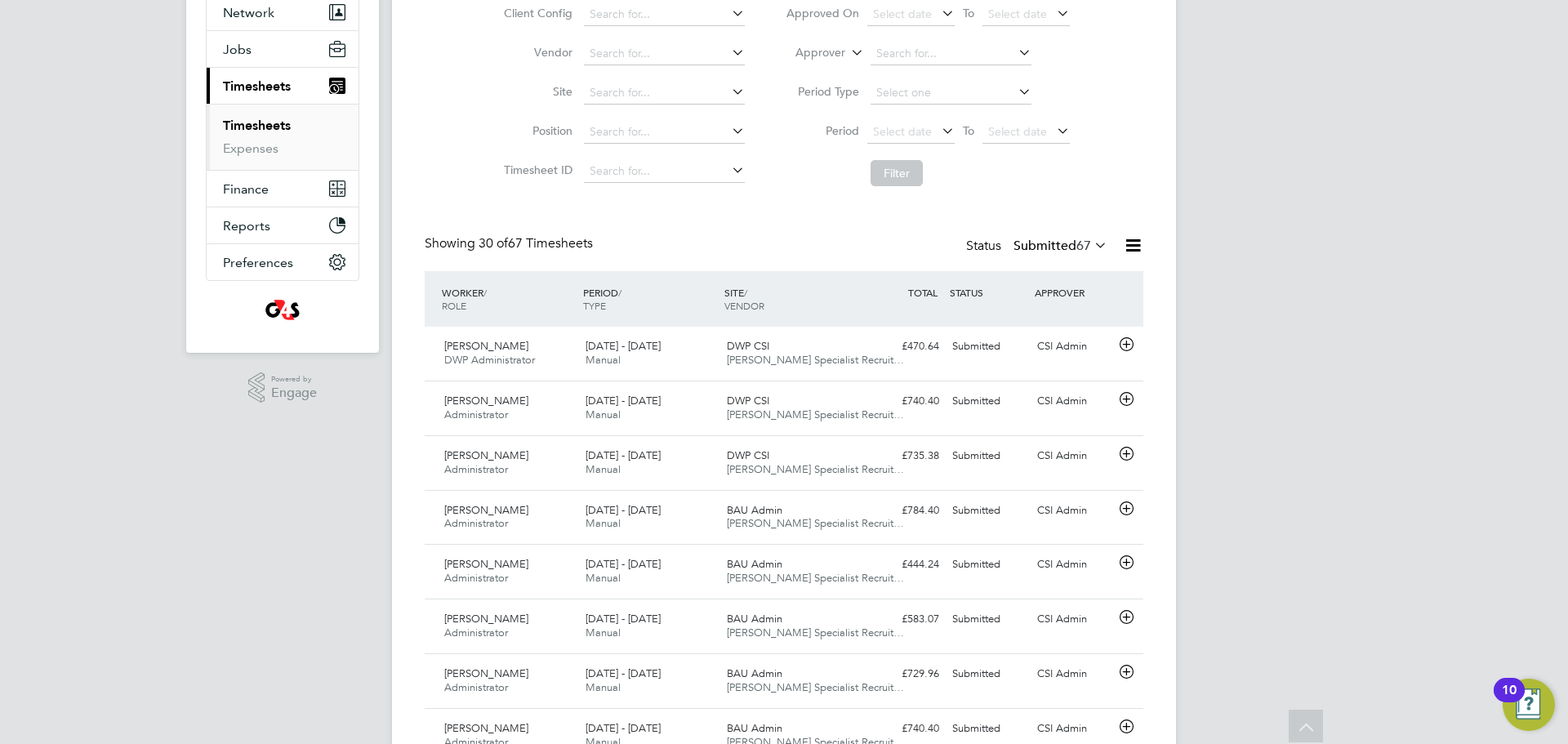
click at [1034, 290] on div "APPROVER" at bounding box center [1073, 292] width 85 height 30
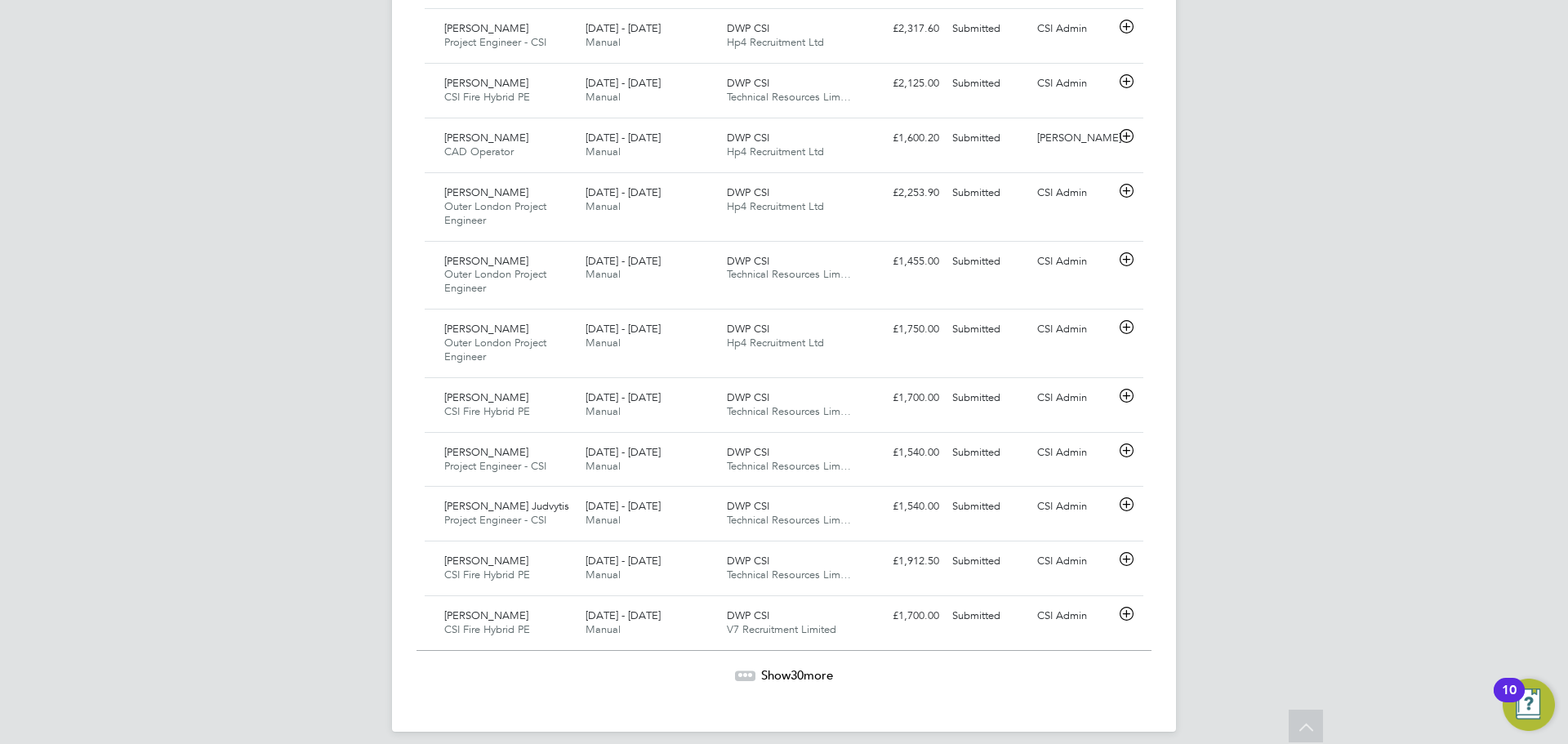
click at [808, 644] on div "Show 30 more" at bounding box center [784, 663] width 734 height 40
click at [774, 667] on span "Show 30 more" at bounding box center [796, 675] width 72 height 15
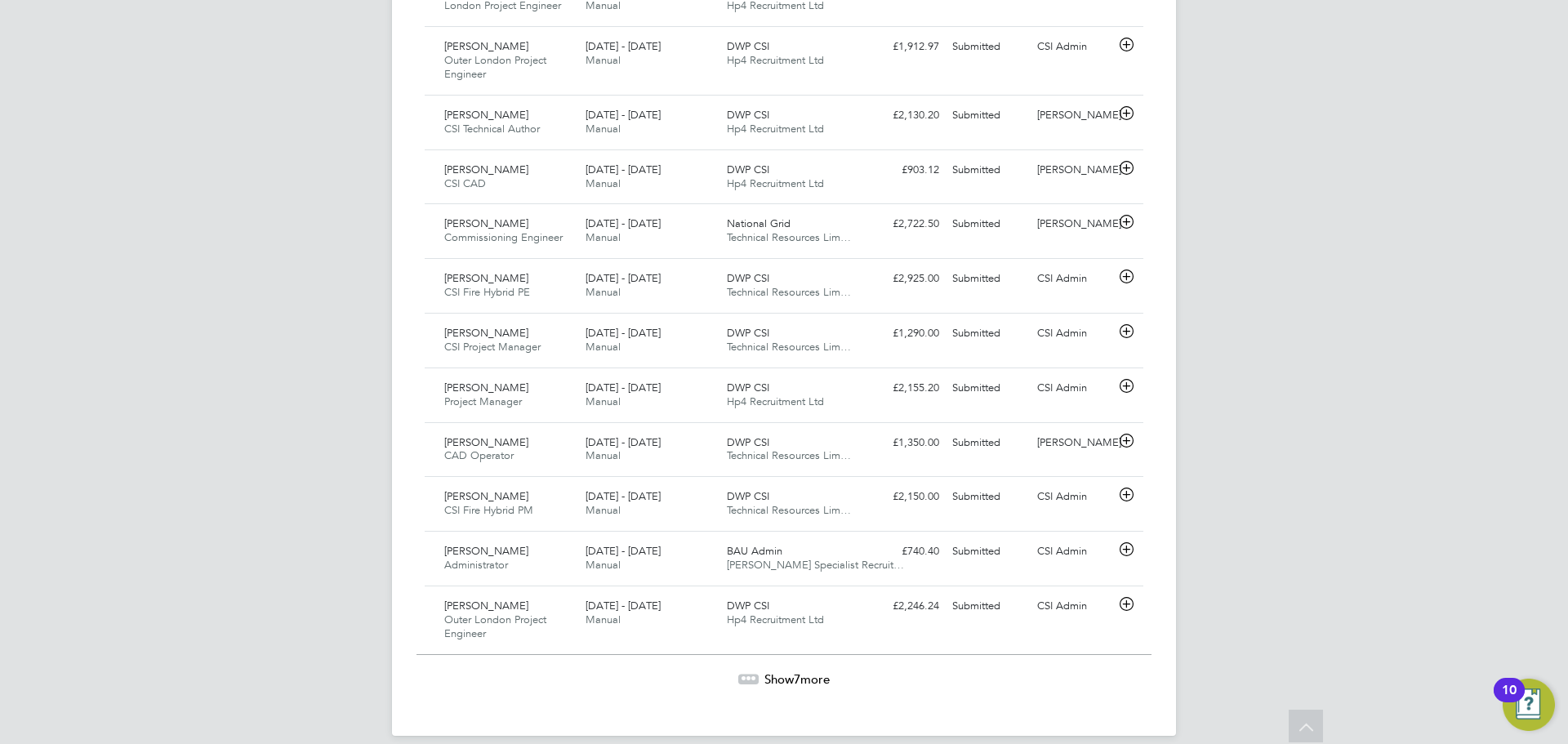
click at [809, 671] on span "Show 7 more" at bounding box center [797, 679] width 65 height 15
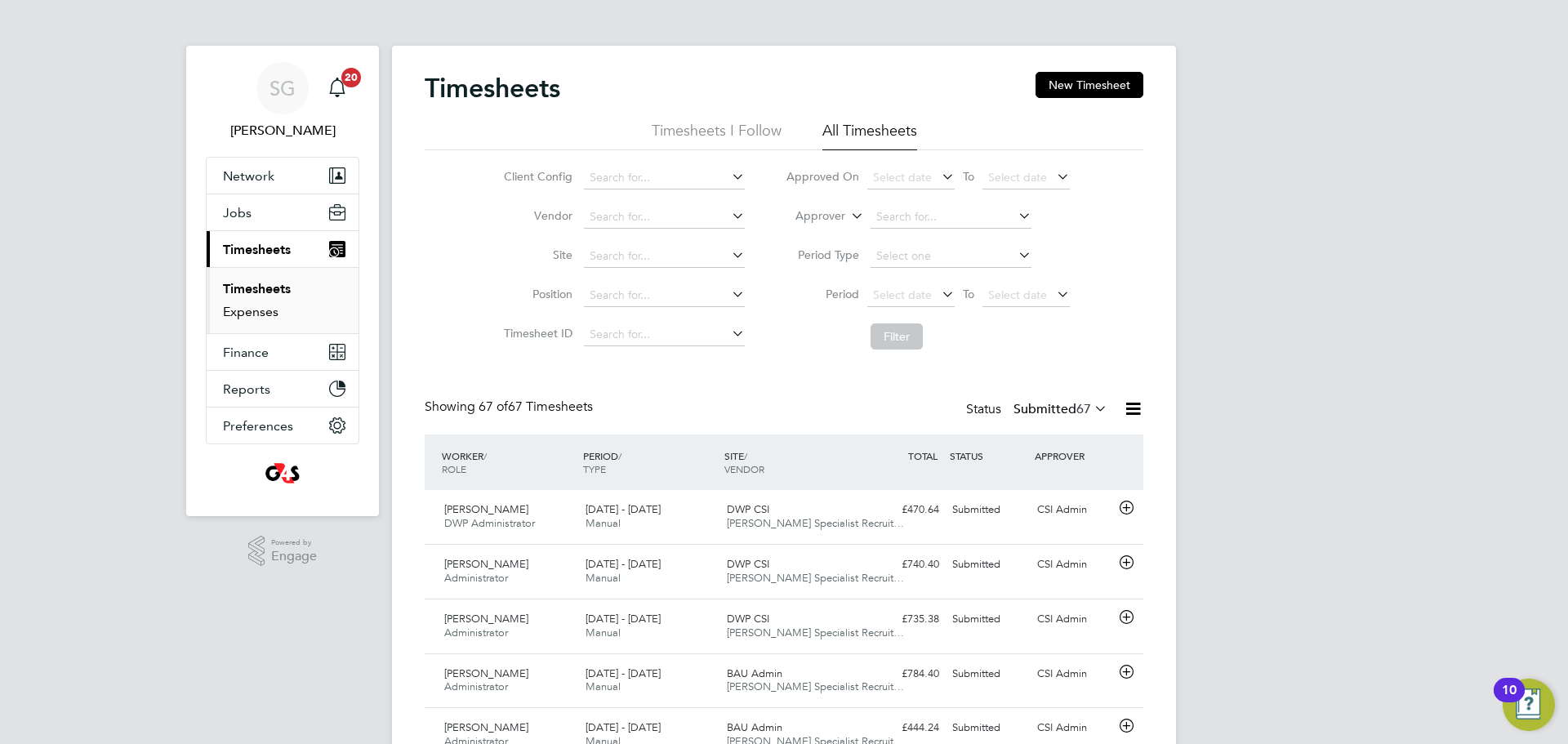
click at [268, 307] on link "Expenses" at bounding box center [251, 311] width 56 height 15
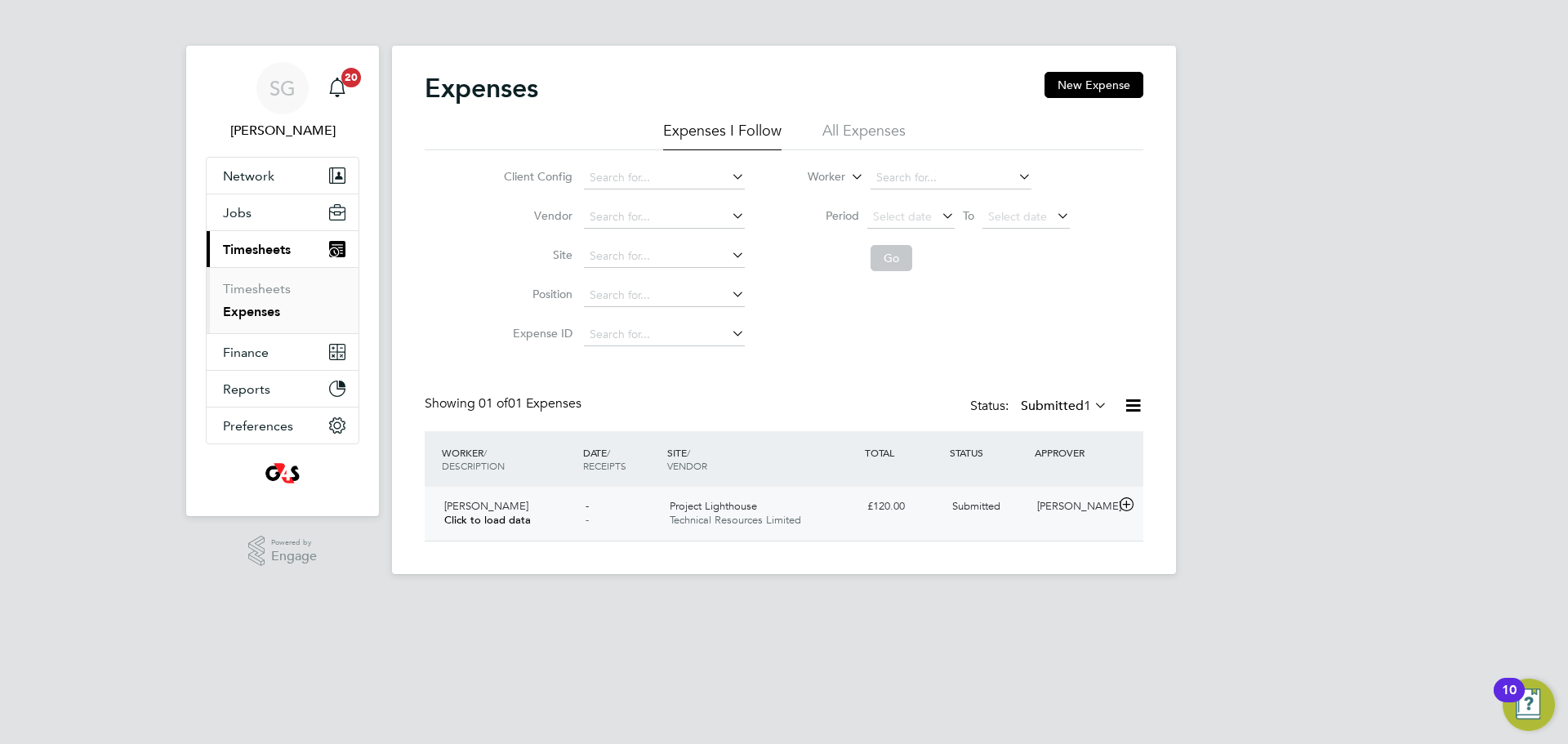
click at [1125, 500] on icon at bounding box center [1126, 505] width 20 height 13
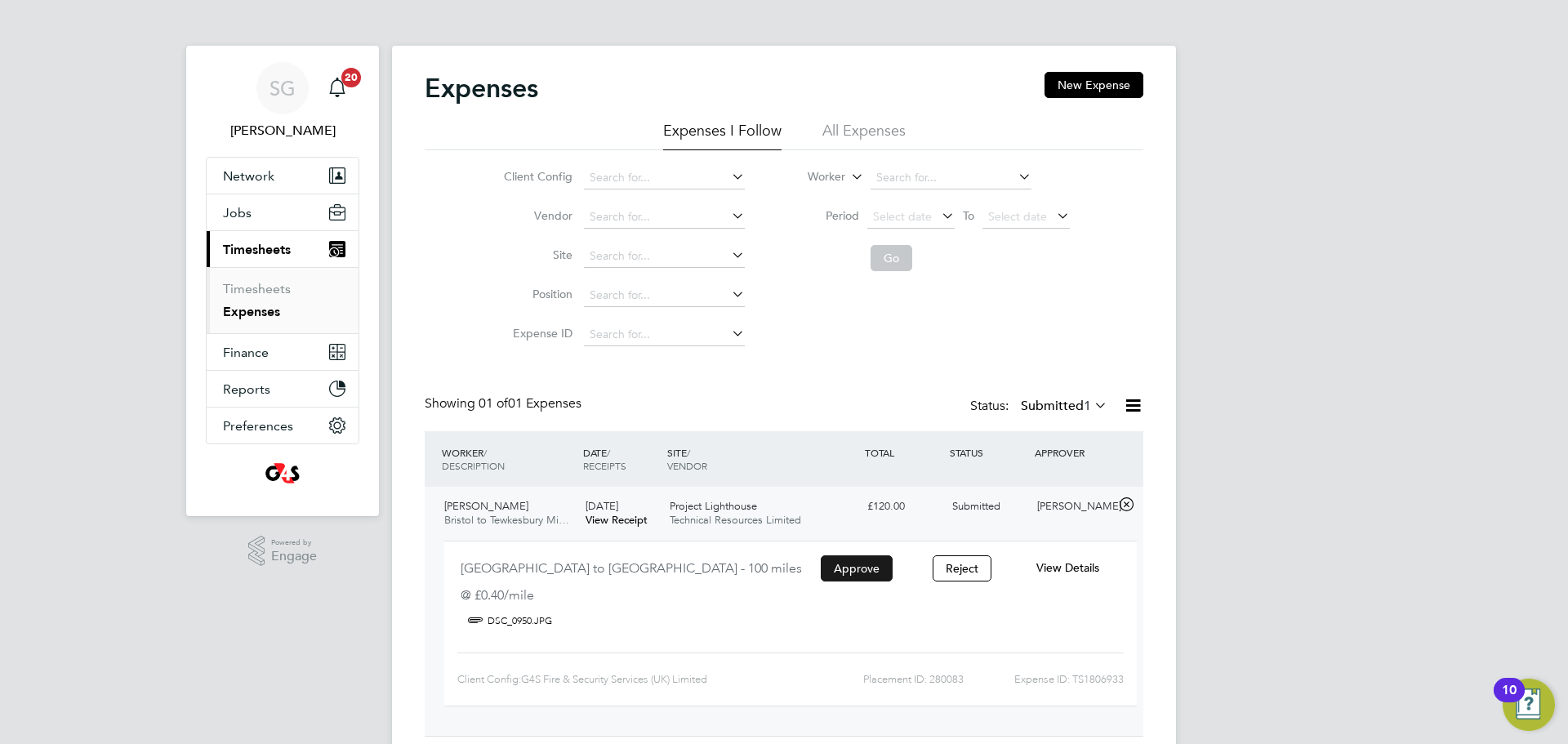
click at [859, 572] on button "Approve" at bounding box center [856, 567] width 72 height 26
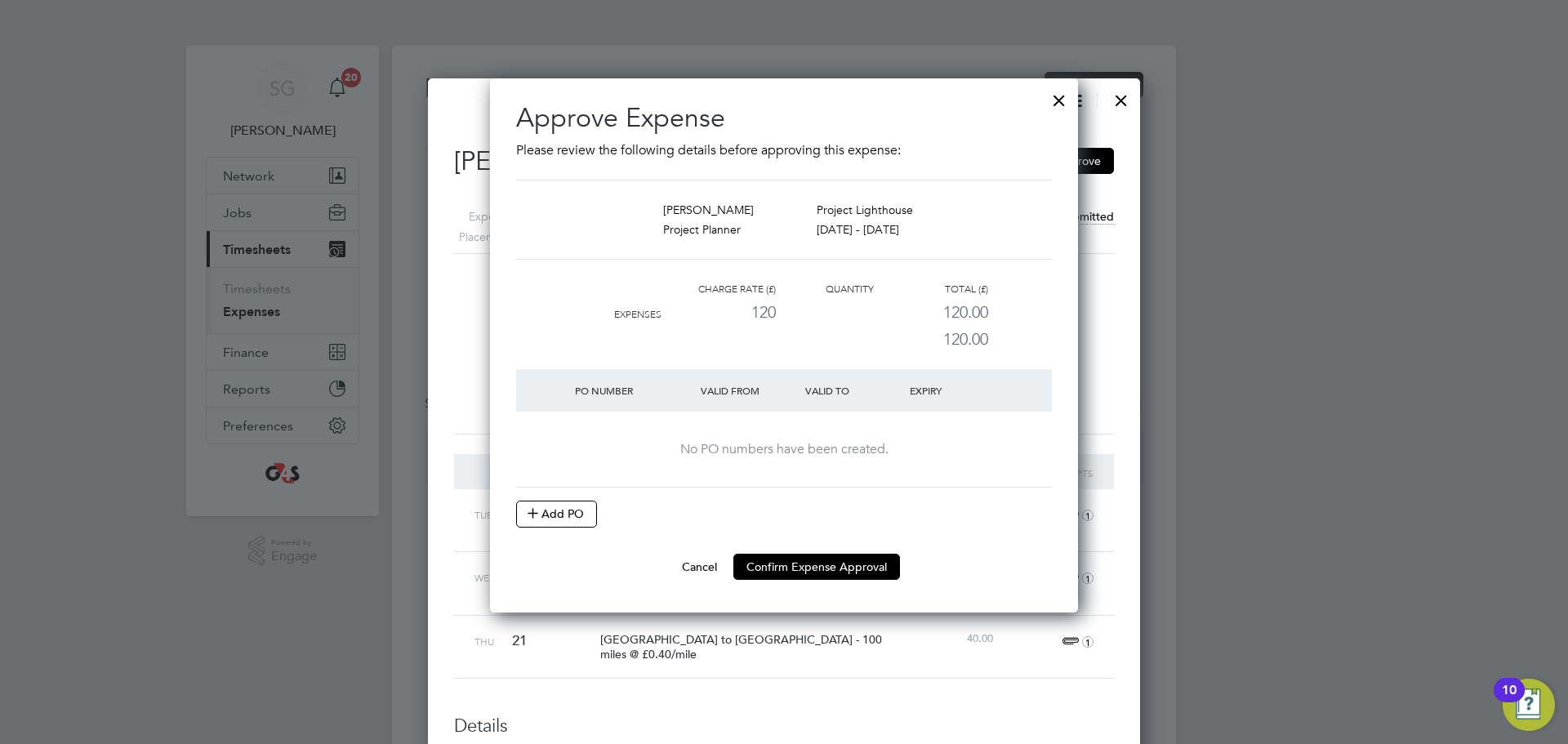
click at [781, 468] on div "No PO numbers have been created." at bounding box center [784, 449] width 503 height 76
click at [579, 509] on button "Add PO" at bounding box center [557, 513] width 81 height 26
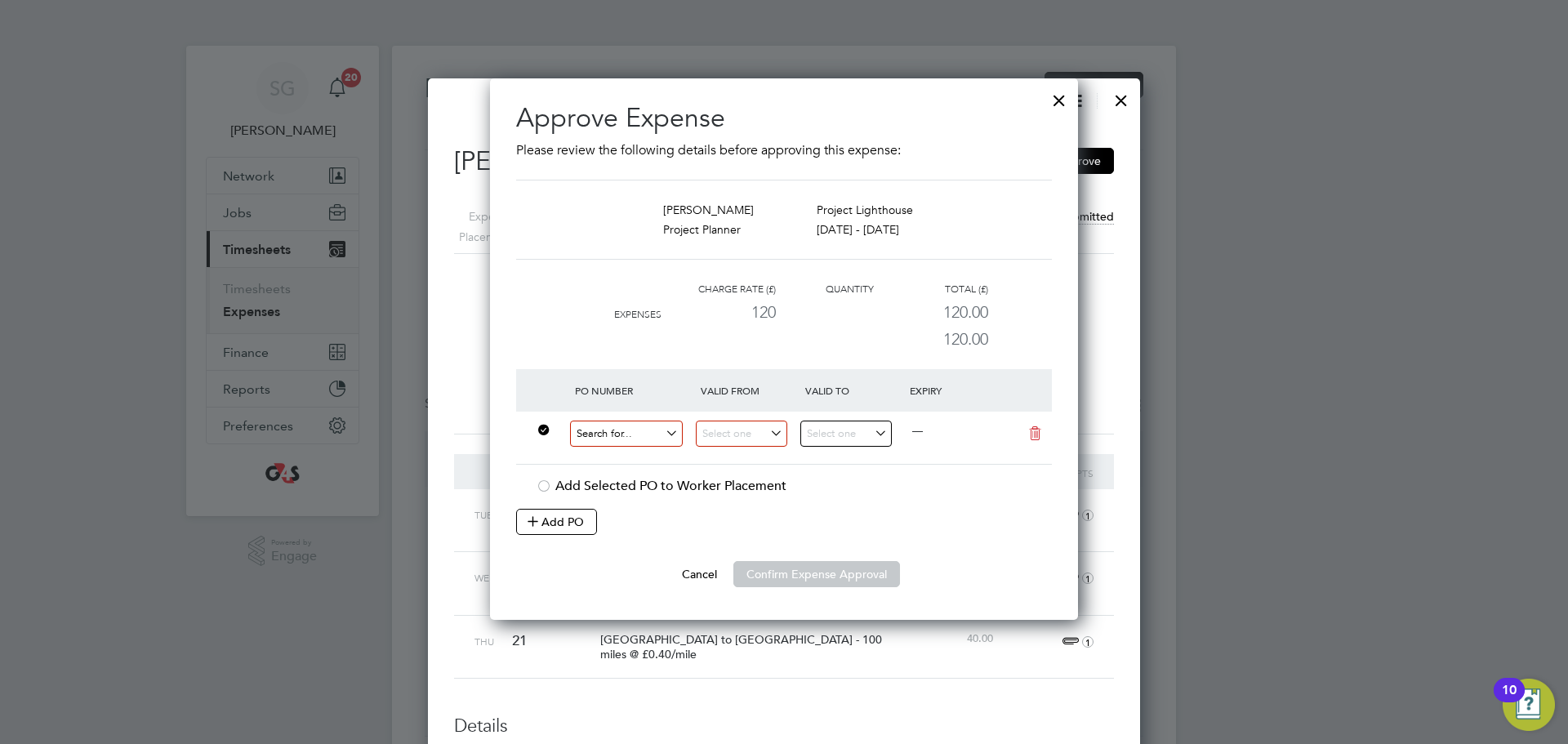
click at [677, 439] on input at bounding box center [626, 434] width 112 height 27
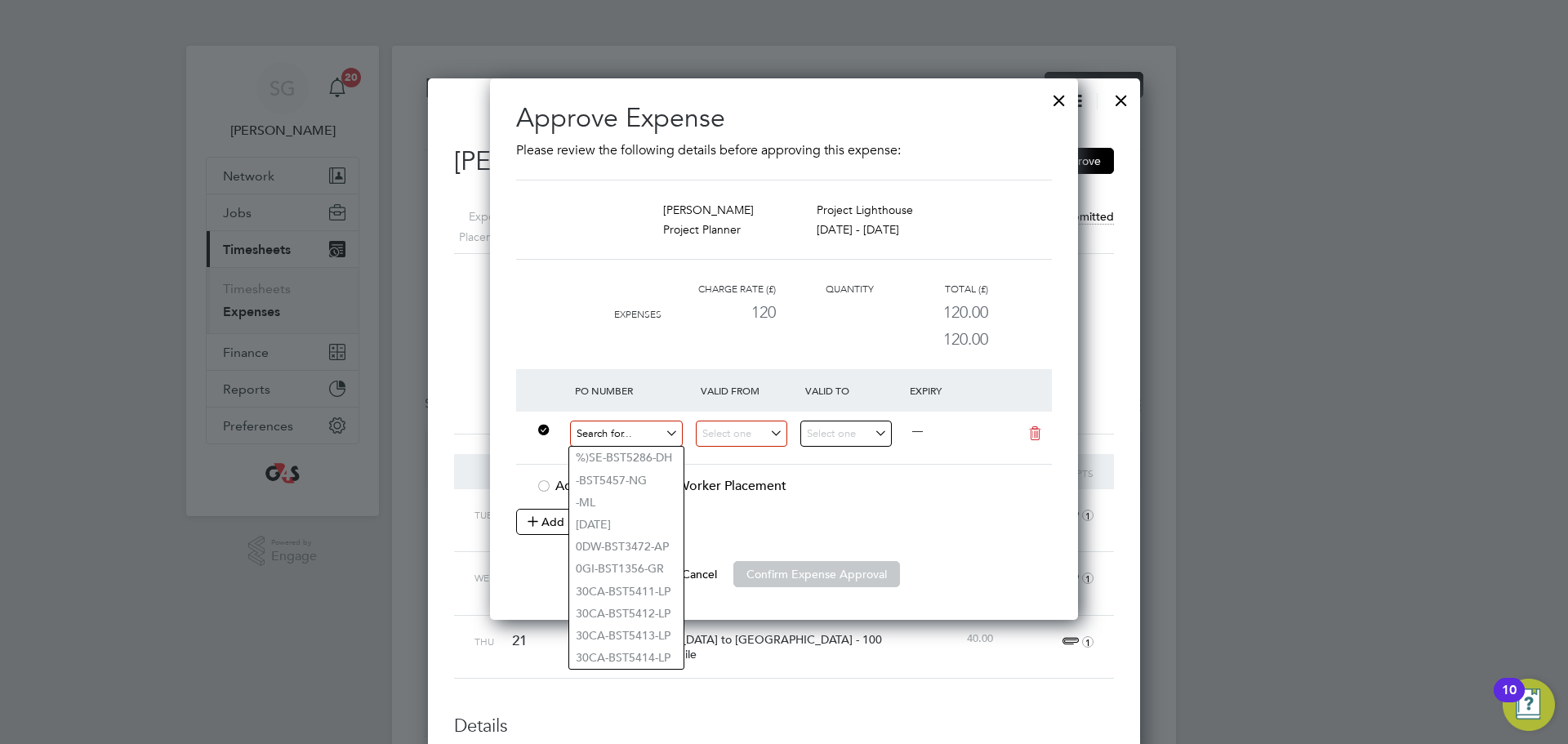
click at [656, 436] on input at bounding box center [626, 434] width 112 height 27
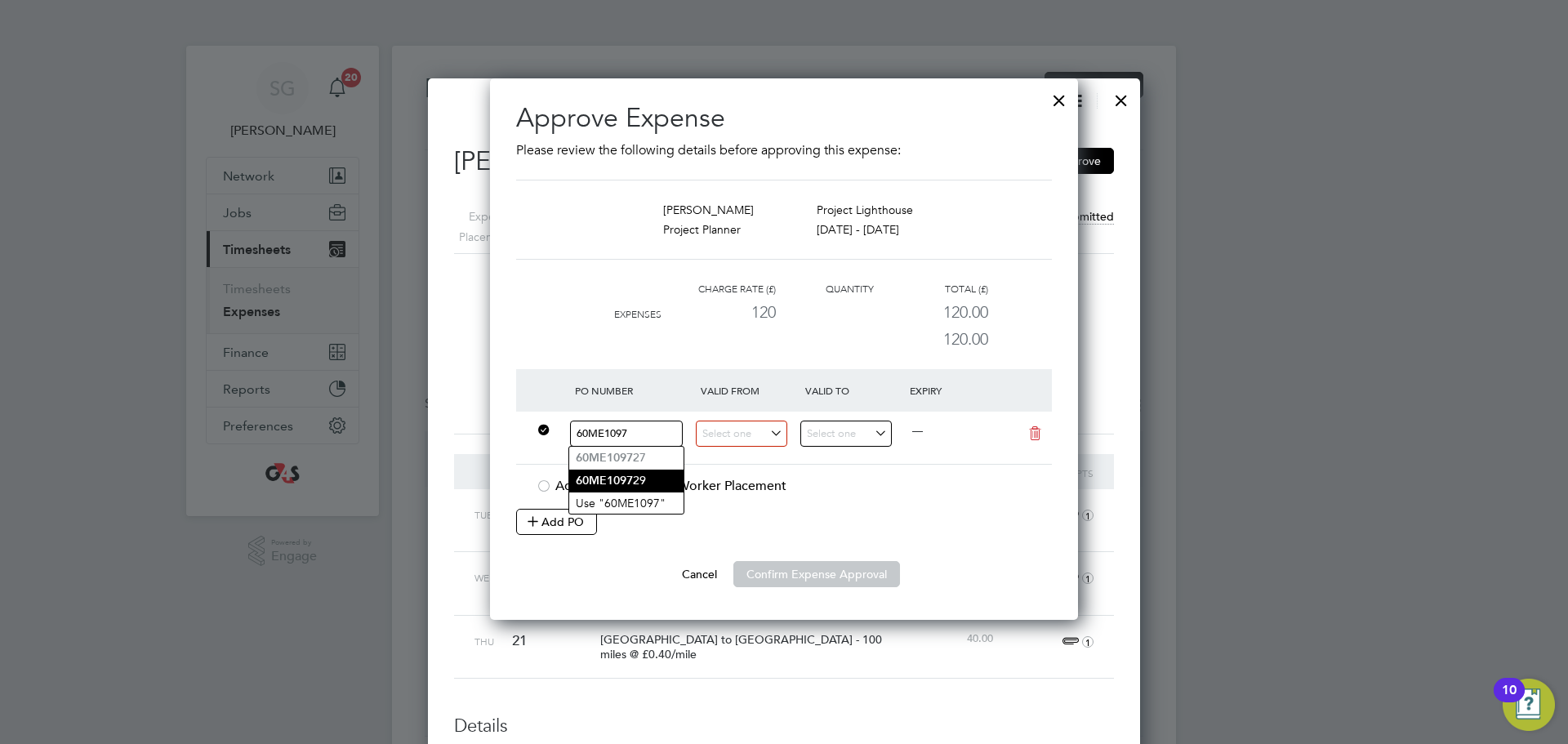
type input "60ME1097"
click at [619, 479] on b "60ME1097" at bounding box center [604, 481] width 57 height 13
type input "[DATE]"
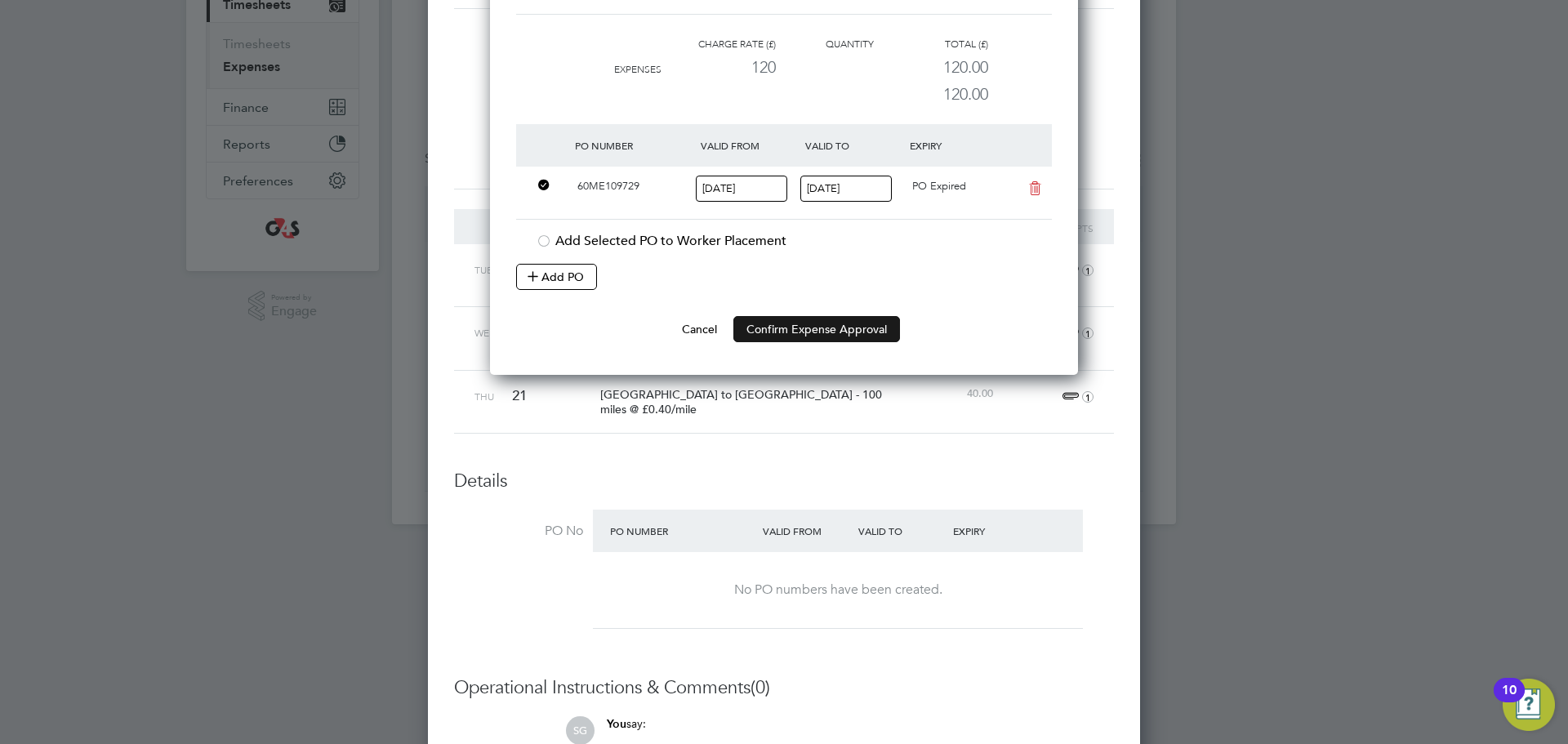
click at [809, 333] on button "Confirm Expense Approval" at bounding box center [816, 329] width 166 height 26
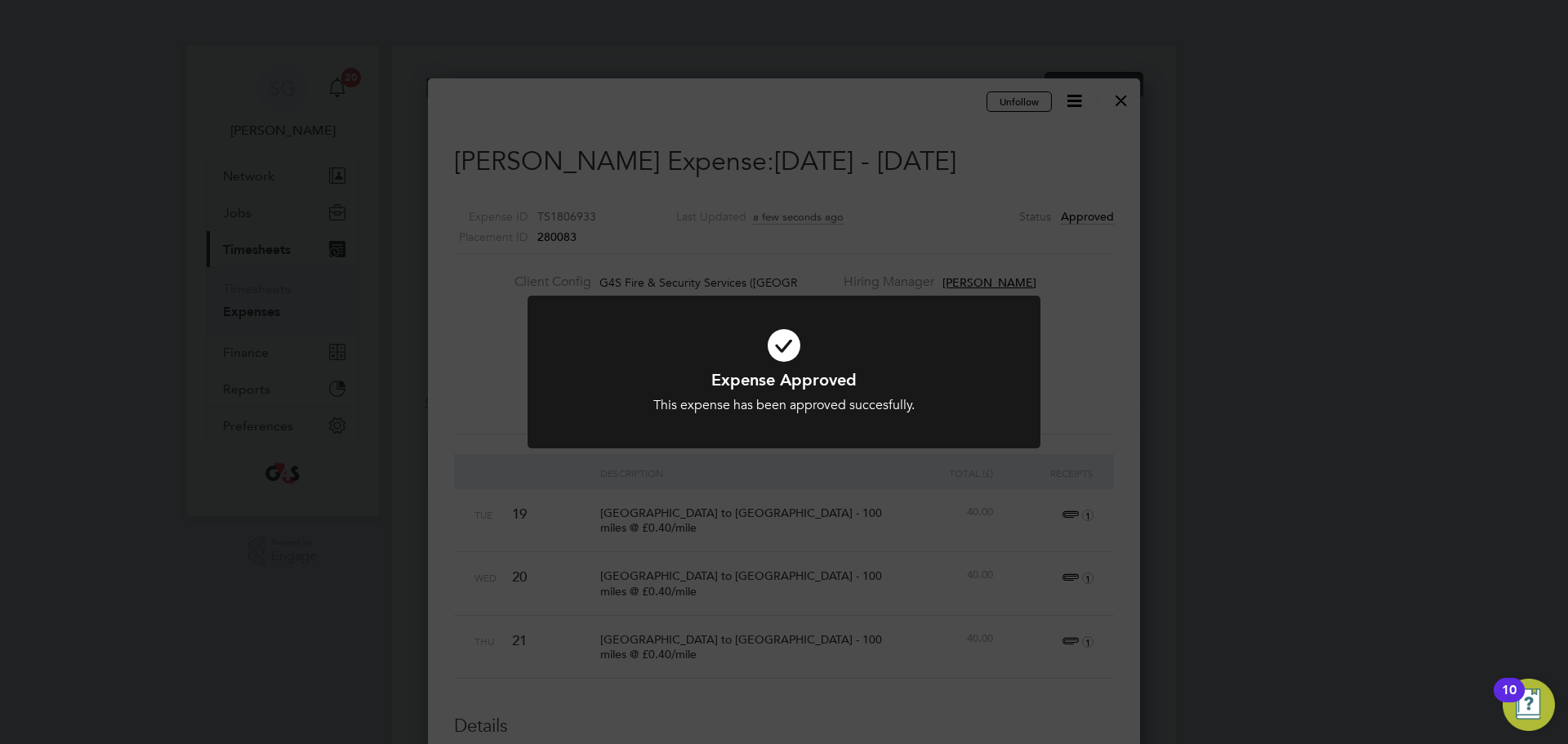
click at [784, 355] on icon at bounding box center [784, 345] width 425 height 63
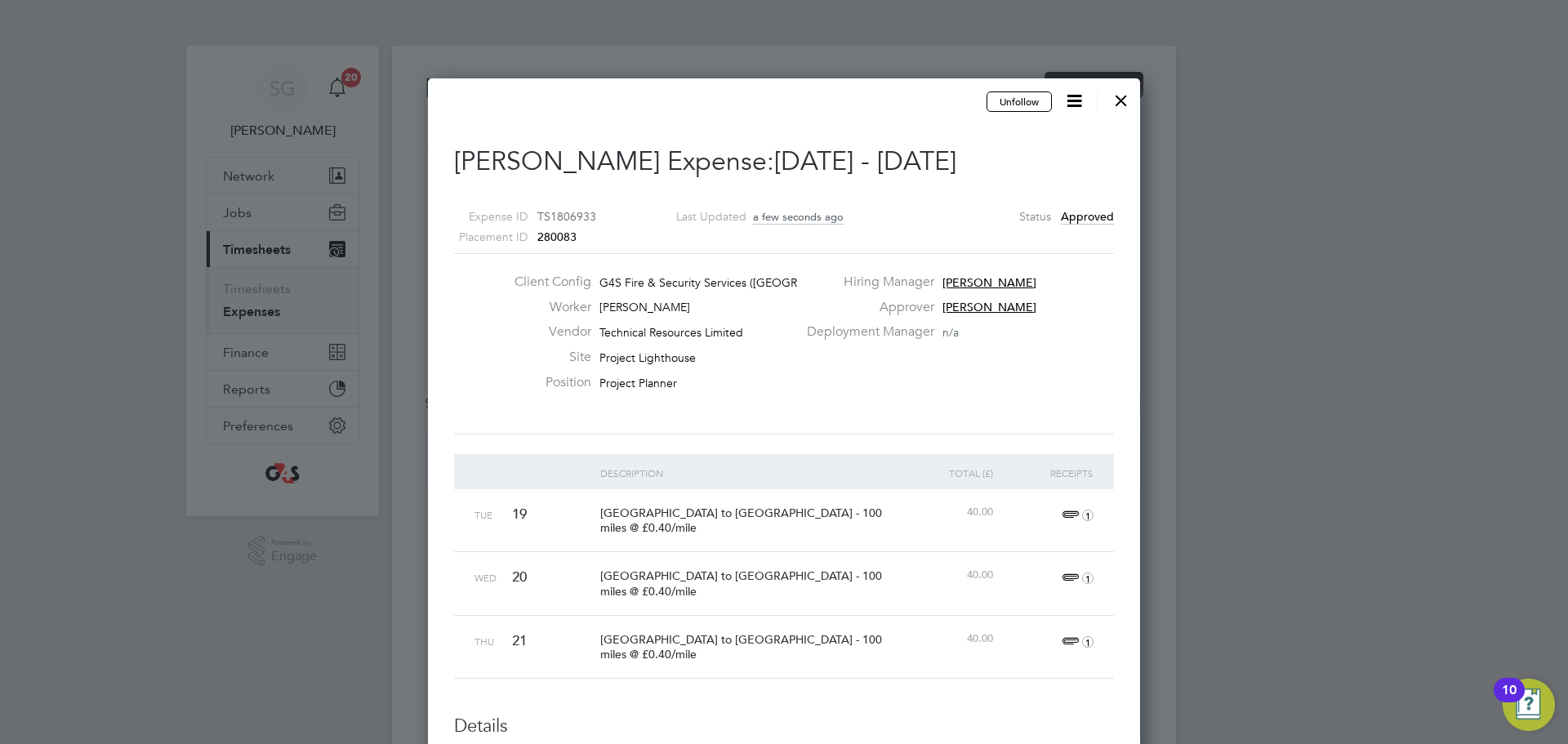
click at [1121, 96] on div at bounding box center [1121, 96] width 30 height 30
